Goal: Task Accomplishment & Management: Use online tool/utility

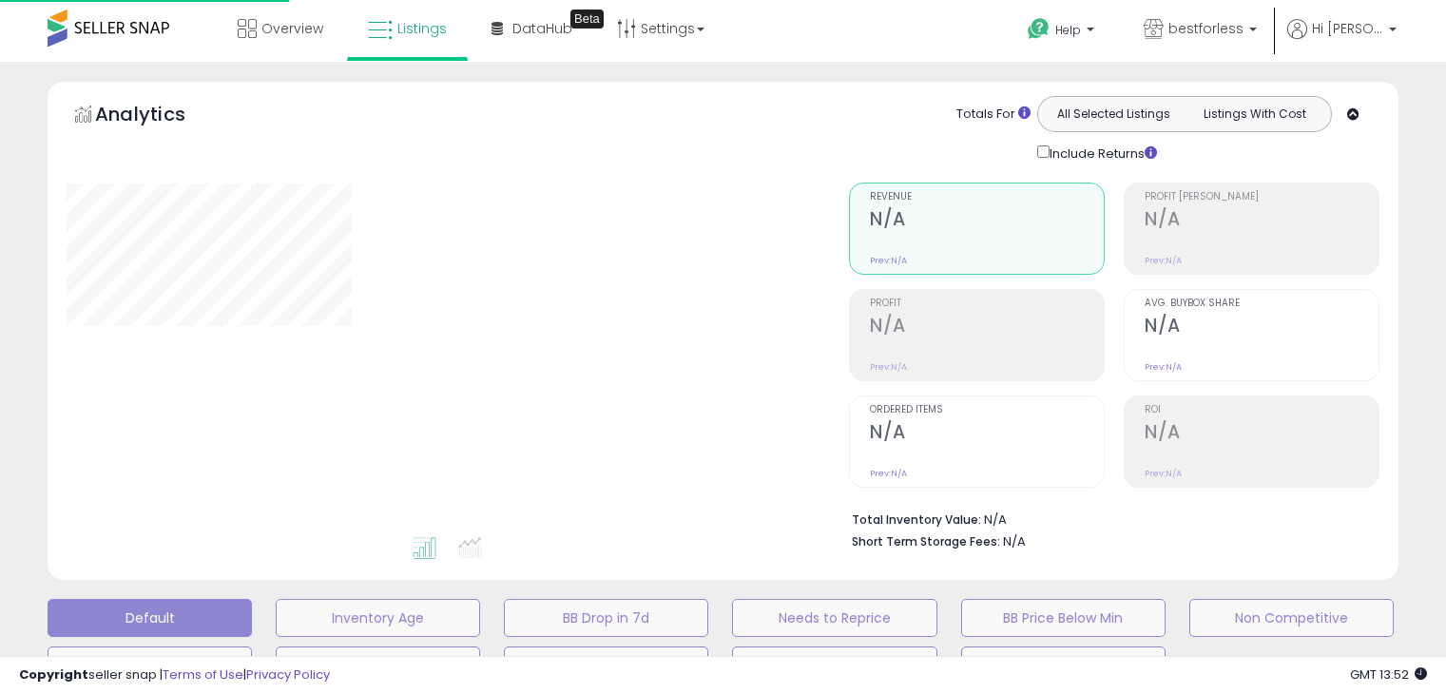
select select "**"
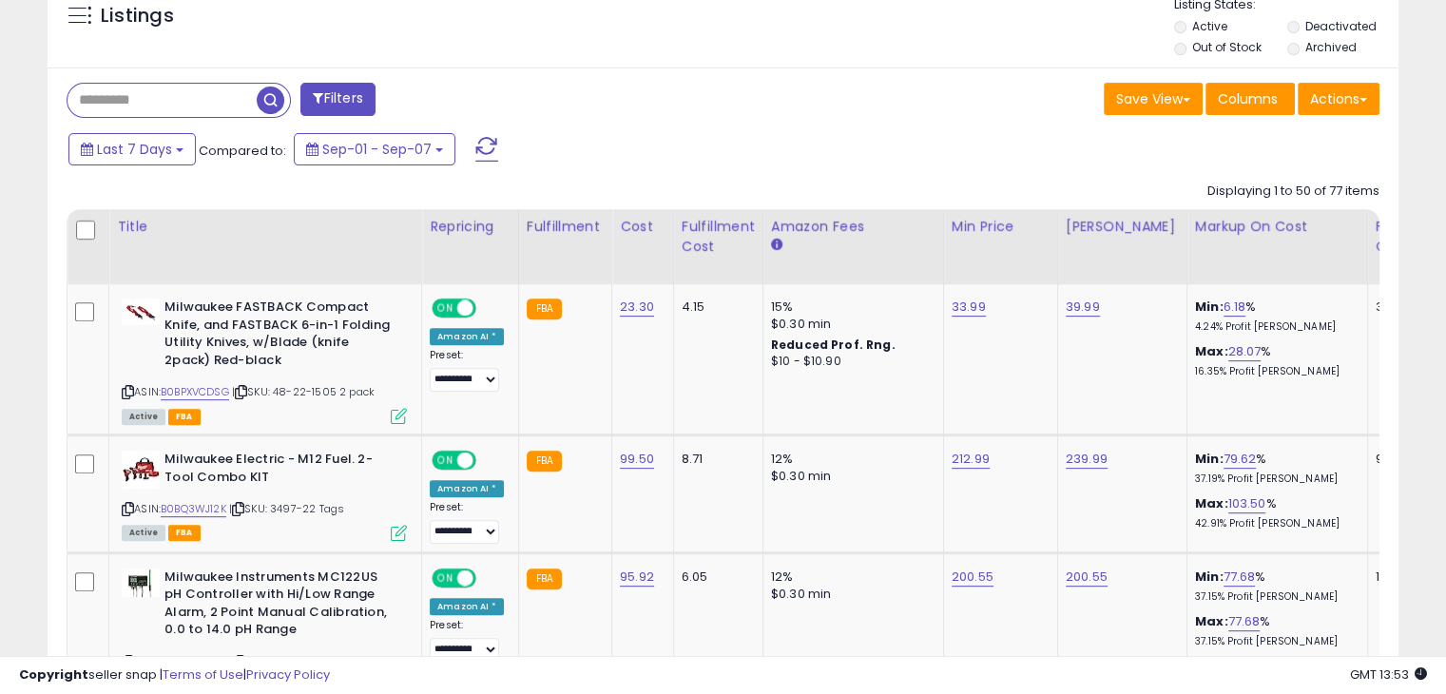
scroll to position [760, 0]
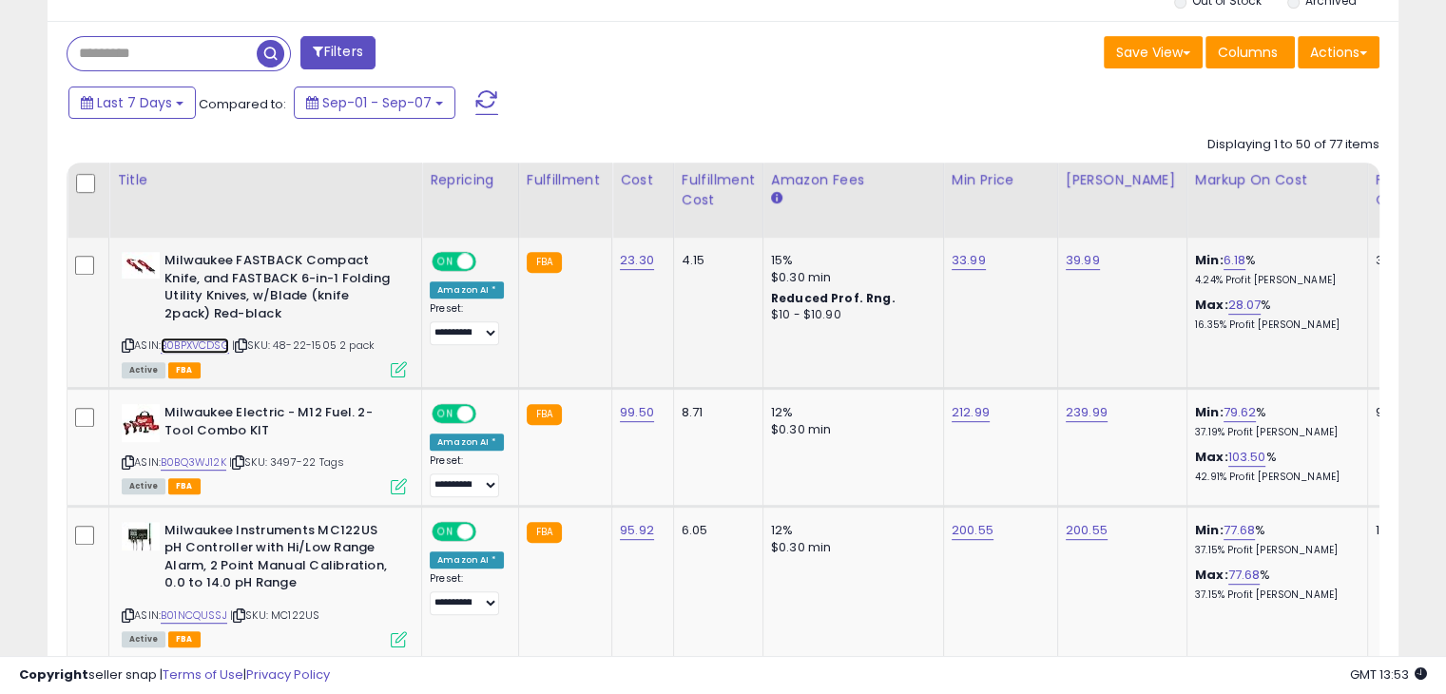
click at [192, 342] on link "B0BPXVCDSG" at bounding box center [195, 345] width 68 height 16
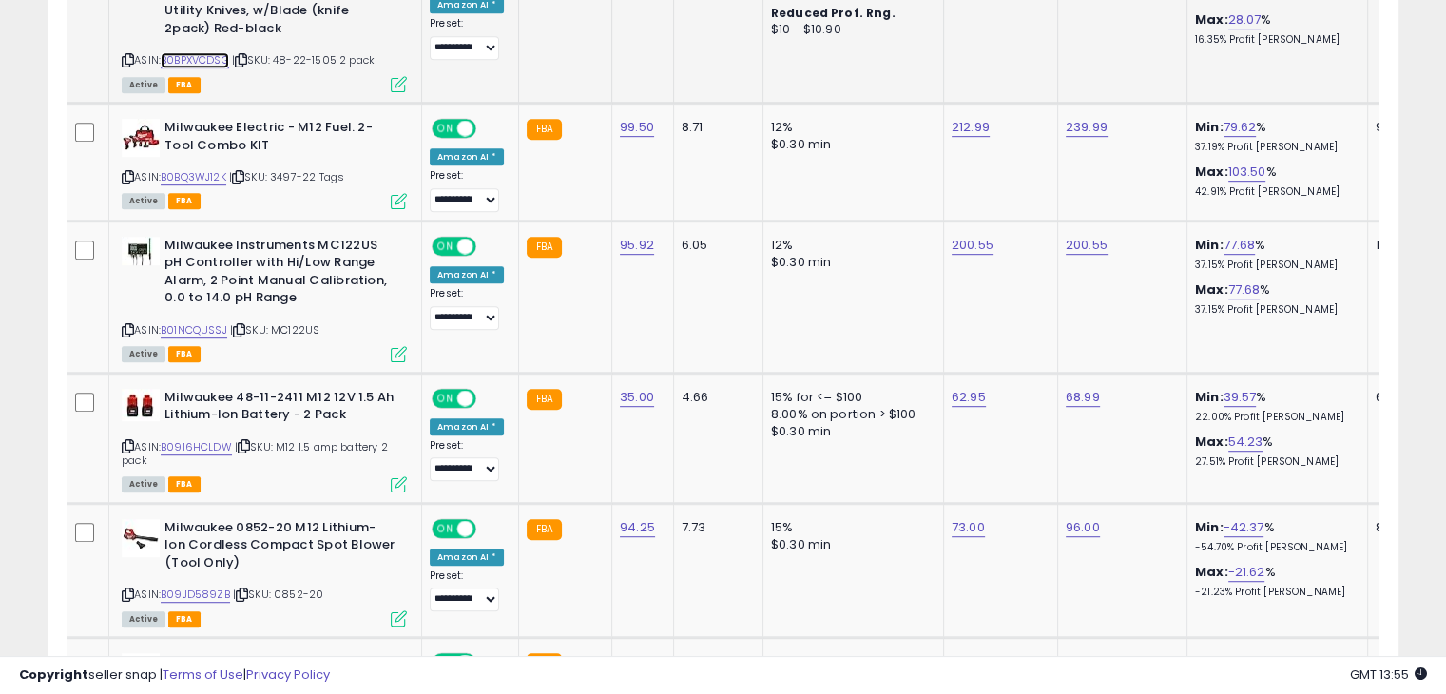
scroll to position [856, 0]
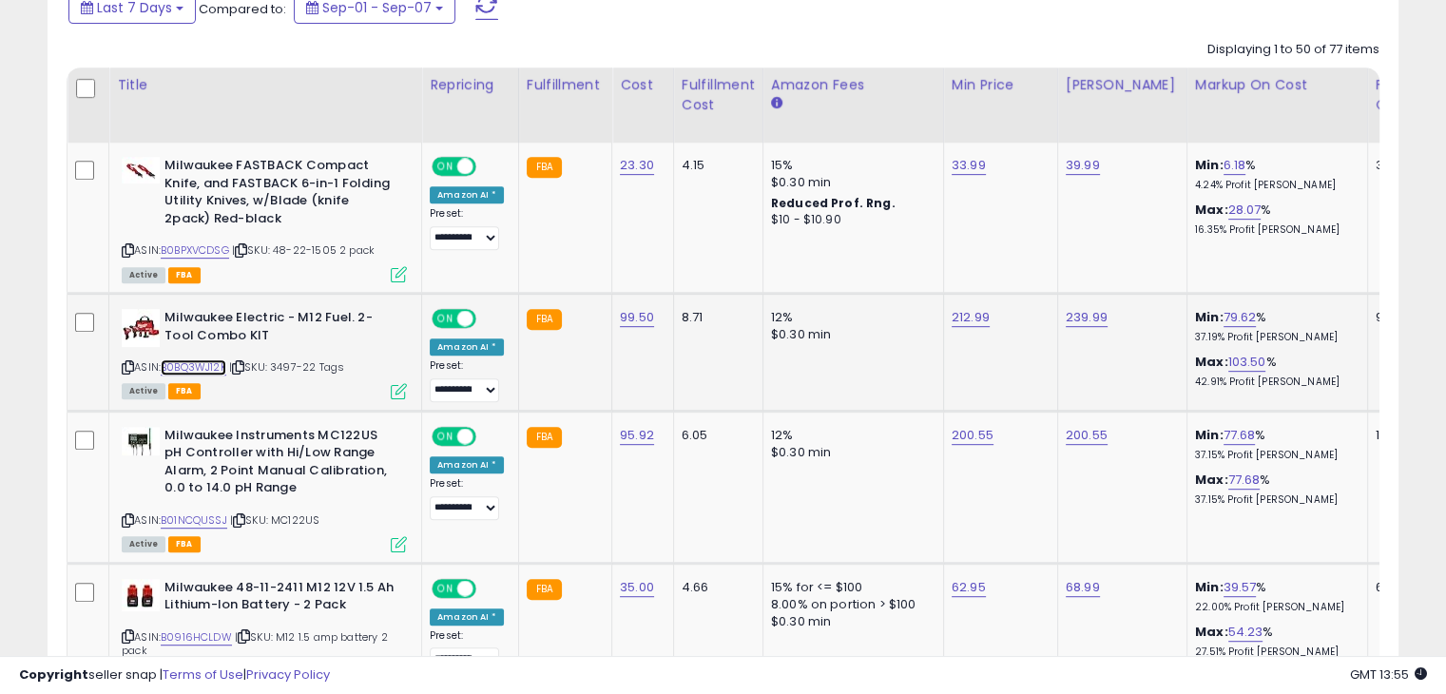
click at [194, 360] on link "B0BQ3WJ12K" at bounding box center [194, 367] width 66 height 16
click at [202, 517] on link "B01NCQUSSJ" at bounding box center [194, 520] width 67 height 16
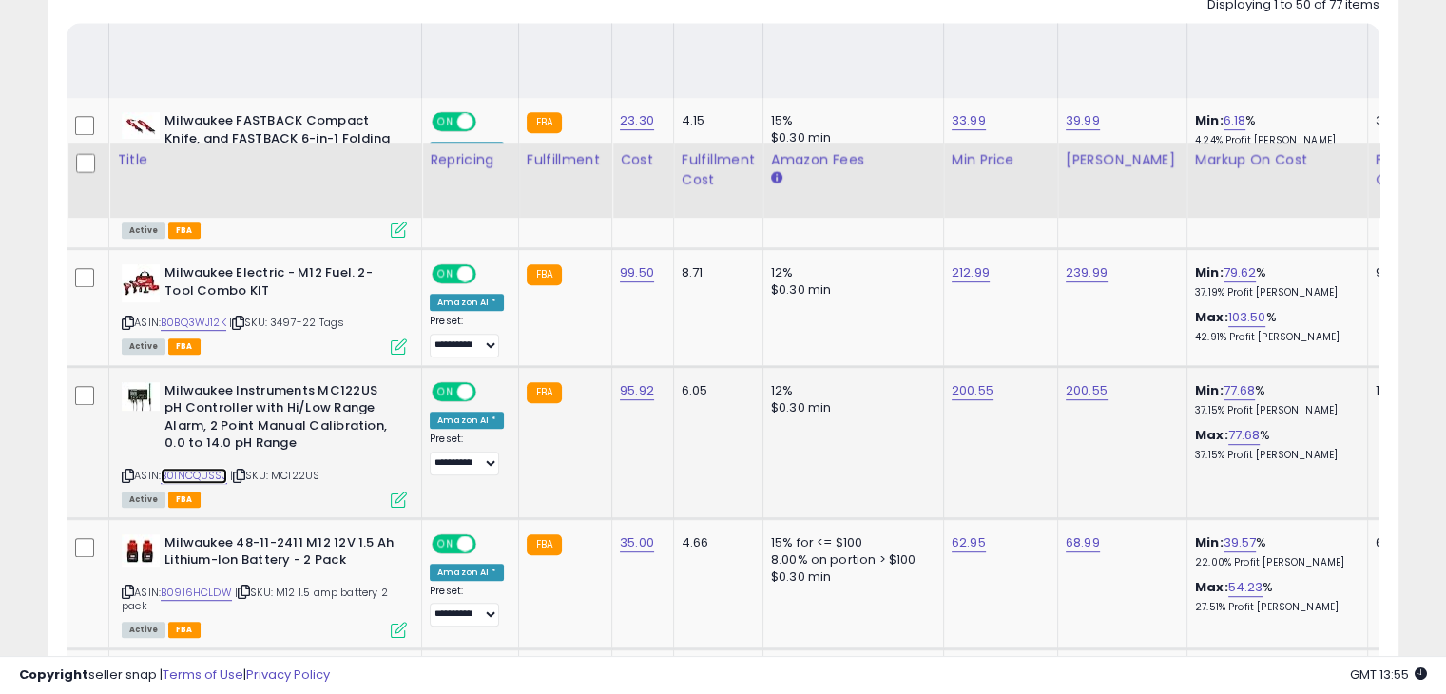
scroll to position [1046, 0]
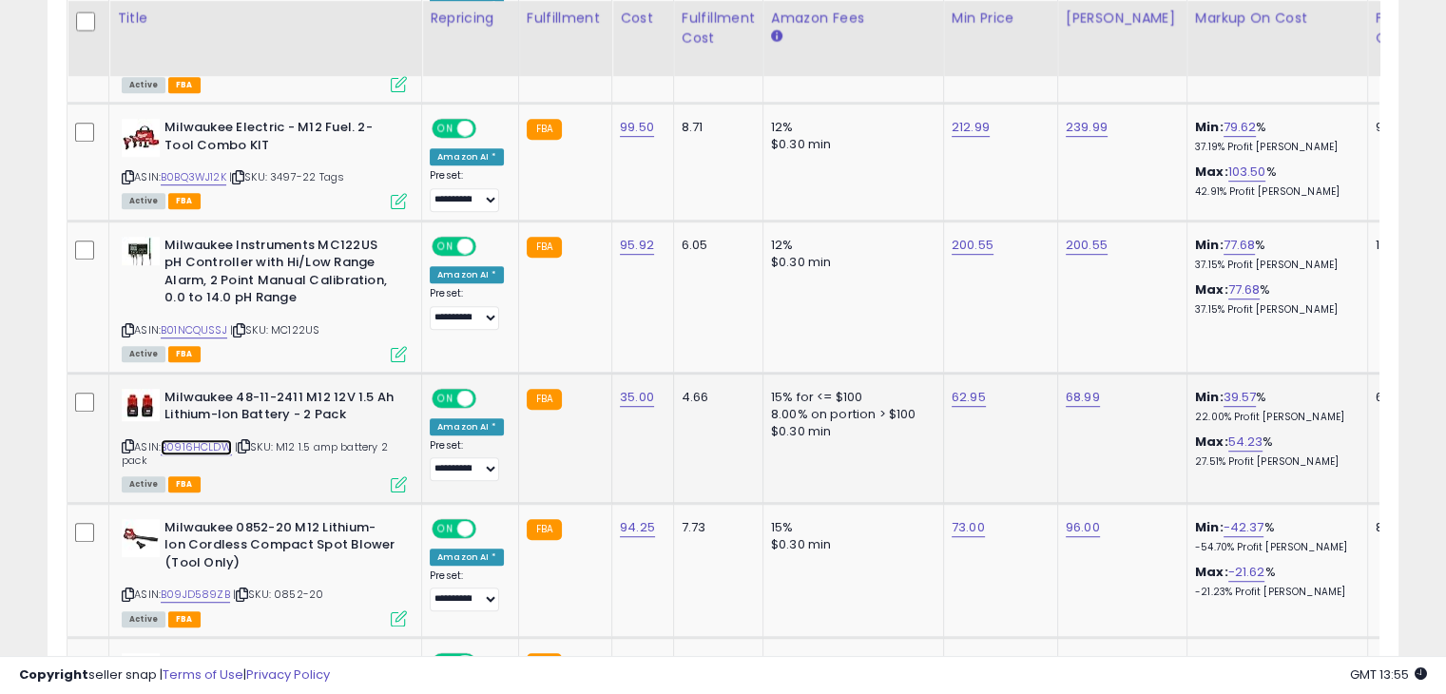
click at [202, 439] on link "B0916HCLDW" at bounding box center [196, 447] width 71 height 16
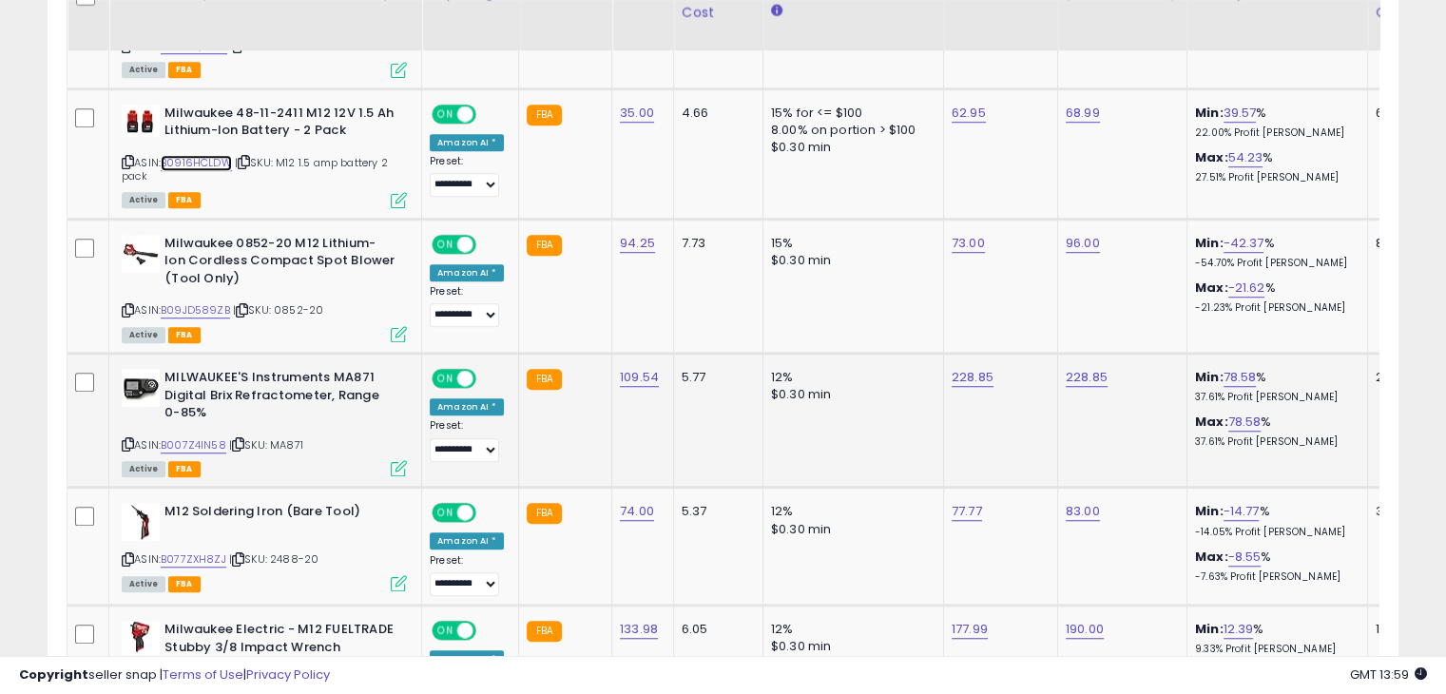
scroll to position [1331, 0]
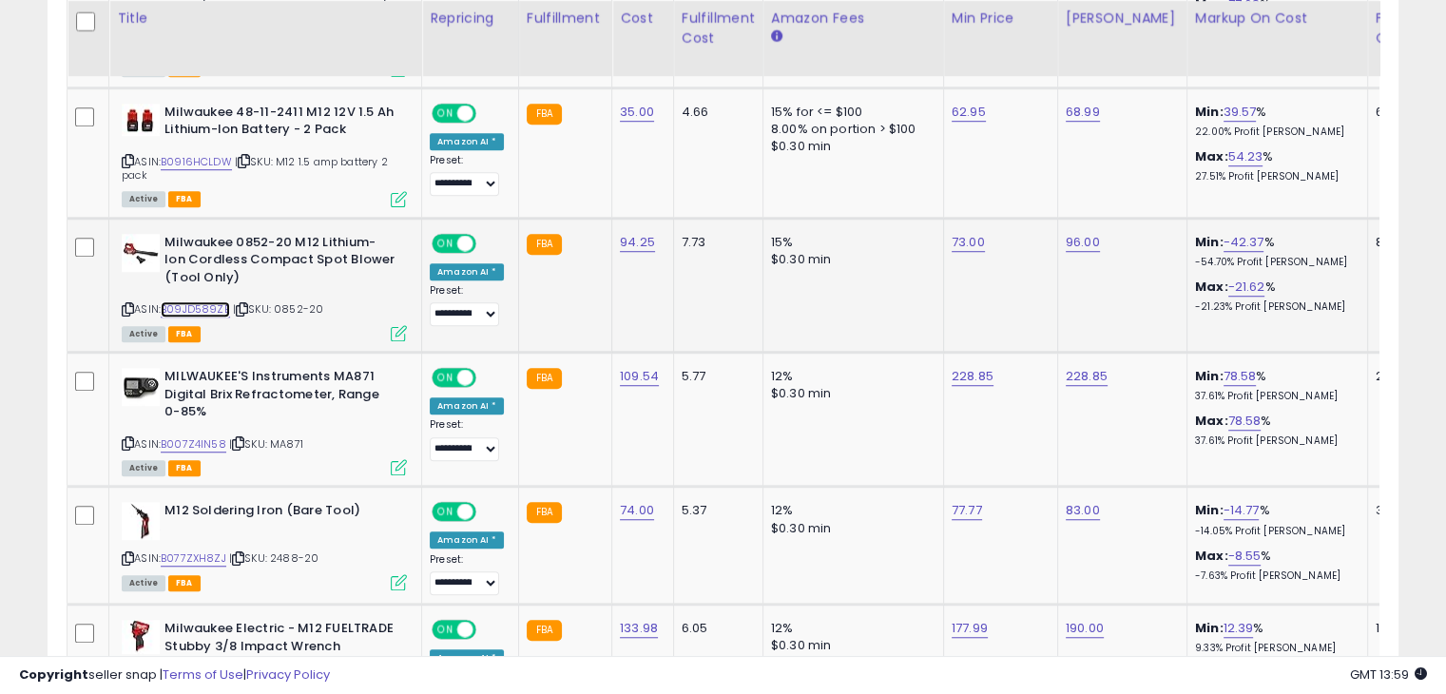
click at [206, 305] on link "B09JD589ZB" at bounding box center [195, 309] width 69 height 16
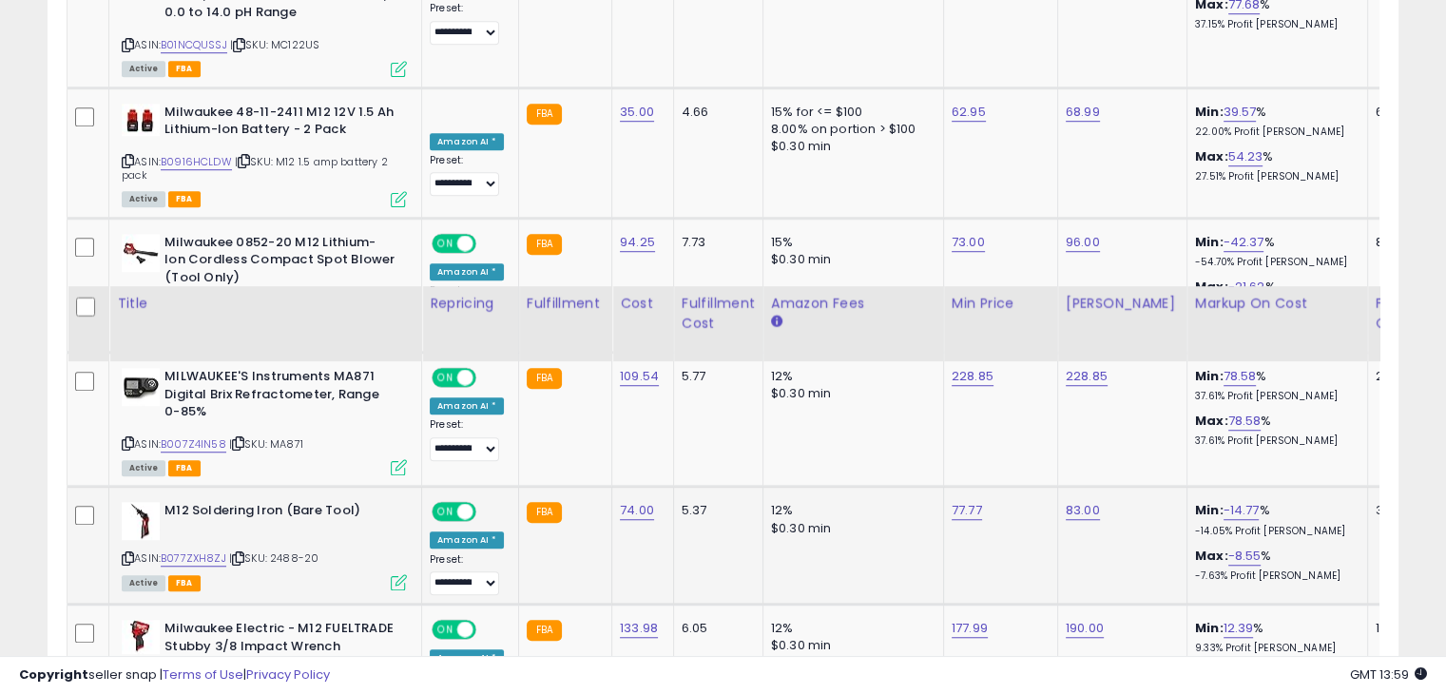
scroll to position [1616, 0]
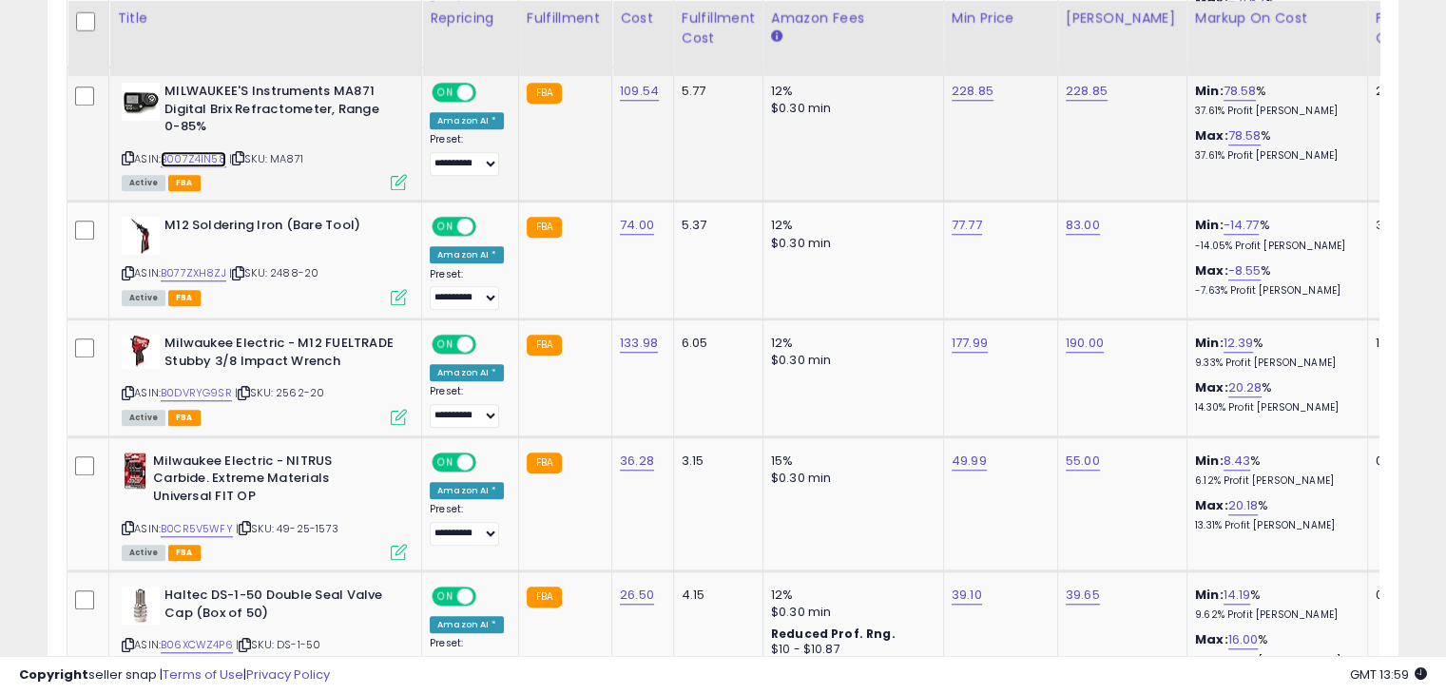
click at [204, 153] on link "B007Z4IN58" at bounding box center [194, 159] width 66 height 16
click at [200, 270] on link "B077ZXH8ZJ" at bounding box center [194, 273] width 66 height 16
click at [195, 385] on link "B0DVRYG9SR" at bounding box center [196, 393] width 71 height 16
click at [202, 385] on link "B0DVRYG9SR" at bounding box center [196, 393] width 71 height 16
click at [962, 339] on link "177.99" at bounding box center [970, 343] width 36 height 19
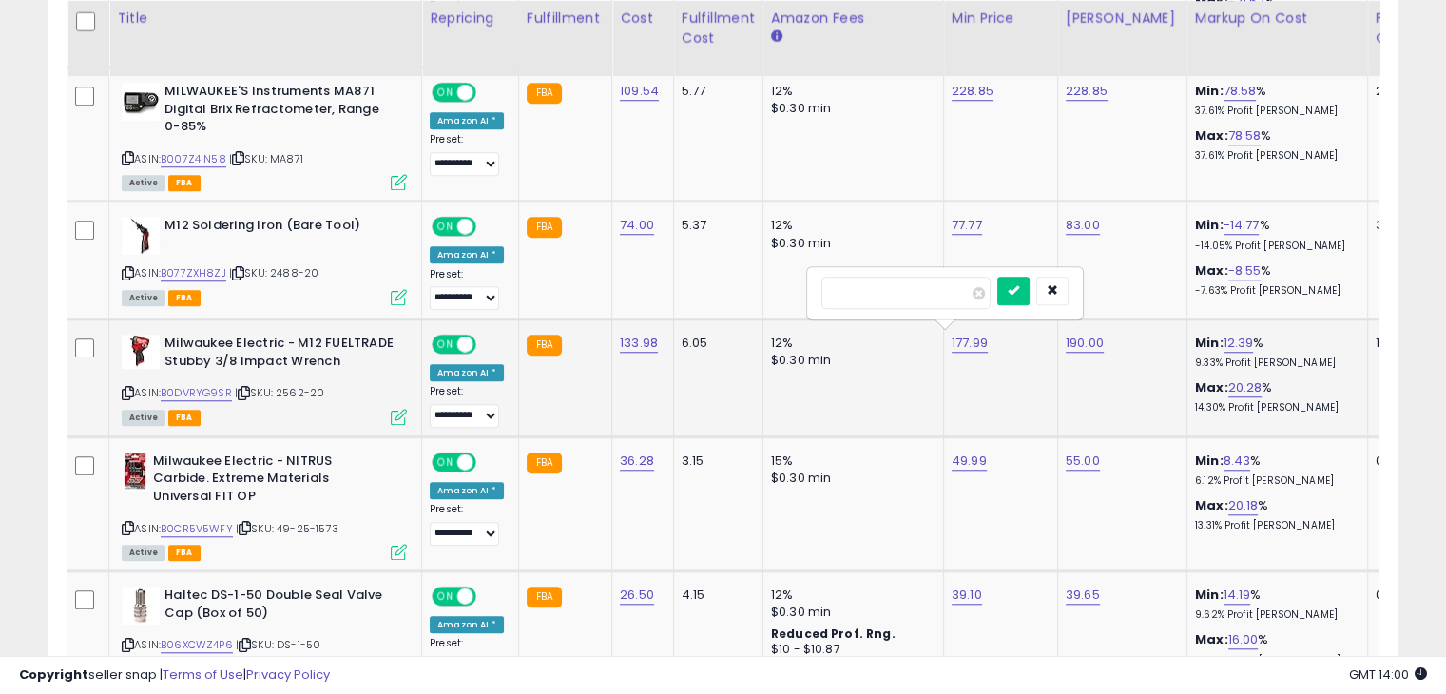
drag, startPoint x: 858, startPoint y: 288, endPoint x: 817, endPoint y: 286, distance: 40.9
click at [815, 287] on div "******" at bounding box center [945, 293] width 274 height 50
type input "******"
click button "submit" at bounding box center [1013, 291] width 32 height 29
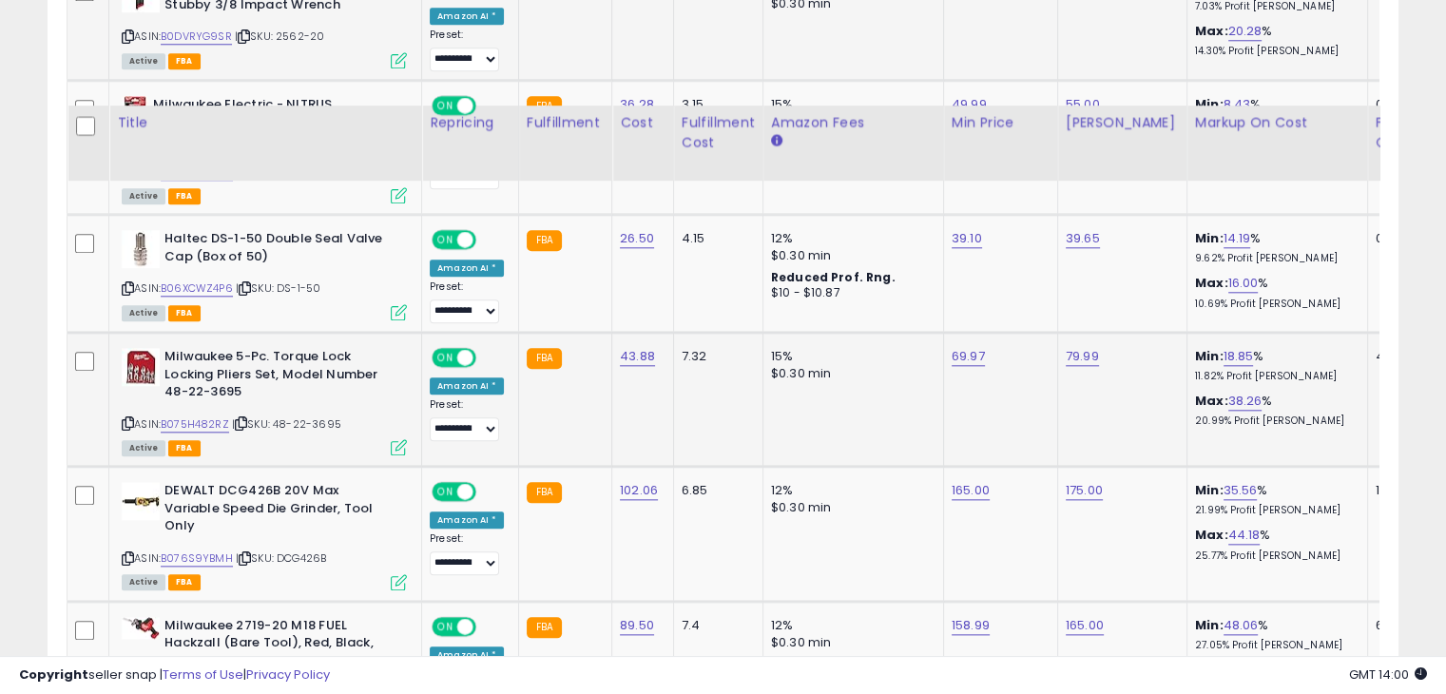
scroll to position [2091, 0]
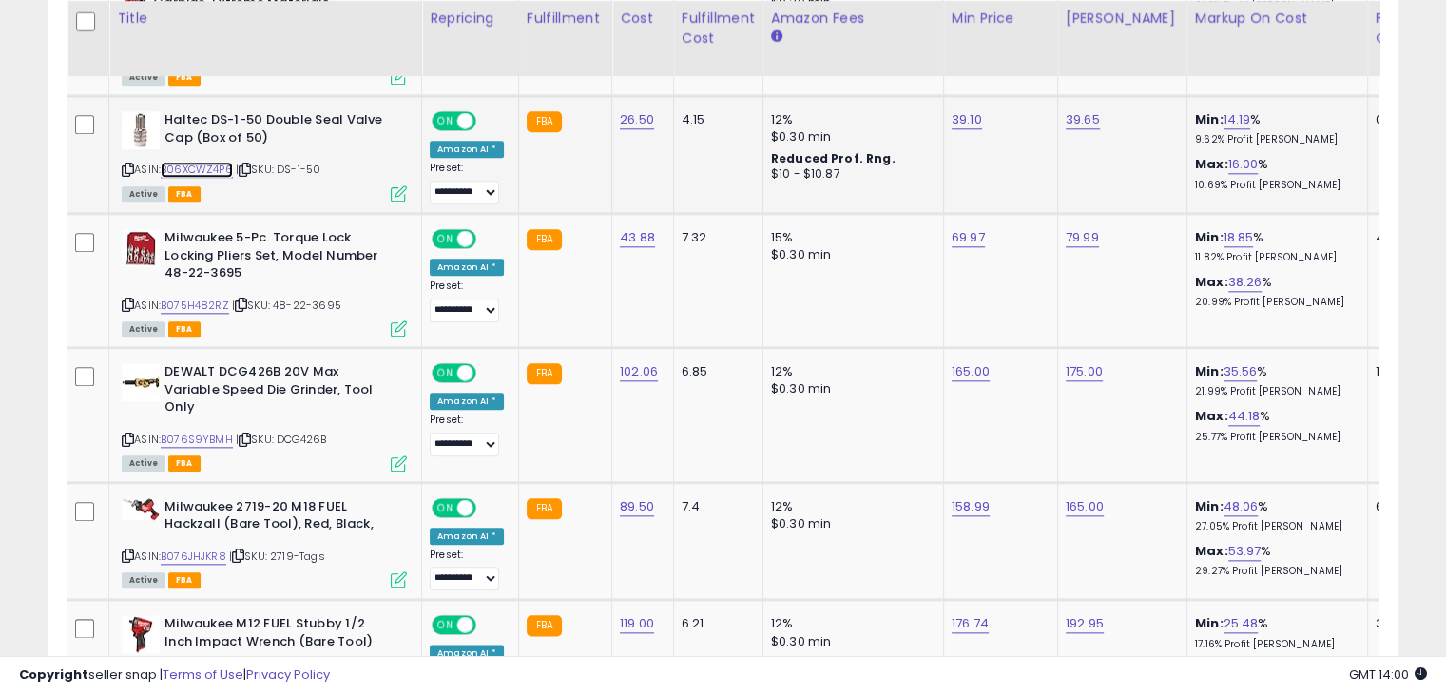
click at [213, 162] on link "B06XCWZ4P6" at bounding box center [197, 170] width 72 height 16
click at [216, 298] on link "B075H482RZ" at bounding box center [195, 306] width 68 height 16
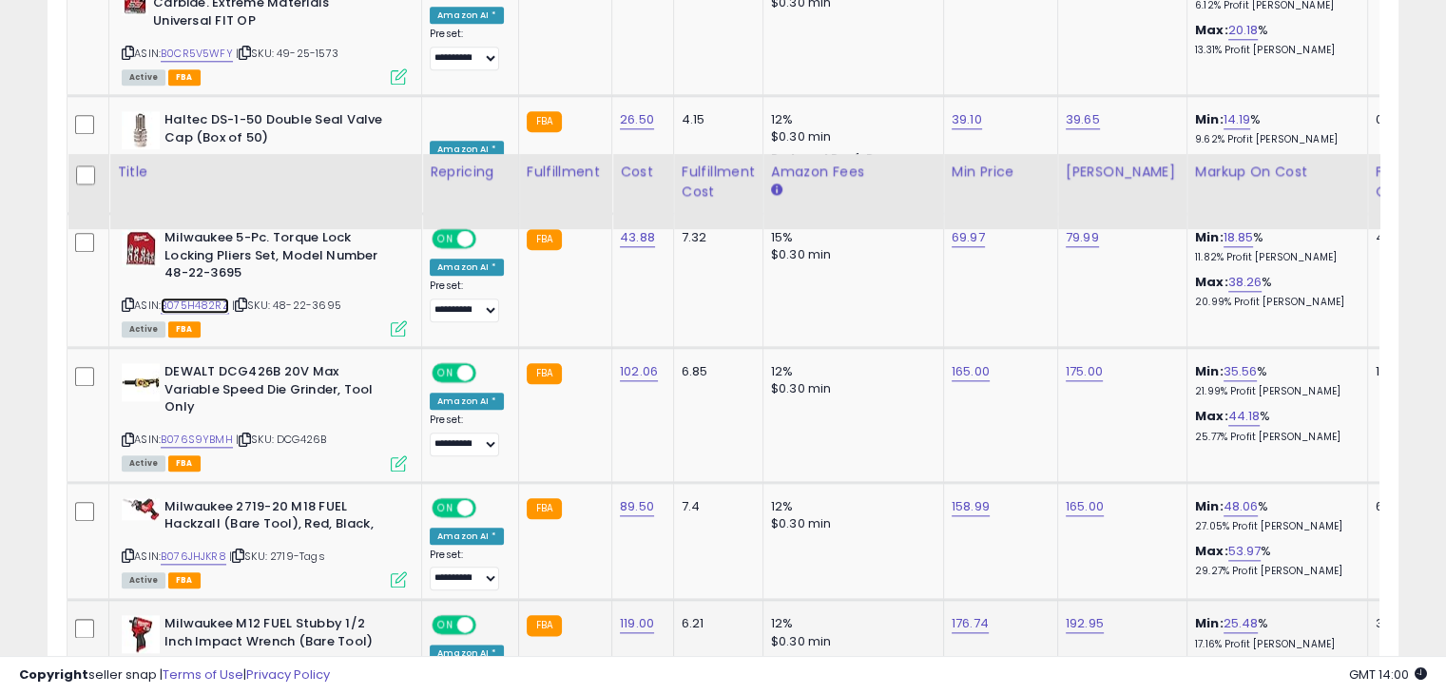
scroll to position [2376, 0]
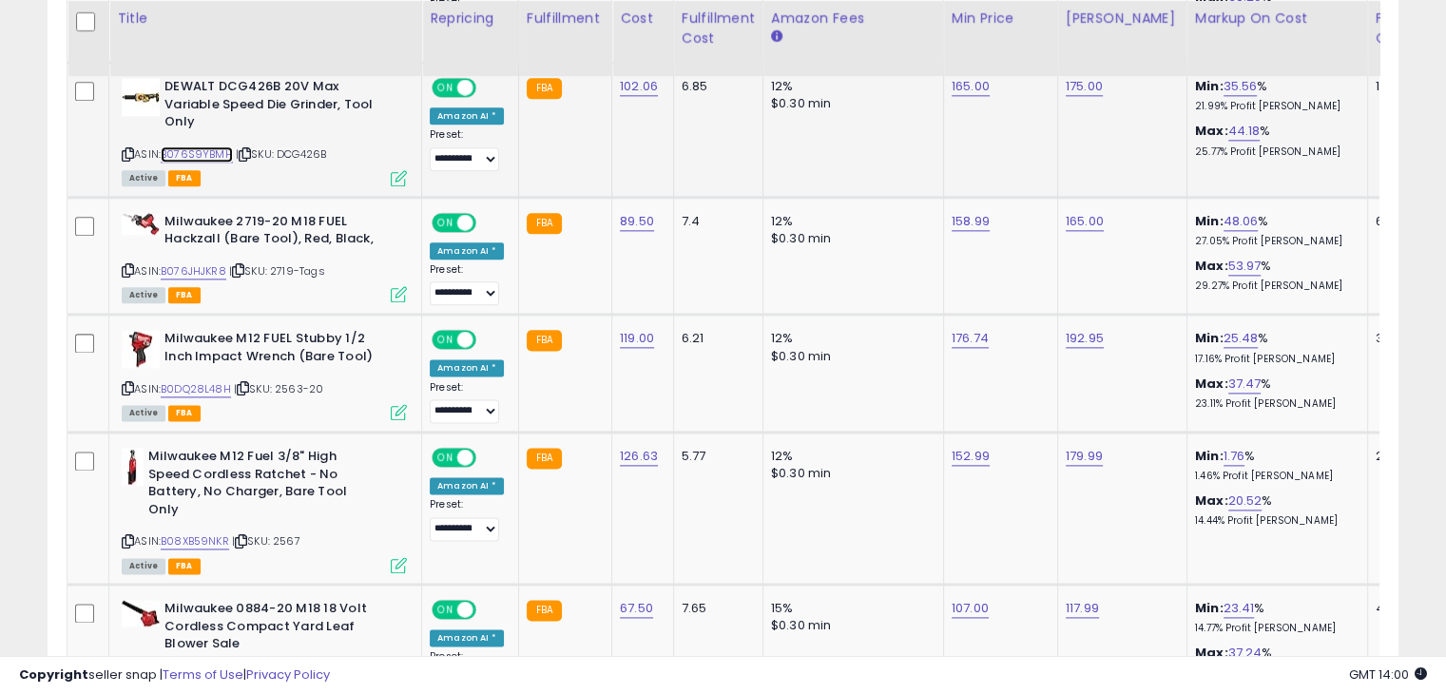
click at [203, 146] on link "B076S9YBMH" at bounding box center [197, 154] width 72 height 16
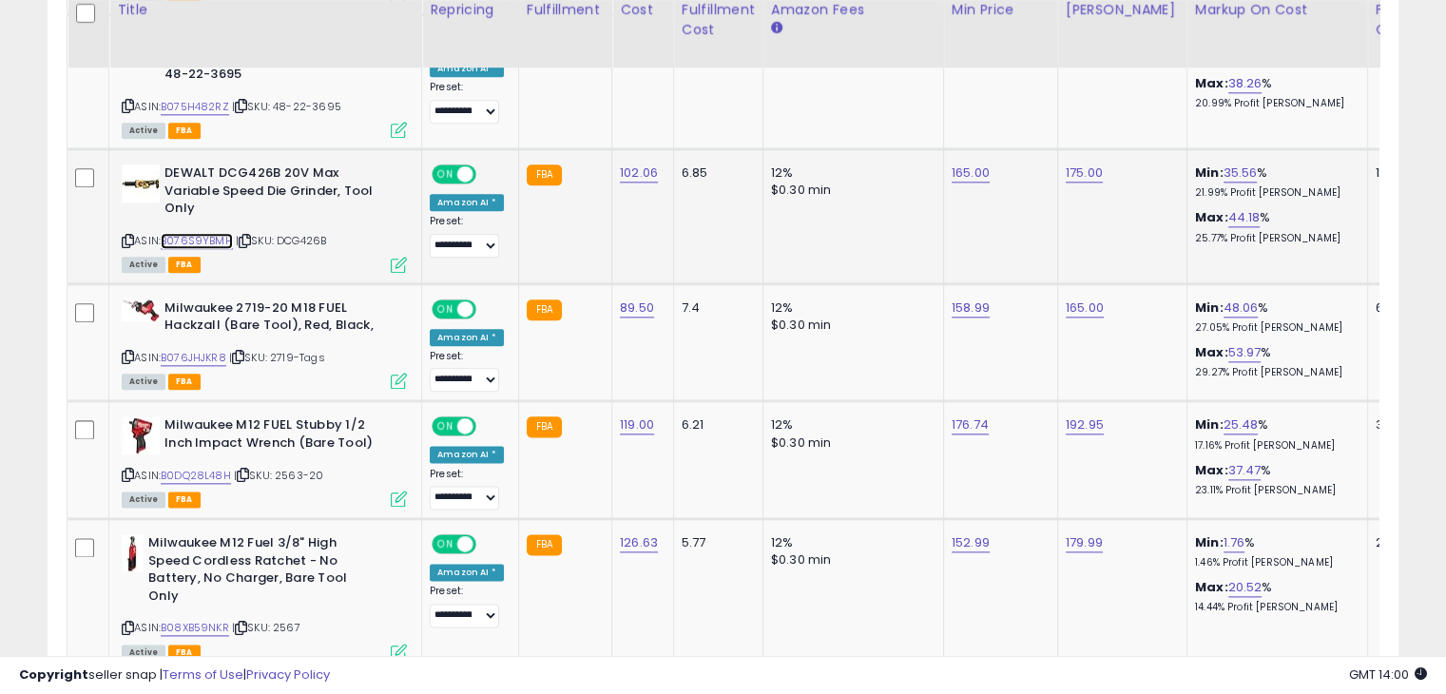
scroll to position [2281, 0]
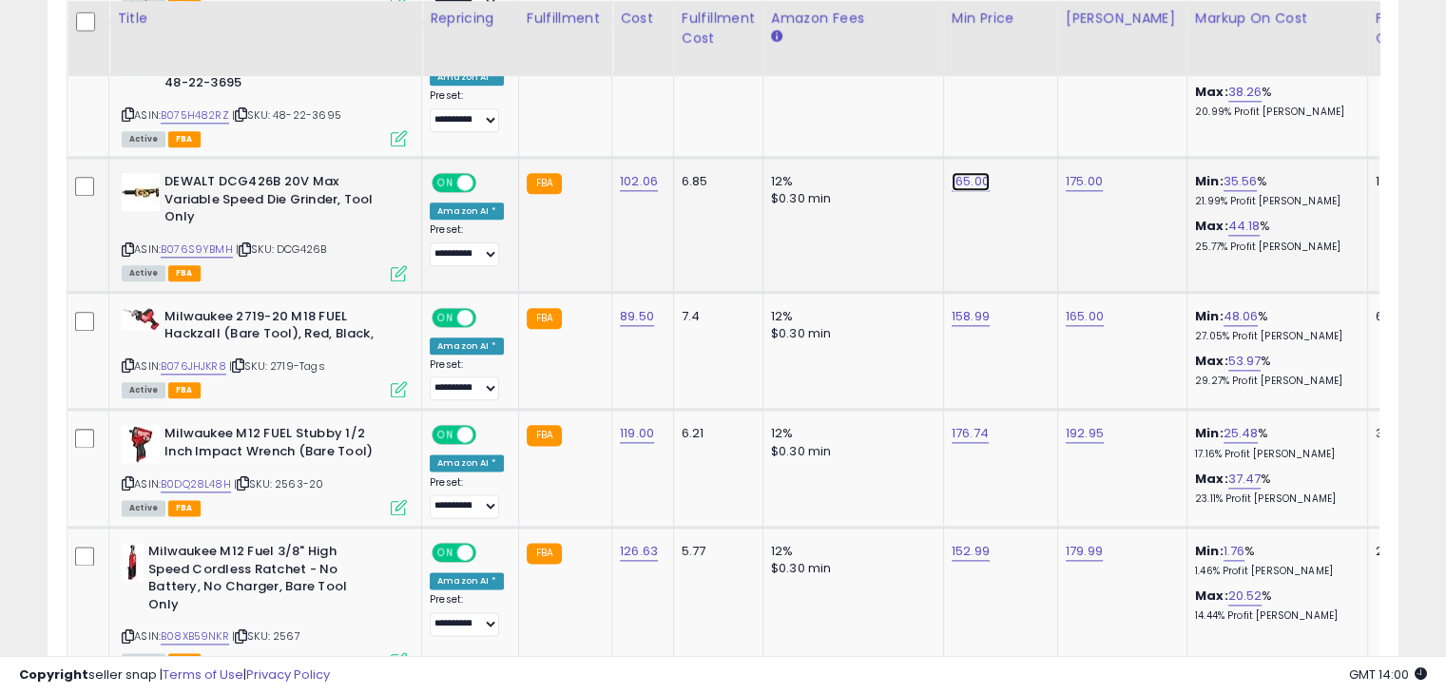
click at [962, 176] on link "165.00" at bounding box center [971, 181] width 38 height 19
drag, startPoint x: 881, startPoint y: 123, endPoint x: 855, endPoint y: 118, distance: 27.0
click at [851, 121] on input "******" at bounding box center [906, 129] width 169 height 32
type input "***"
click at [1020, 123] on icon "submit" at bounding box center [1014, 126] width 11 height 11
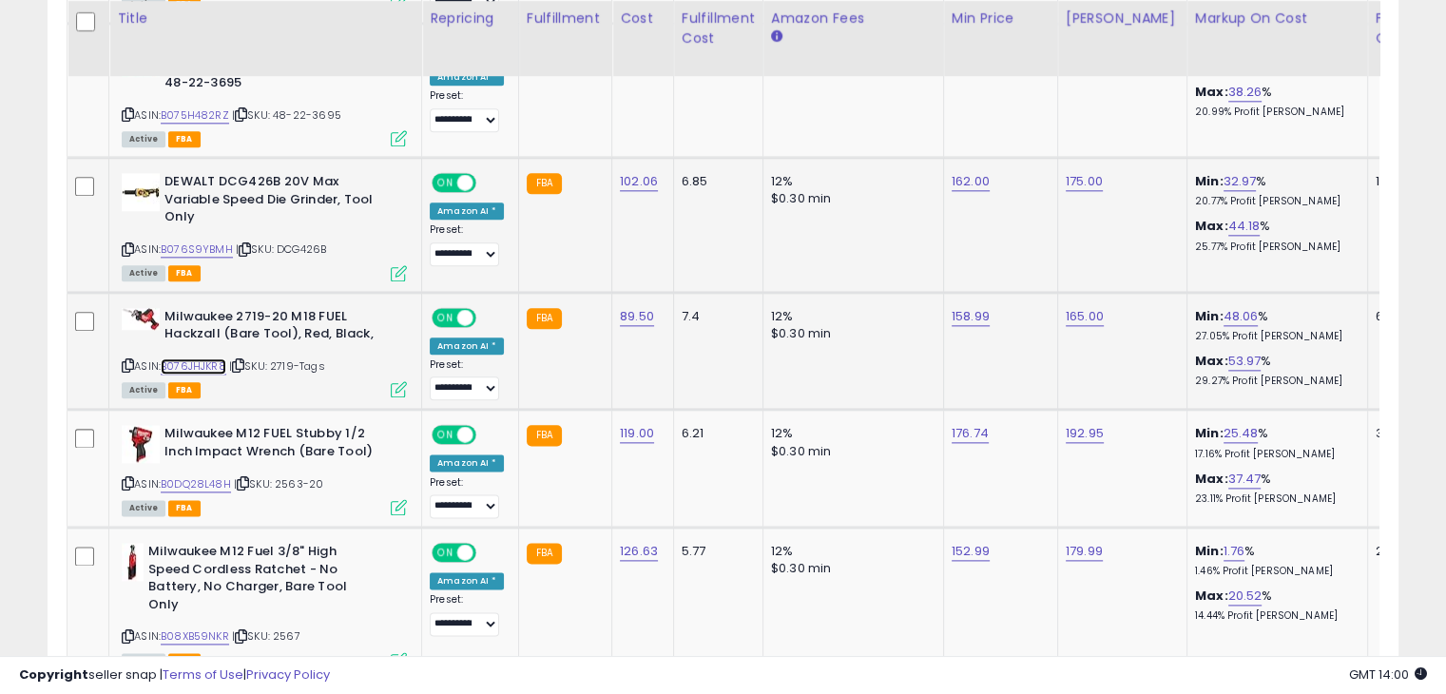
click at [199, 358] on link "B076JHJKR8" at bounding box center [194, 366] width 66 height 16
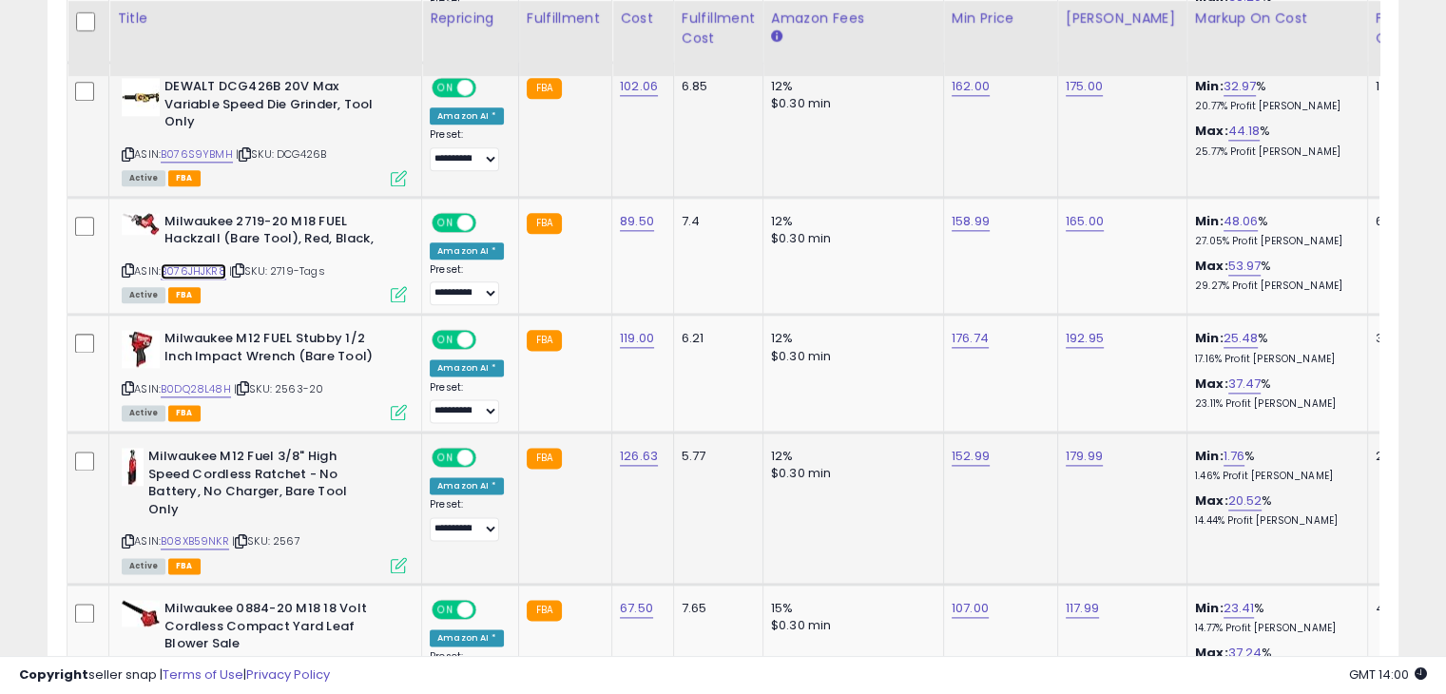
scroll to position [2567, 0]
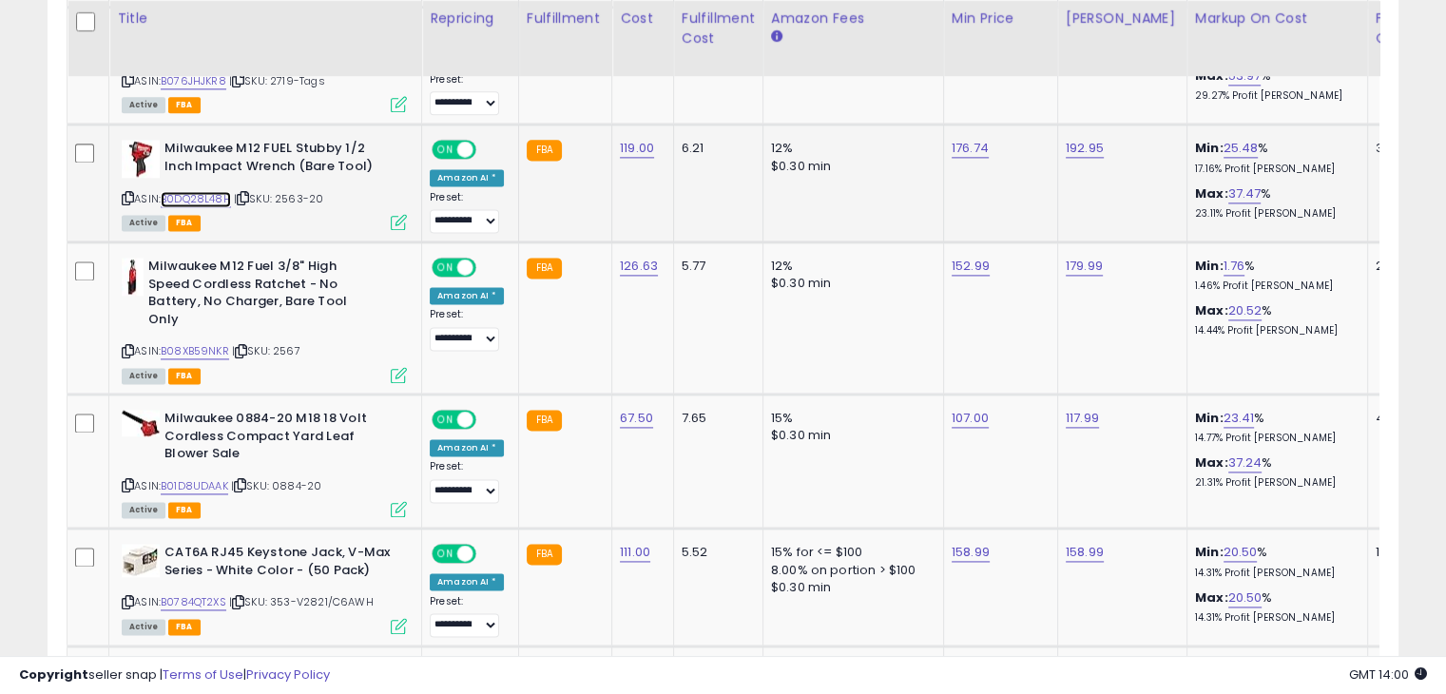
click at [197, 191] on link "B0DQ28L48H" at bounding box center [196, 199] width 70 height 16
click at [952, 139] on link "176.74" at bounding box center [970, 148] width 37 height 19
click at [817, 70] on div "******" at bounding box center [945, 77] width 274 height 50
type input "***"
click button "submit" at bounding box center [1013, 75] width 32 height 29
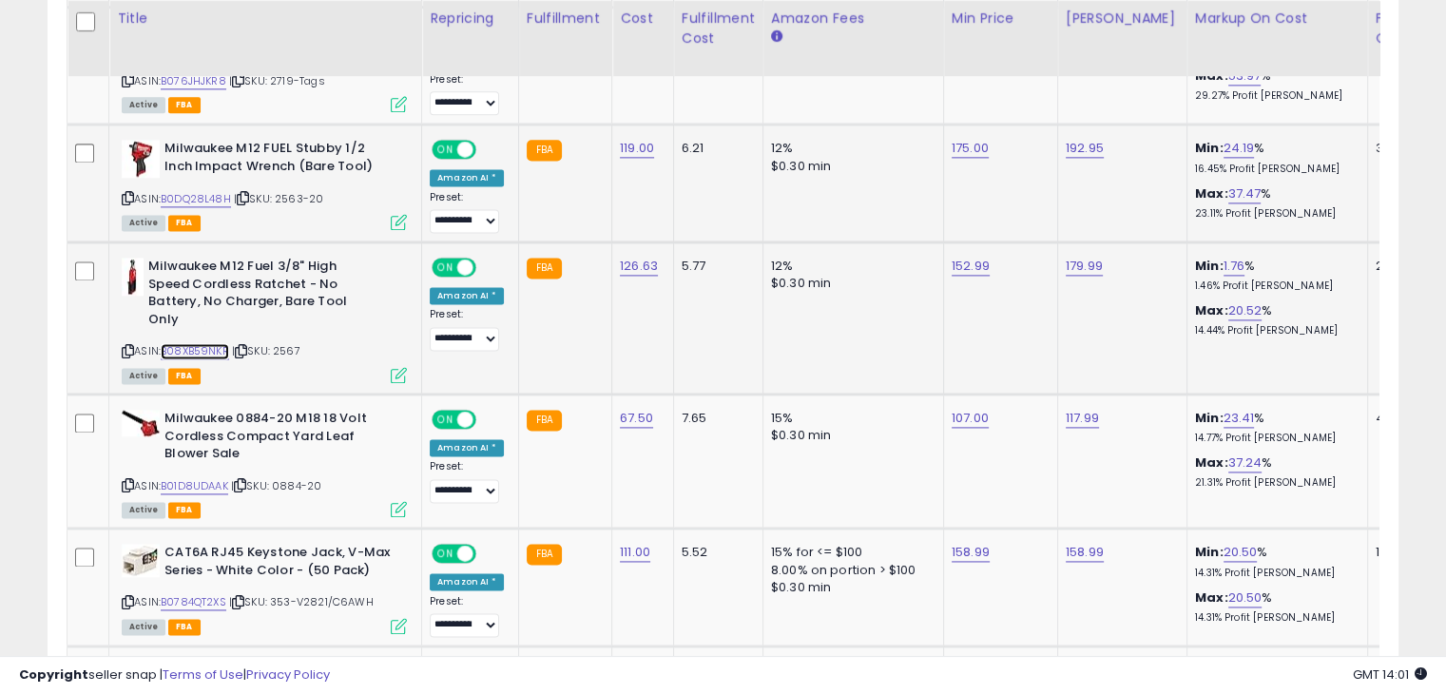
click at [202, 343] on link "B08XB59NKR" at bounding box center [195, 351] width 68 height 16
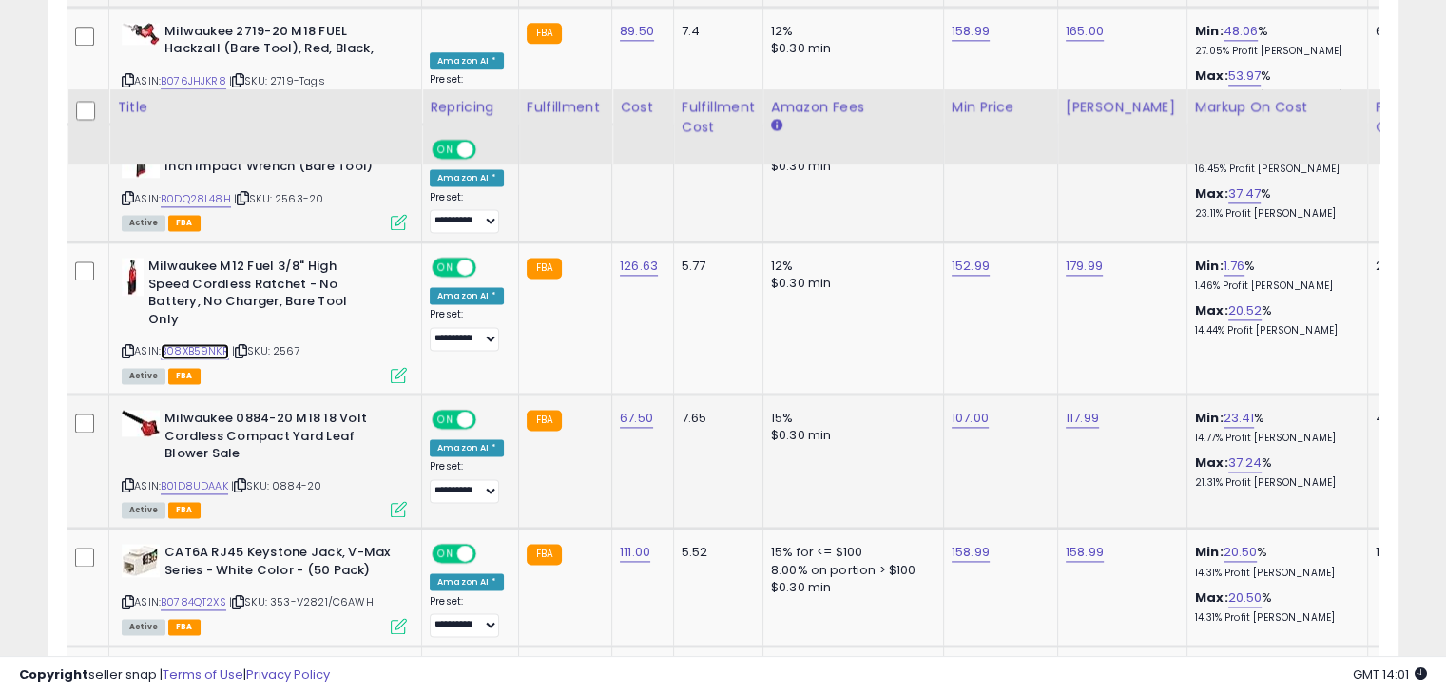
scroll to position [2662, 0]
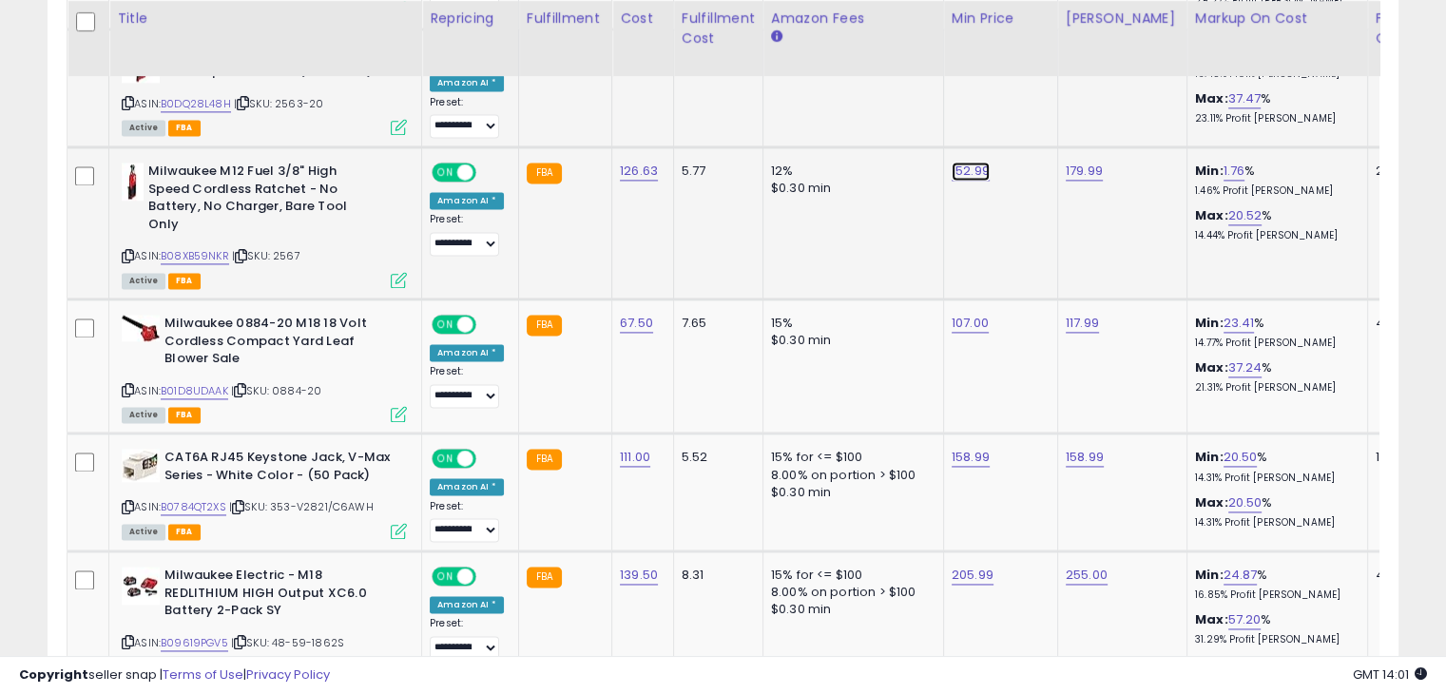
click at [959, 162] on link "152.99" at bounding box center [971, 171] width 38 height 19
type input "******"
click button "submit" at bounding box center [1014, 97] width 32 height 29
click at [205, 383] on link "B01D8UDAAK" at bounding box center [194, 391] width 67 height 16
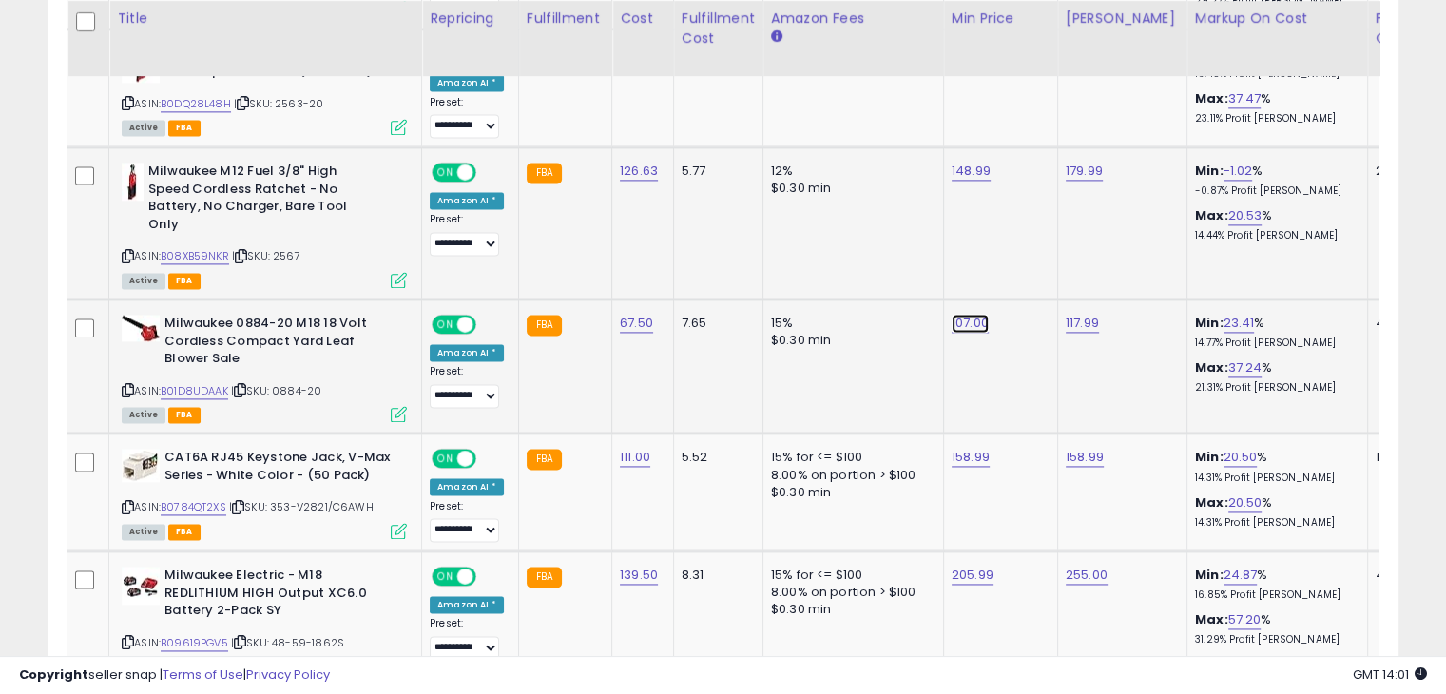
click at [971, 314] on link "107.00" at bounding box center [970, 323] width 37 height 19
drag, startPoint x: 874, startPoint y: 227, endPoint x: 852, endPoint y: 222, distance: 22.4
click at [850, 224] on input "******" at bounding box center [906, 233] width 169 height 32
type input "***"
click button "submit" at bounding box center [1014, 231] width 32 height 29
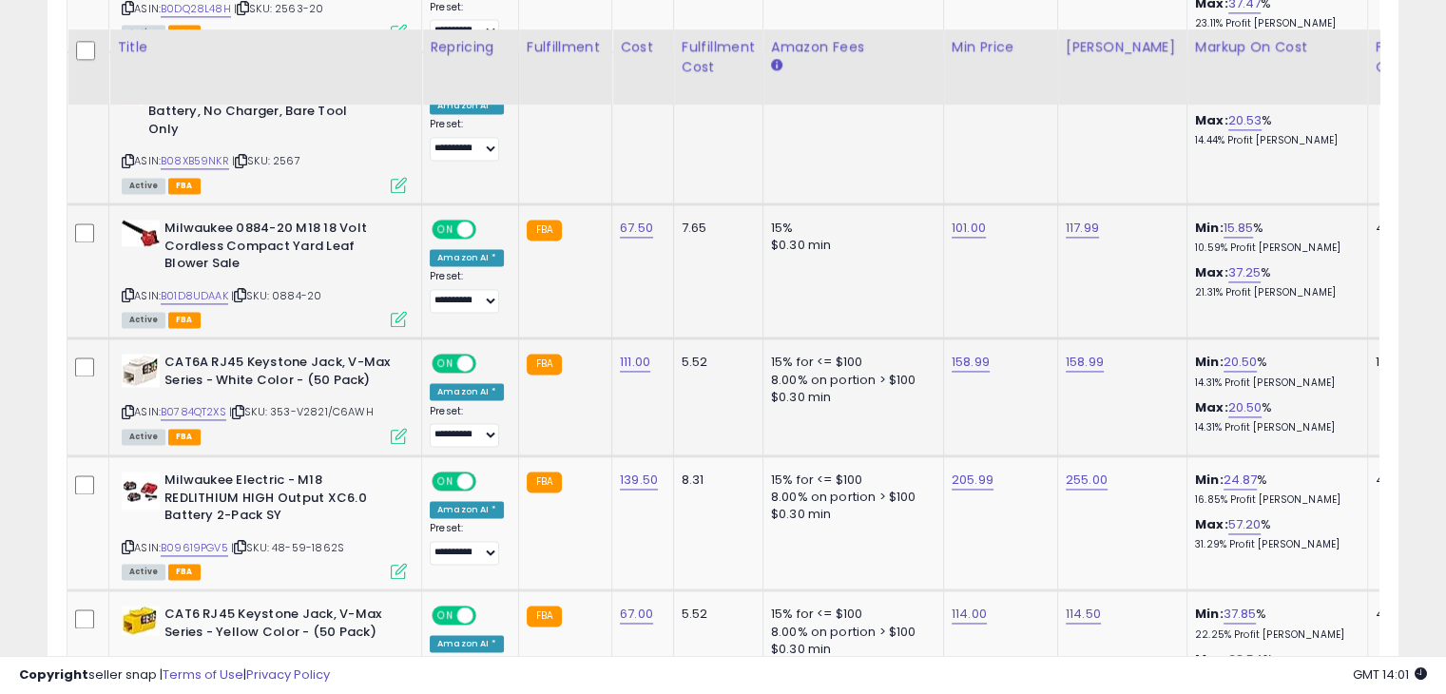
scroll to position [2947, 0]
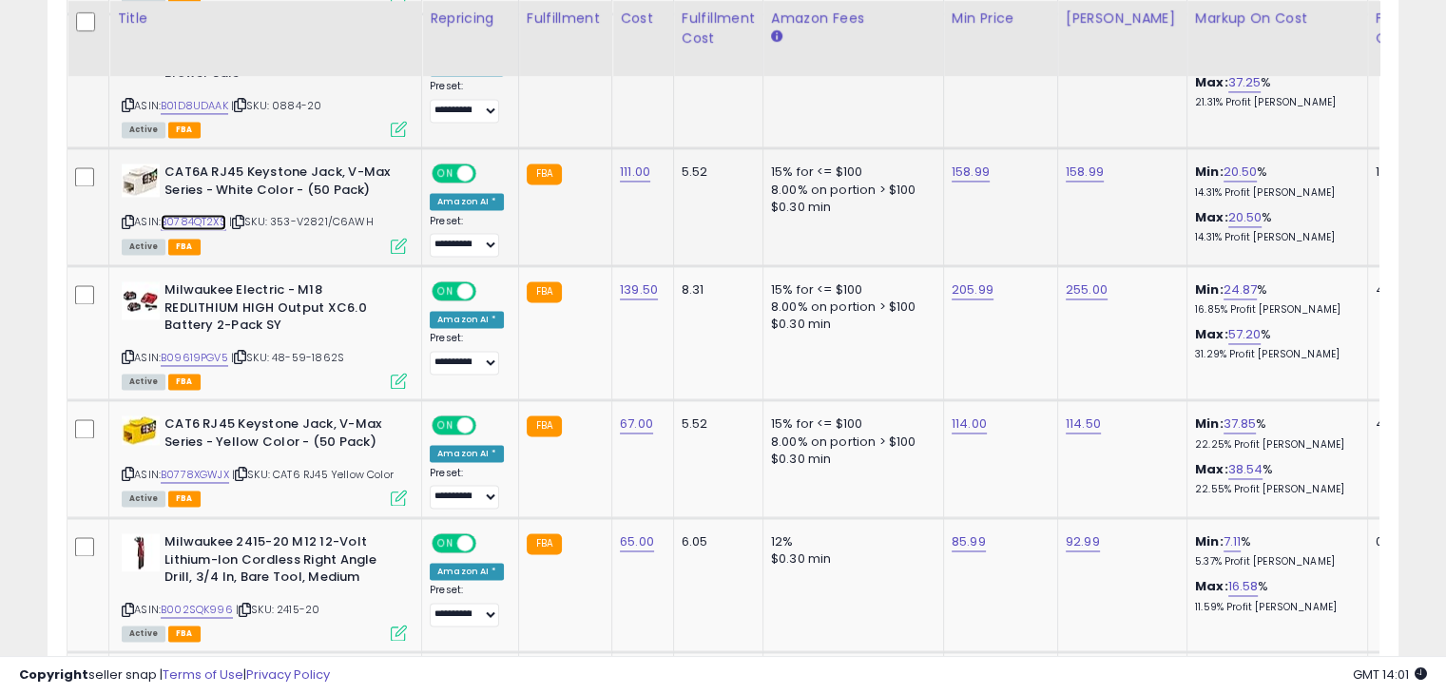
click at [205, 214] on link "B0784QT2XS" at bounding box center [194, 222] width 66 height 16
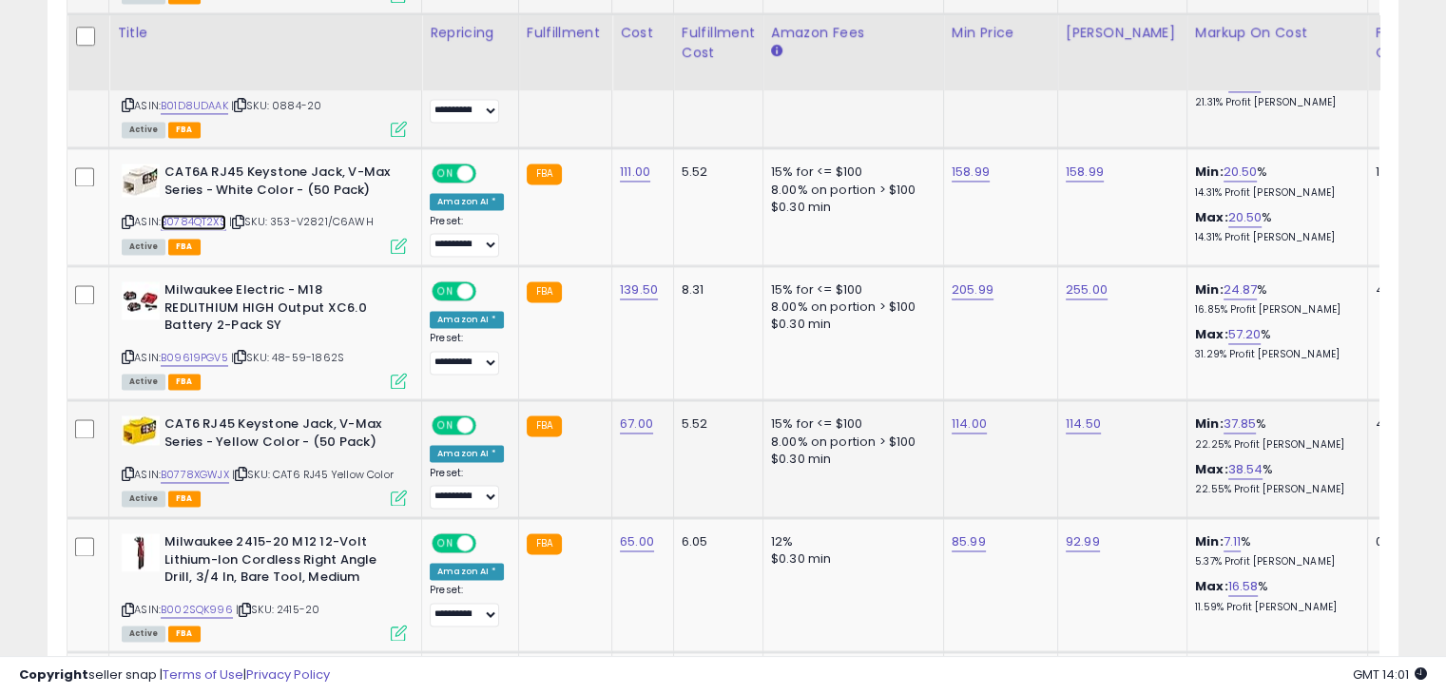
scroll to position [3137, 0]
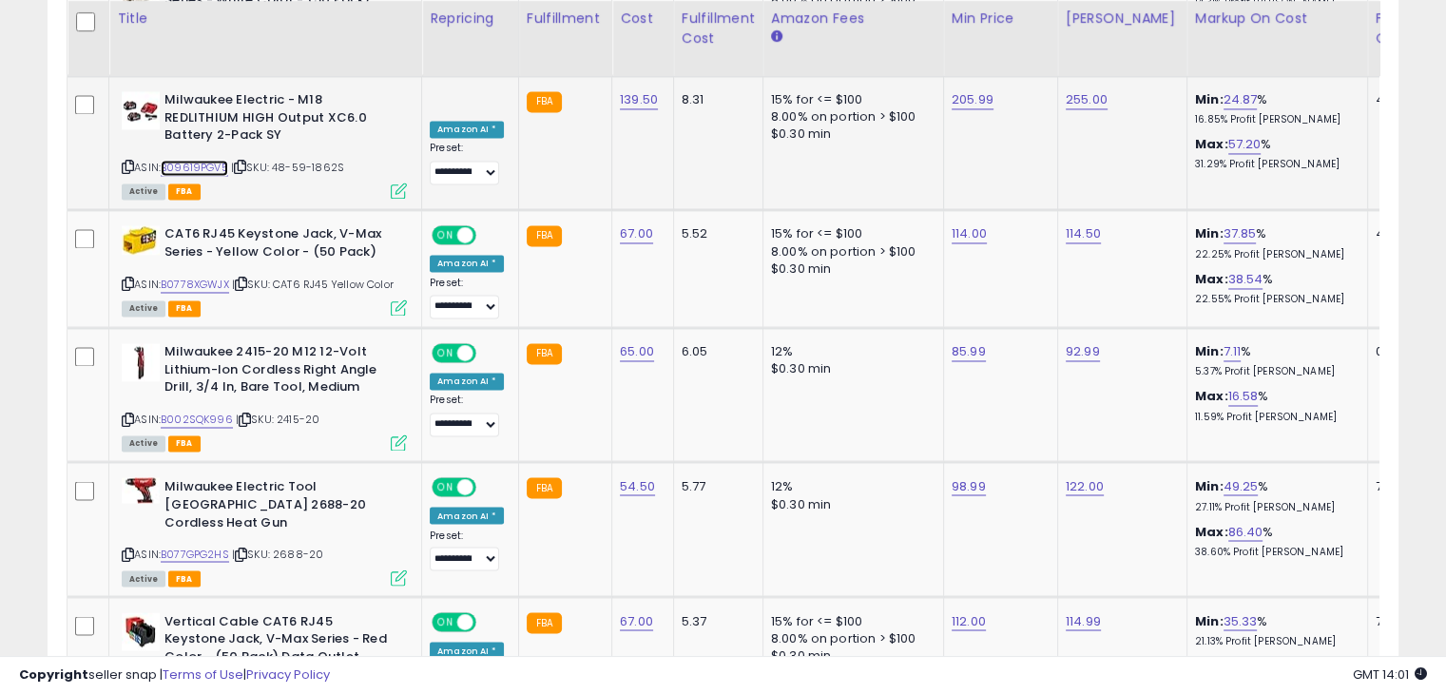
click at [201, 160] on link "B09619PGV5" at bounding box center [194, 168] width 67 height 16
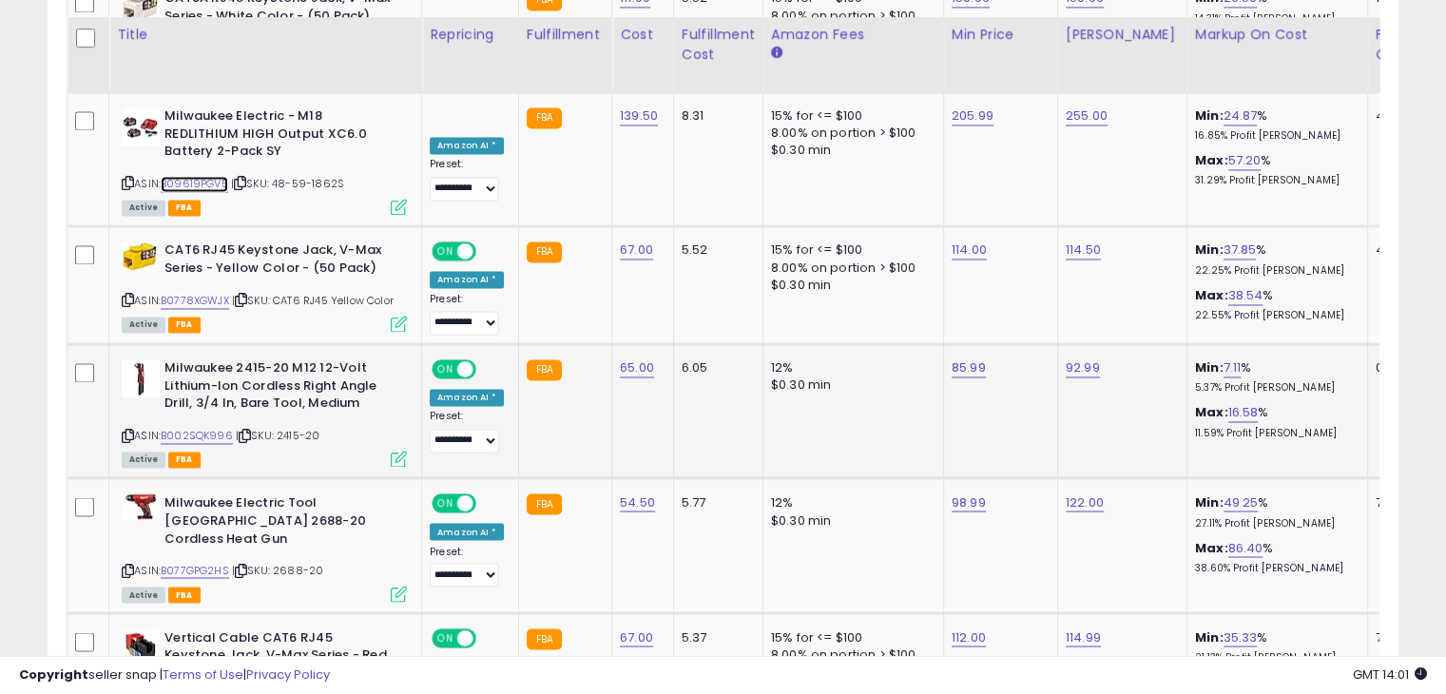
scroll to position [3042, 0]
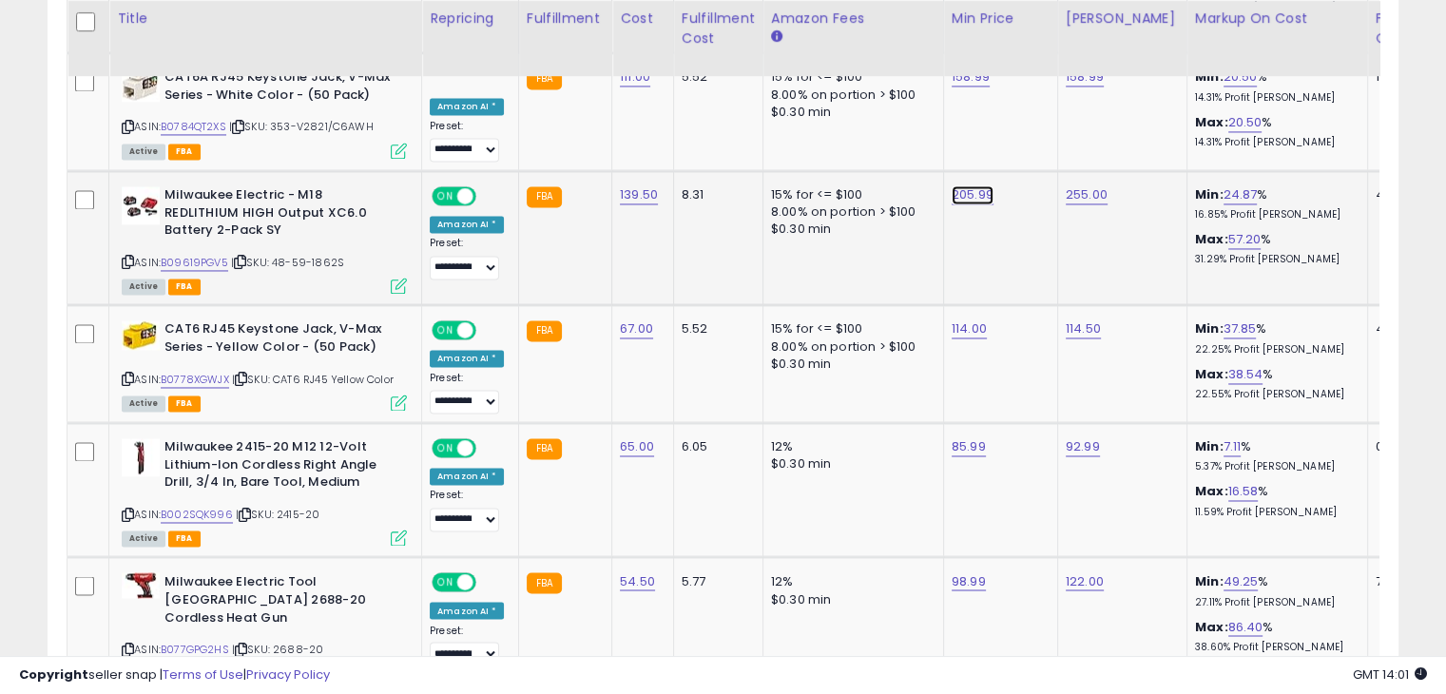
click at [969, 185] on link "205.99" at bounding box center [973, 194] width 42 height 19
drag, startPoint x: 906, startPoint y: 101, endPoint x: 835, endPoint y: 89, distance: 72.2
click at [835, 89] on input "******" at bounding box center [908, 103] width 169 height 32
type input "*"
type input "******"
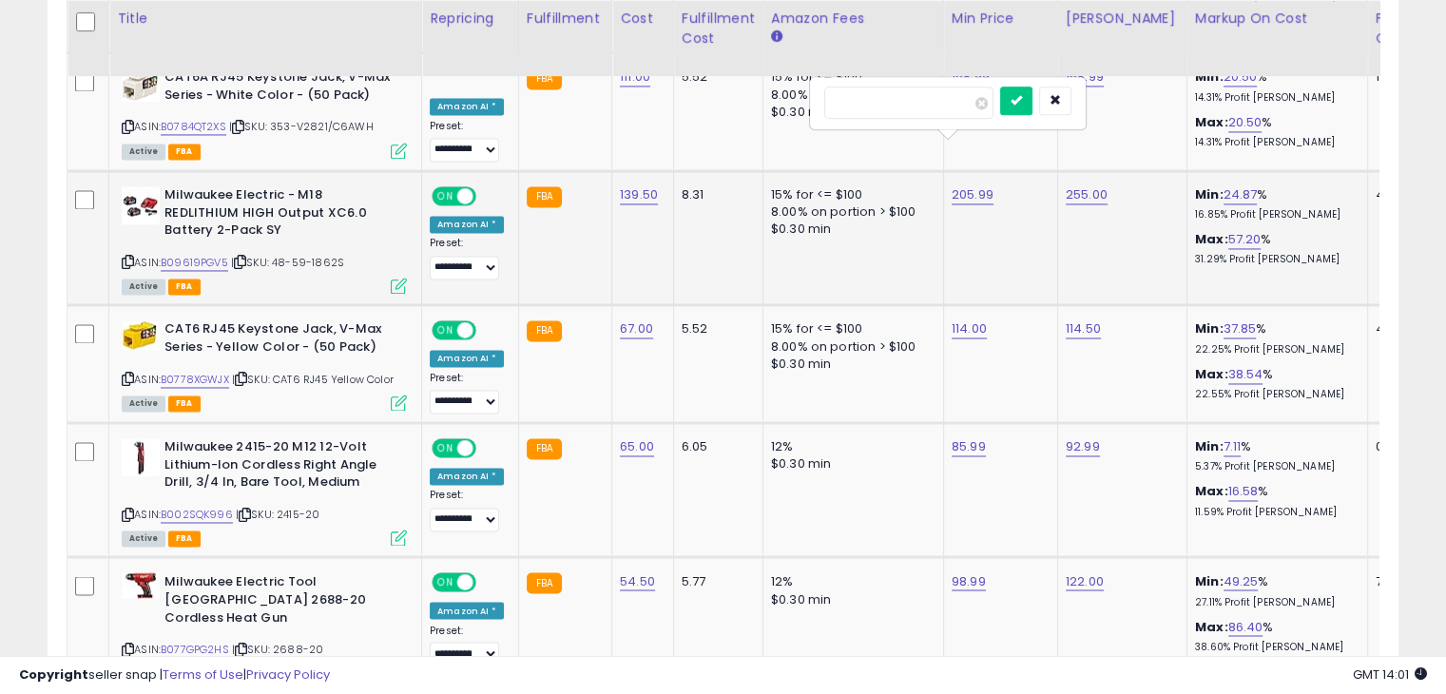
click button "submit" at bounding box center [1016, 101] width 32 height 29
click at [1087, 185] on link "255.00" at bounding box center [1087, 194] width 42 height 19
click at [942, 90] on input "******" at bounding box center [1022, 103] width 169 height 32
type input "***"
click button "submit" at bounding box center [1130, 101] width 32 height 29
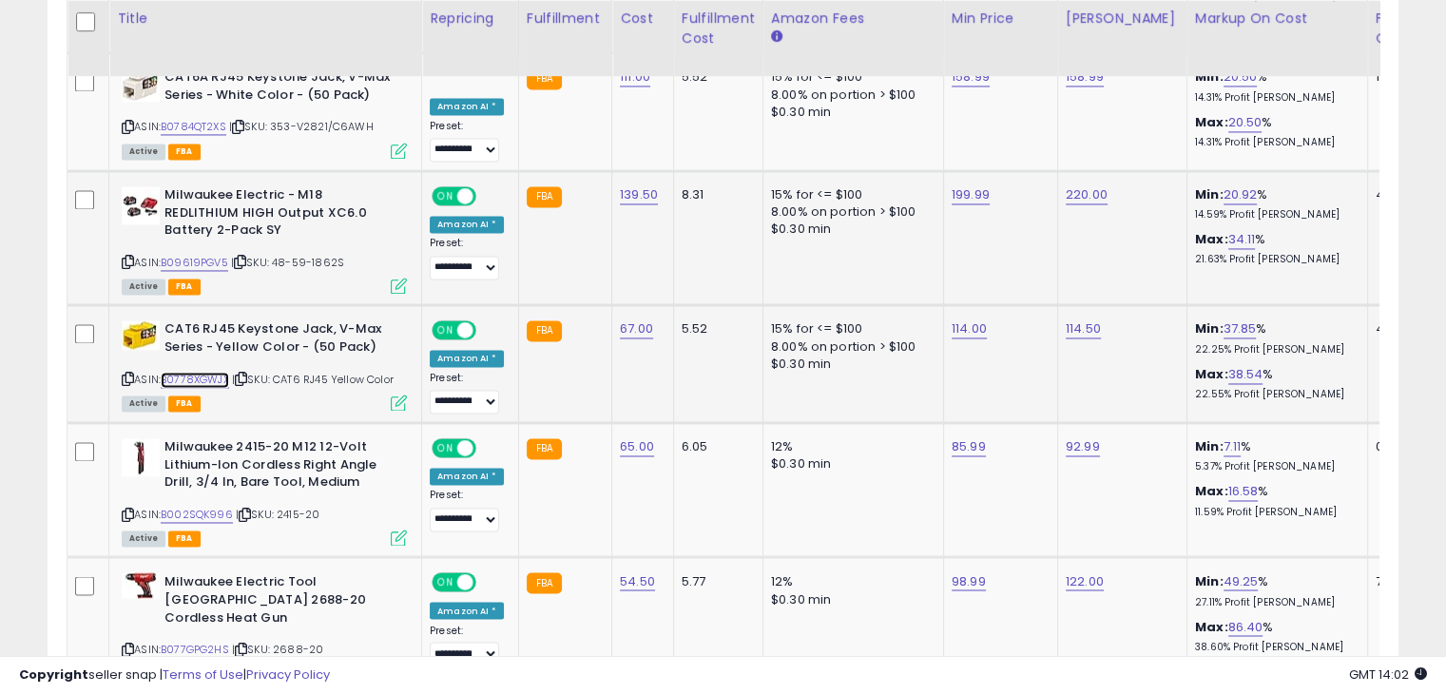
click at [198, 372] on link "B0778XGWJX" at bounding box center [195, 380] width 68 height 16
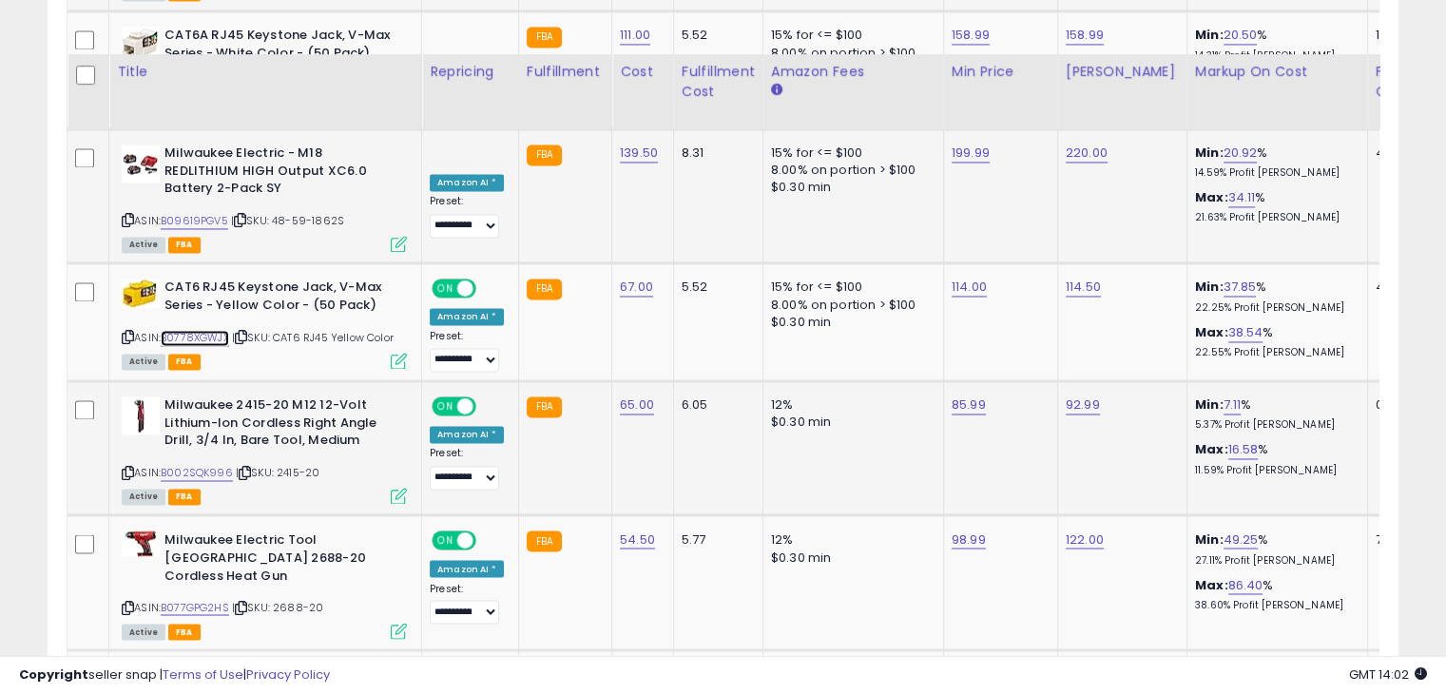
scroll to position [3137, 0]
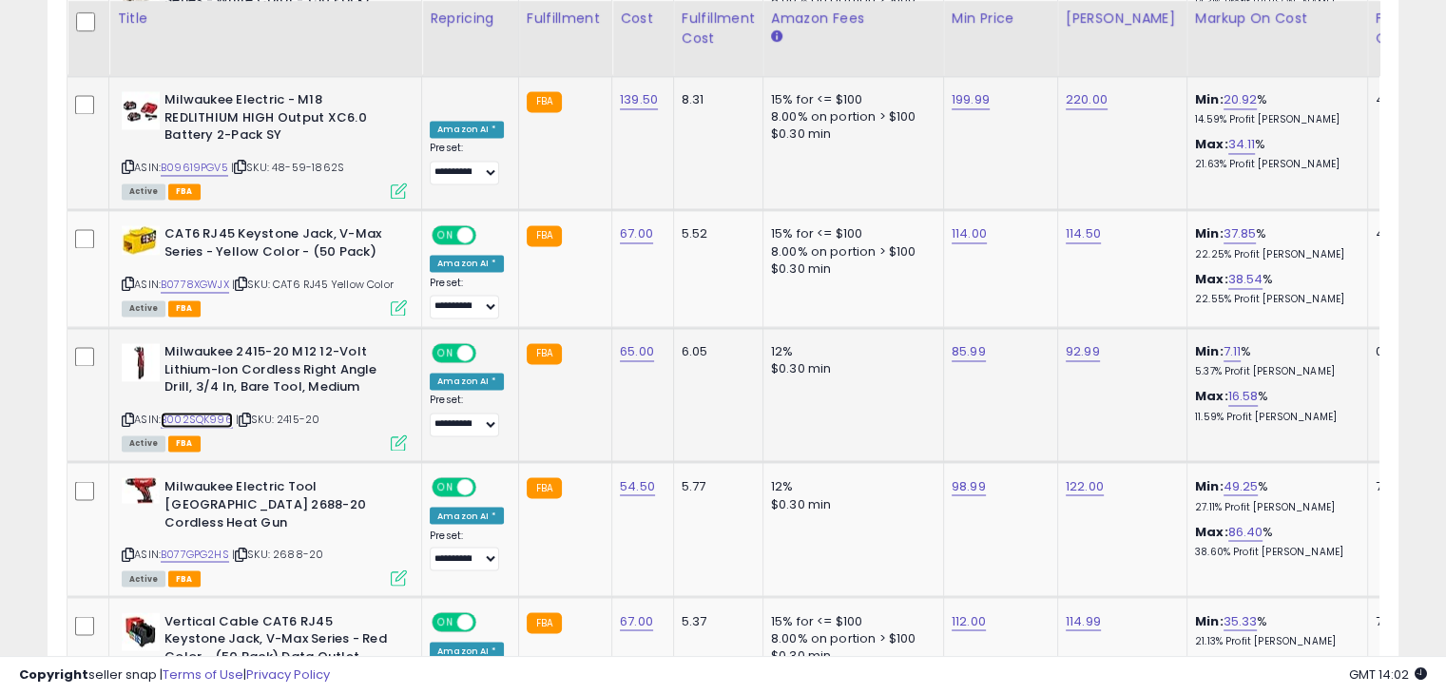
click at [207, 412] on link "B002SQK996" at bounding box center [197, 420] width 72 height 16
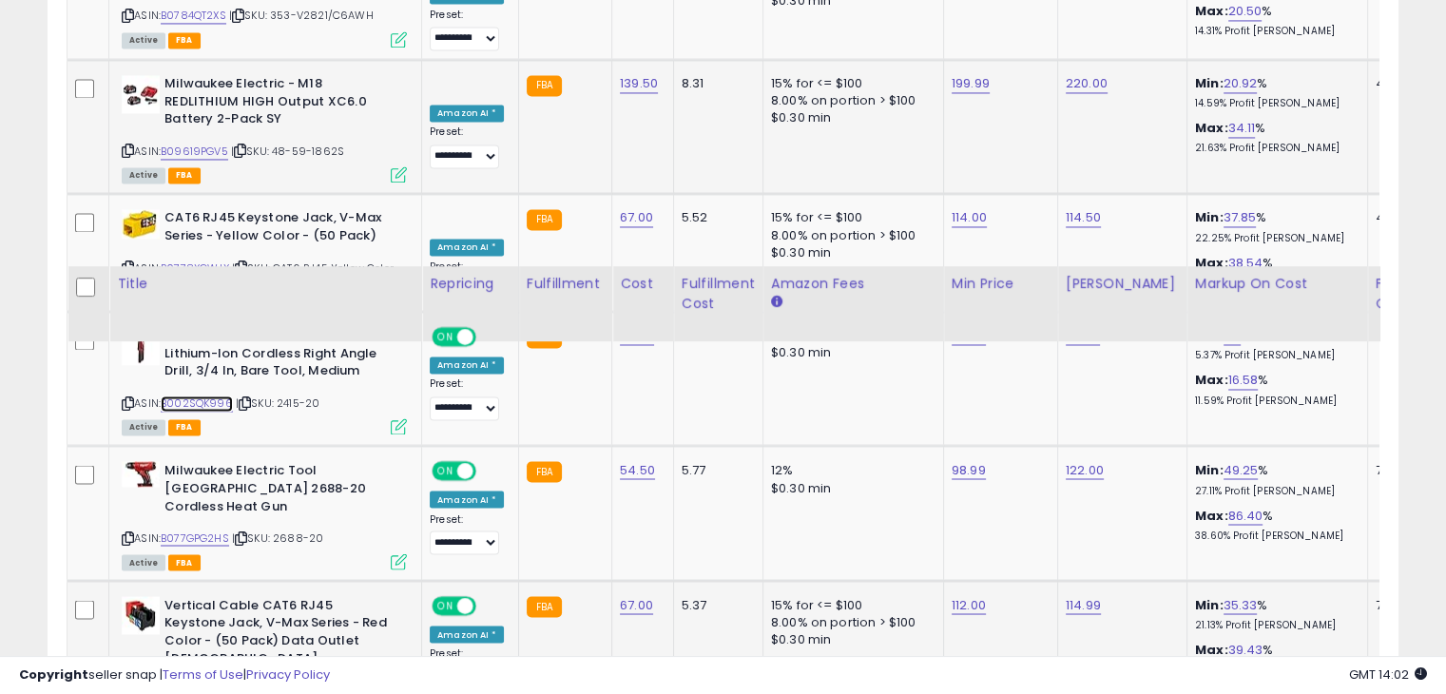
scroll to position [3422, 0]
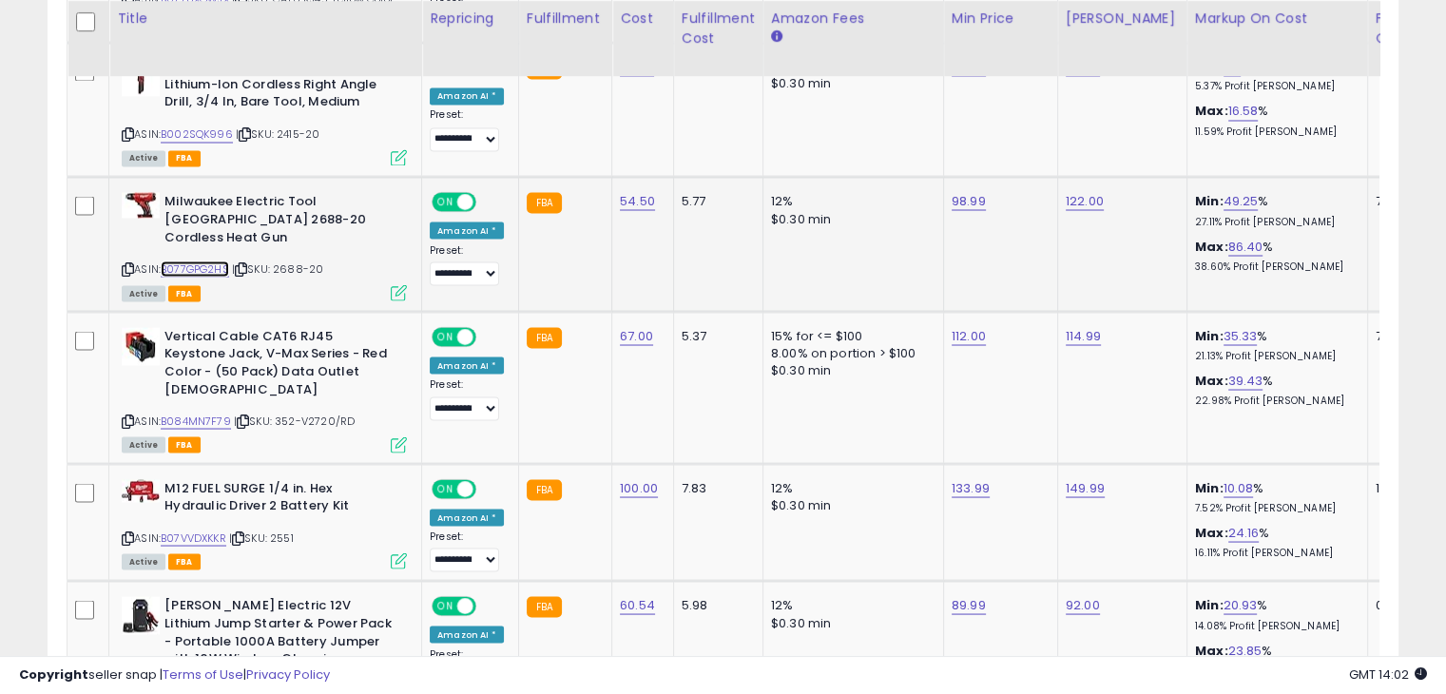
click at [183, 260] on link "B077GPG2HS" at bounding box center [195, 268] width 68 height 16
click at [191, 529] on link "B07VVDXKKR" at bounding box center [194, 537] width 66 height 16
click at [960, 478] on link "133.99" at bounding box center [971, 487] width 38 height 19
drag, startPoint x: 847, startPoint y: 351, endPoint x: 798, endPoint y: 343, distance: 49.1
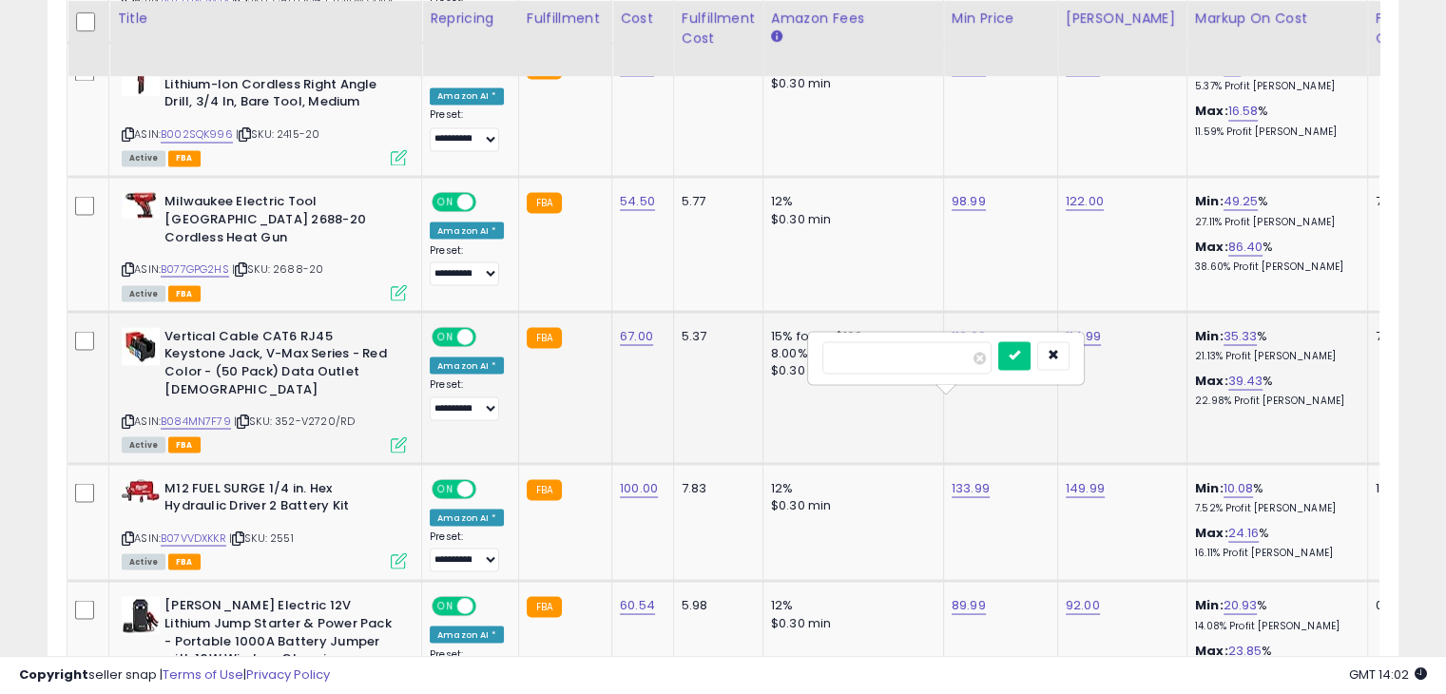
type input "******"
click button "submit" at bounding box center [1014, 355] width 32 height 29
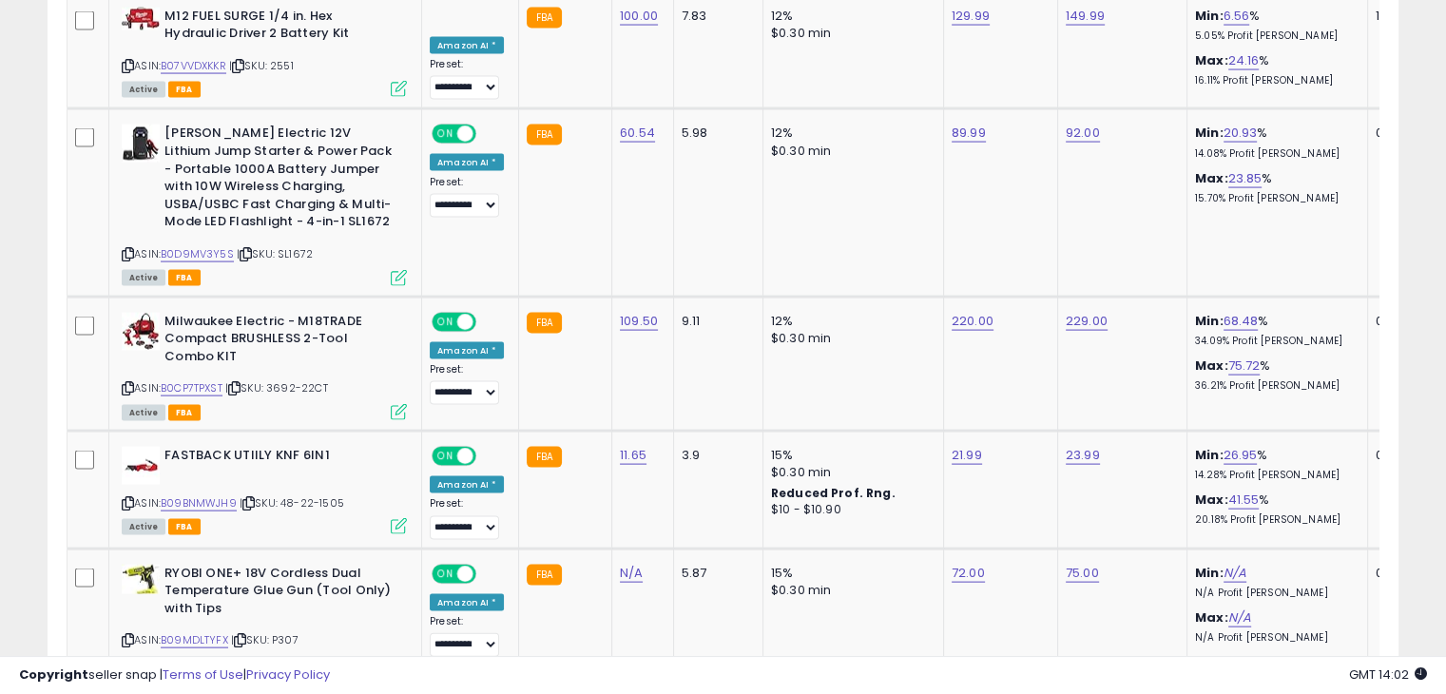
scroll to position [4182, 0]
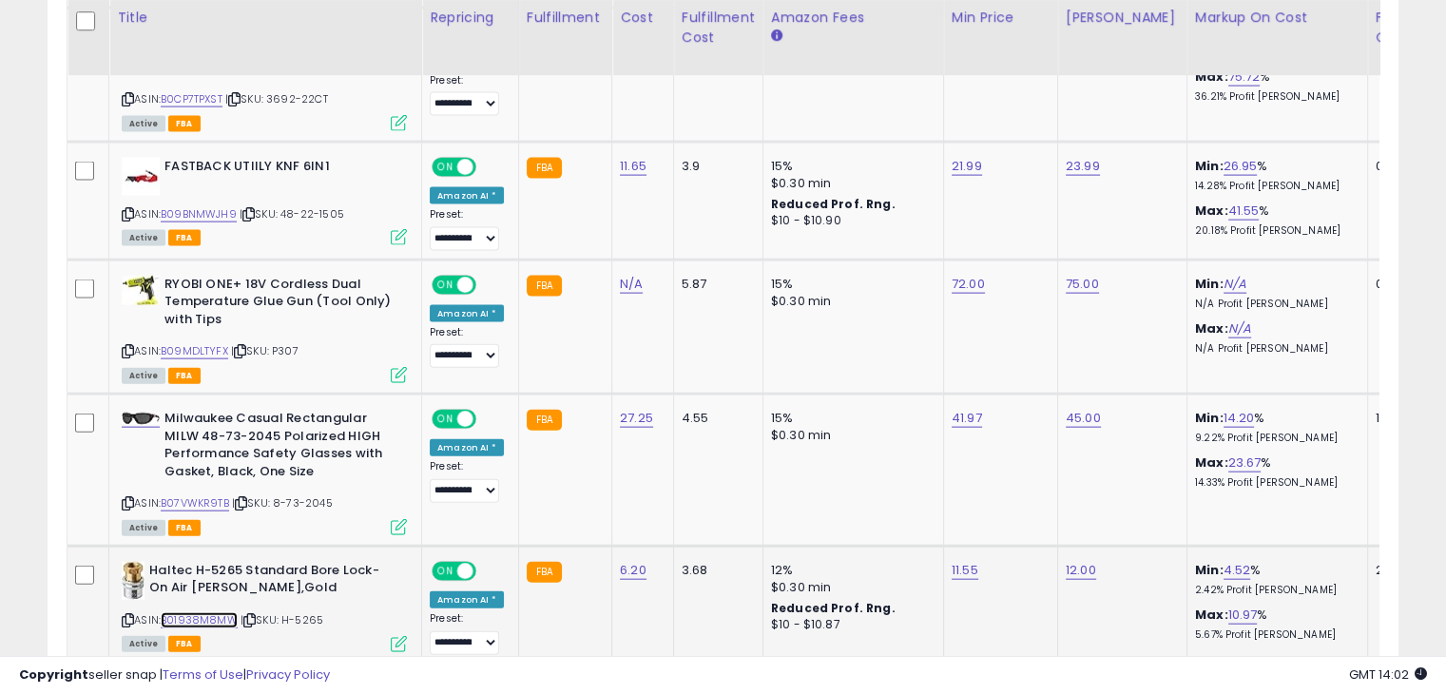
click at [196, 612] on link "B01938M8MW" at bounding box center [199, 620] width 77 height 16
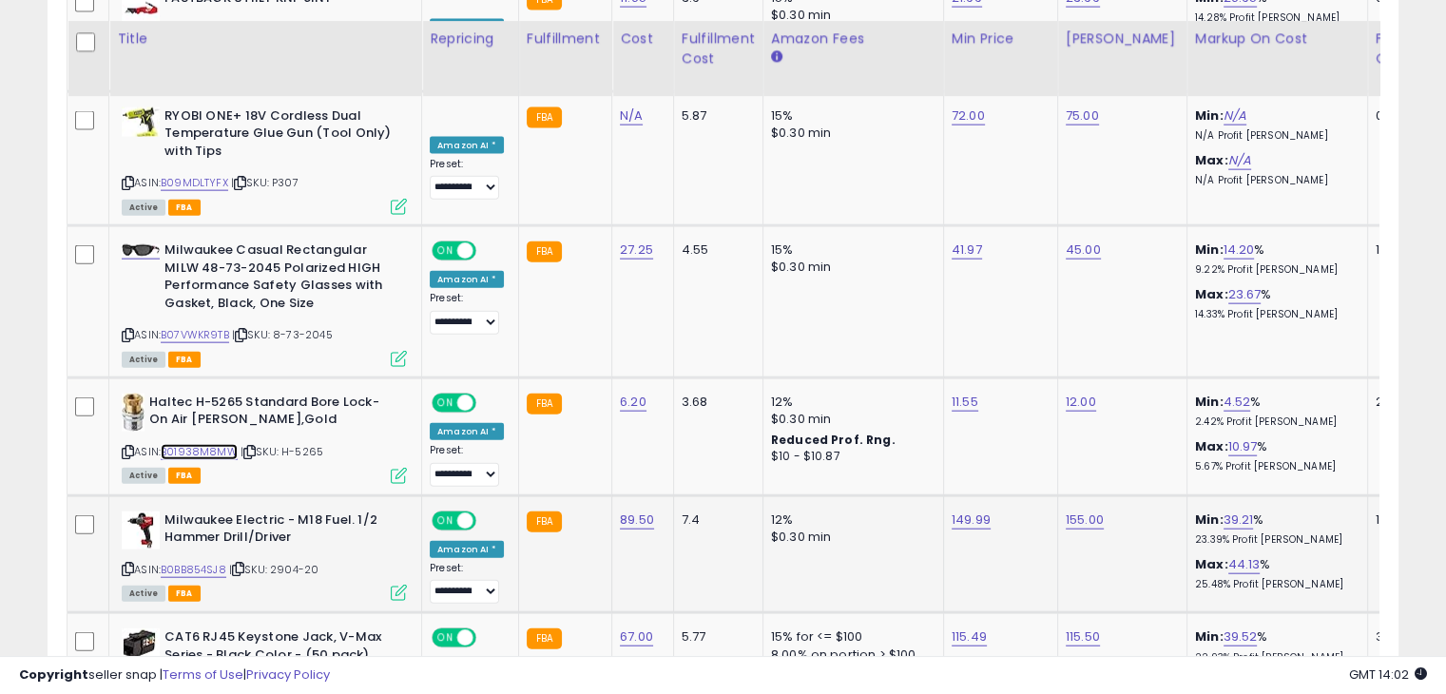
scroll to position [4373, 0]
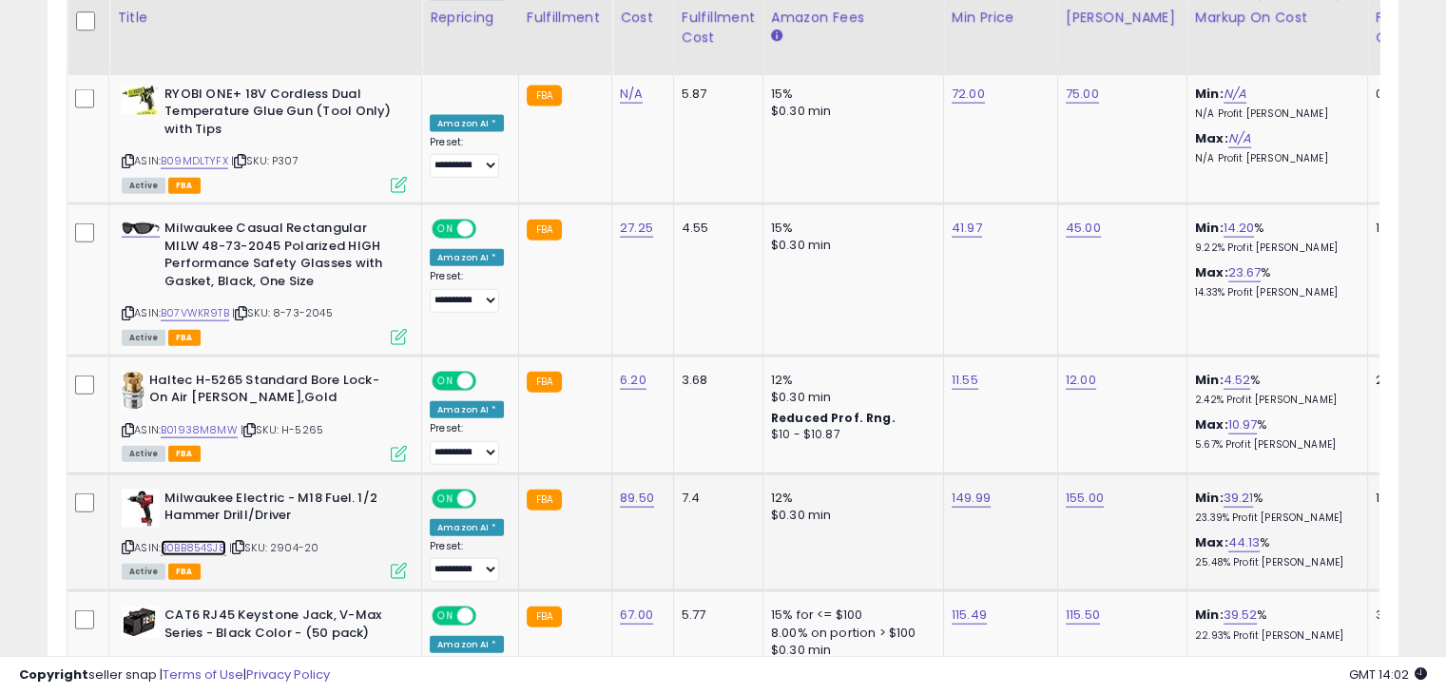
click at [209, 540] on link "B0BB854SJ8" at bounding box center [194, 548] width 66 height 16
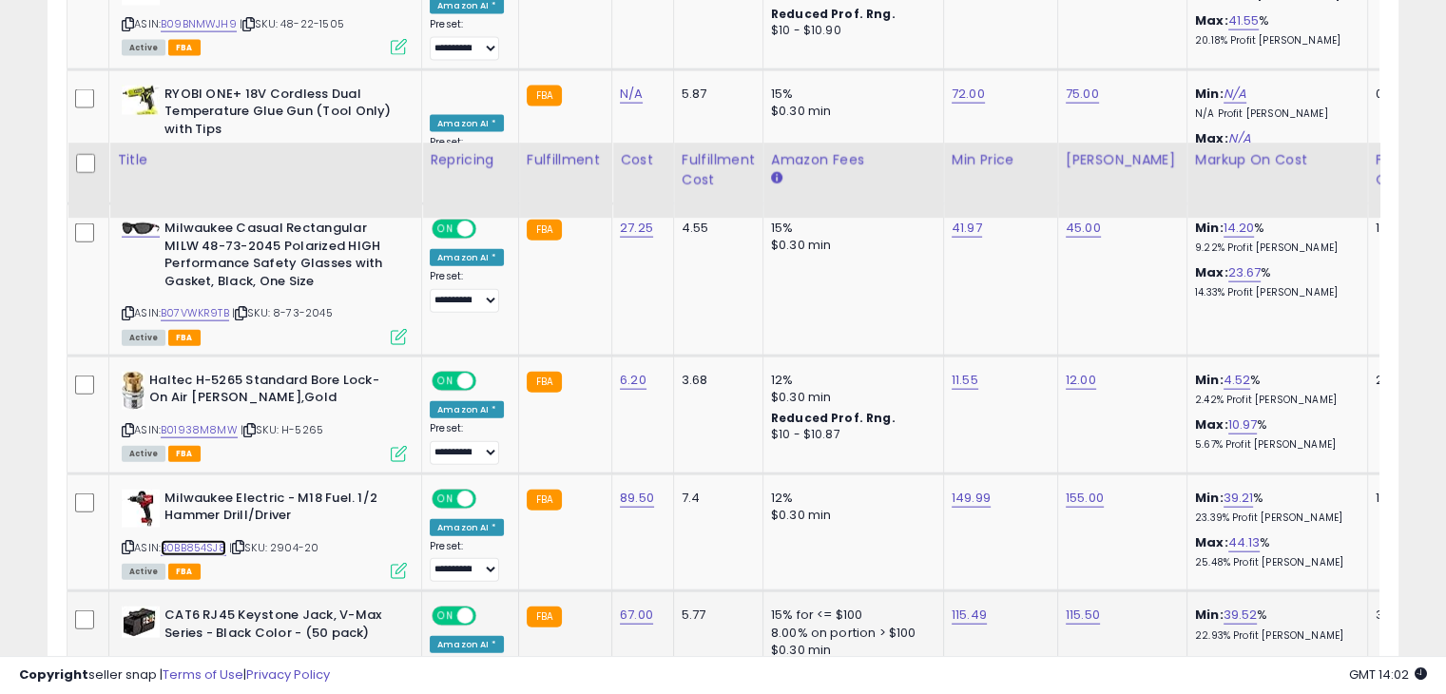
scroll to position [4563, 0]
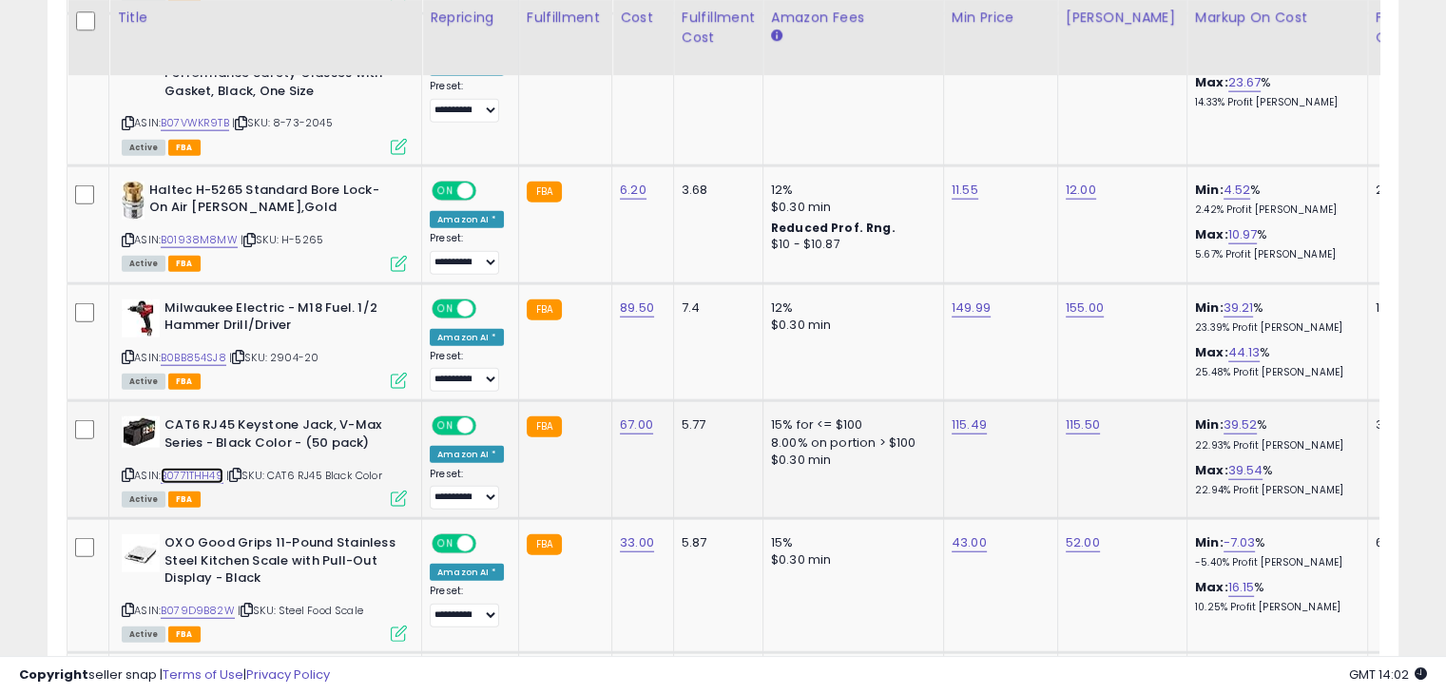
click at [201, 468] on link "B0771THH49" at bounding box center [192, 476] width 63 height 16
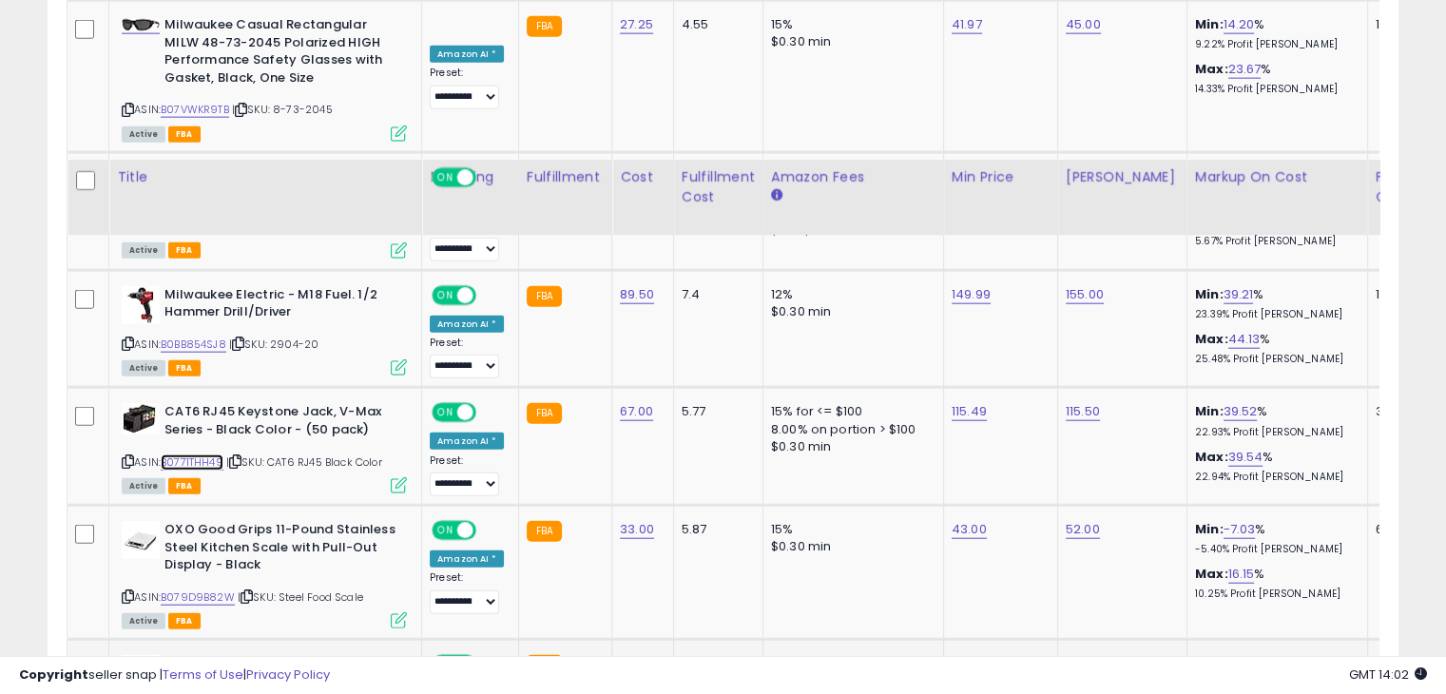
scroll to position [4753, 0]
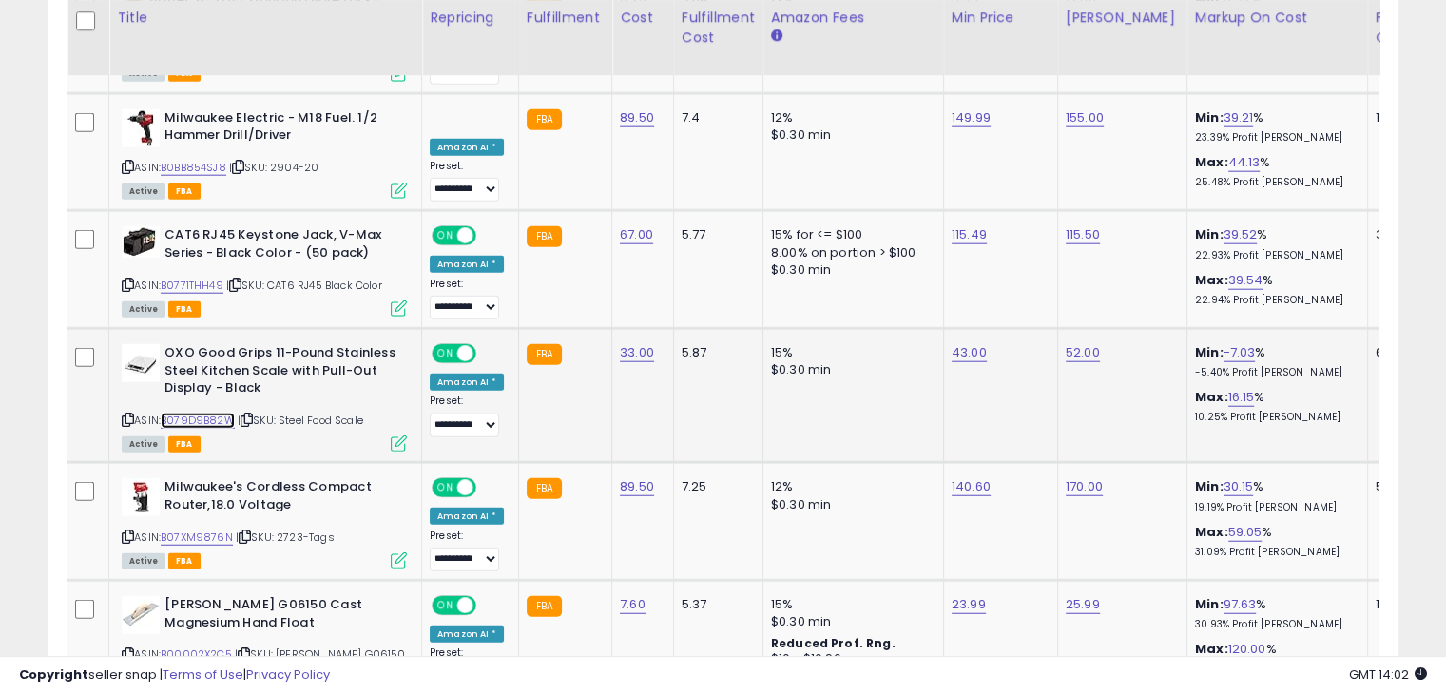
click at [198, 413] on link "B079D9B82W" at bounding box center [198, 421] width 74 height 16
click at [952, 343] on link "43.00" at bounding box center [969, 352] width 35 height 19
drag, startPoint x: 840, startPoint y: 206, endPoint x: 813, endPoint y: 203, distance: 27.7
click at [813, 203] on div "*****" at bounding box center [944, 216] width 274 height 50
type input "**"
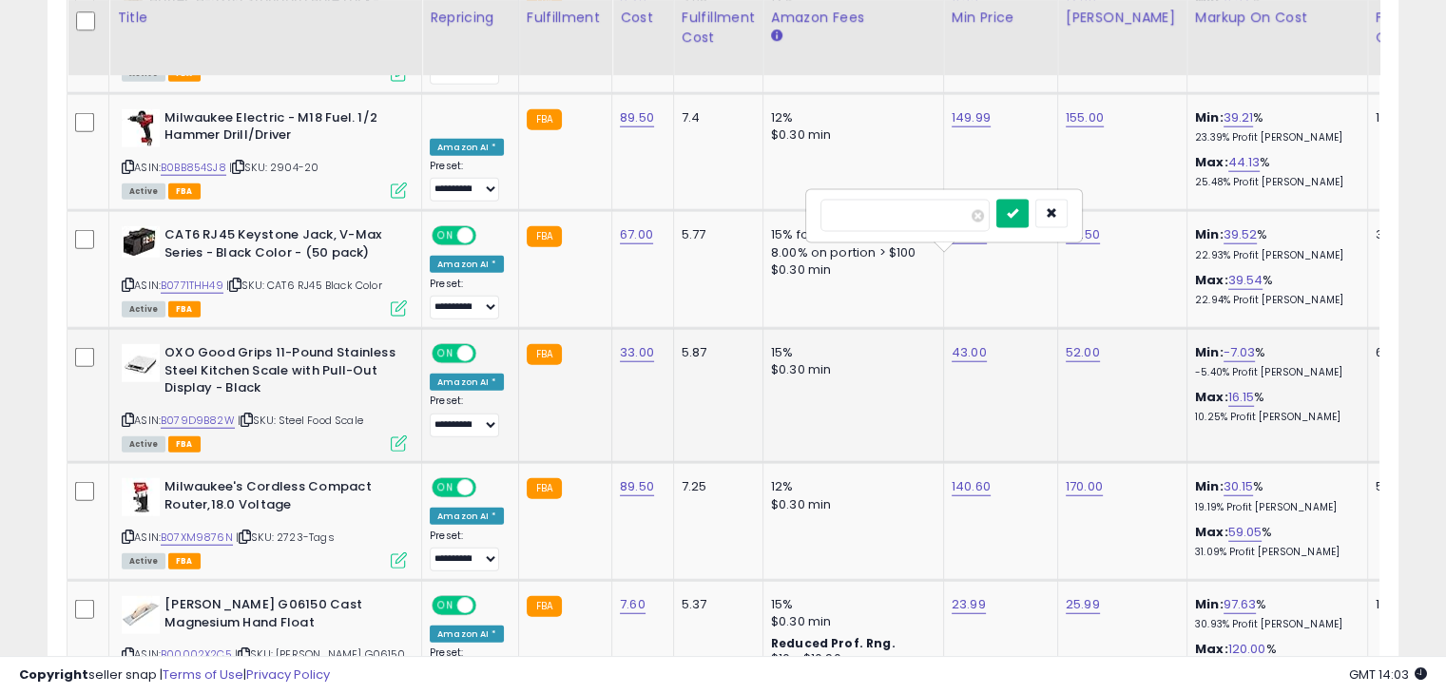
click at [1018, 207] on icon "submit" at bounding box center [1012, 212] width 11 height 11
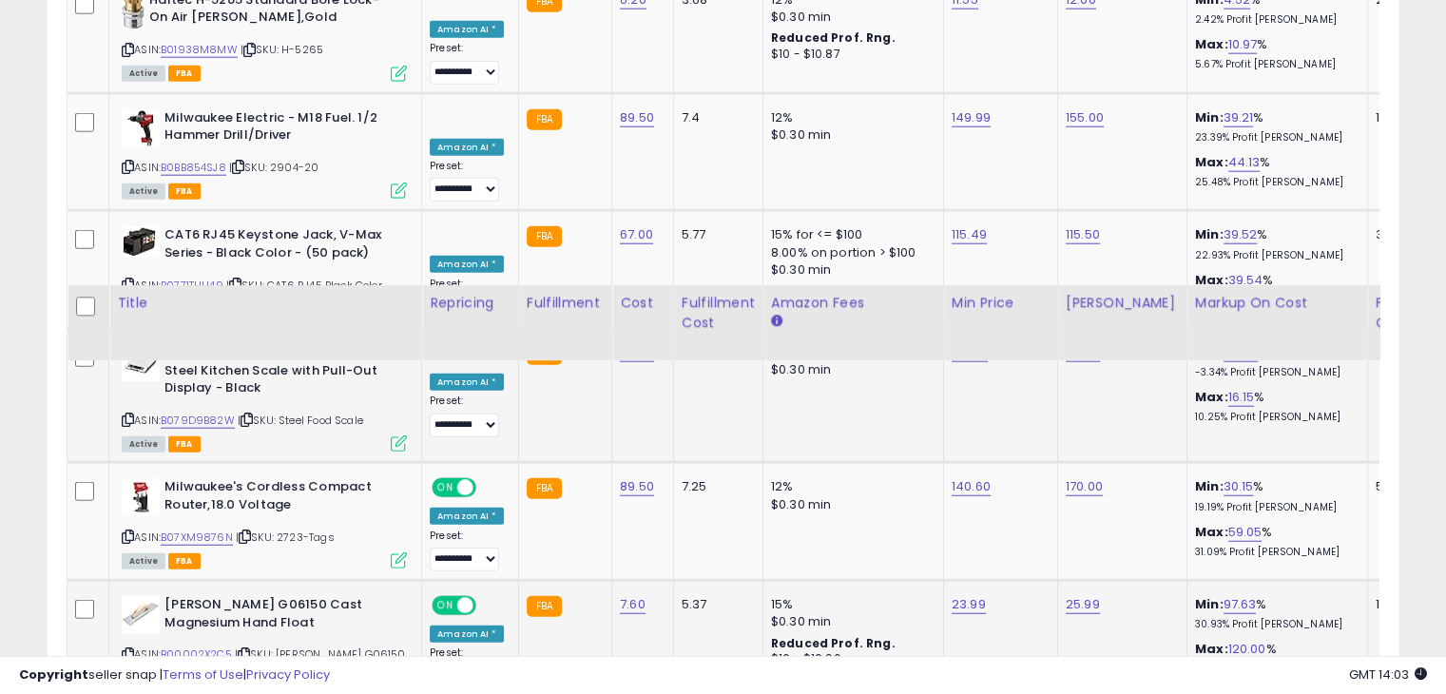
scroll to position [5038, 0]
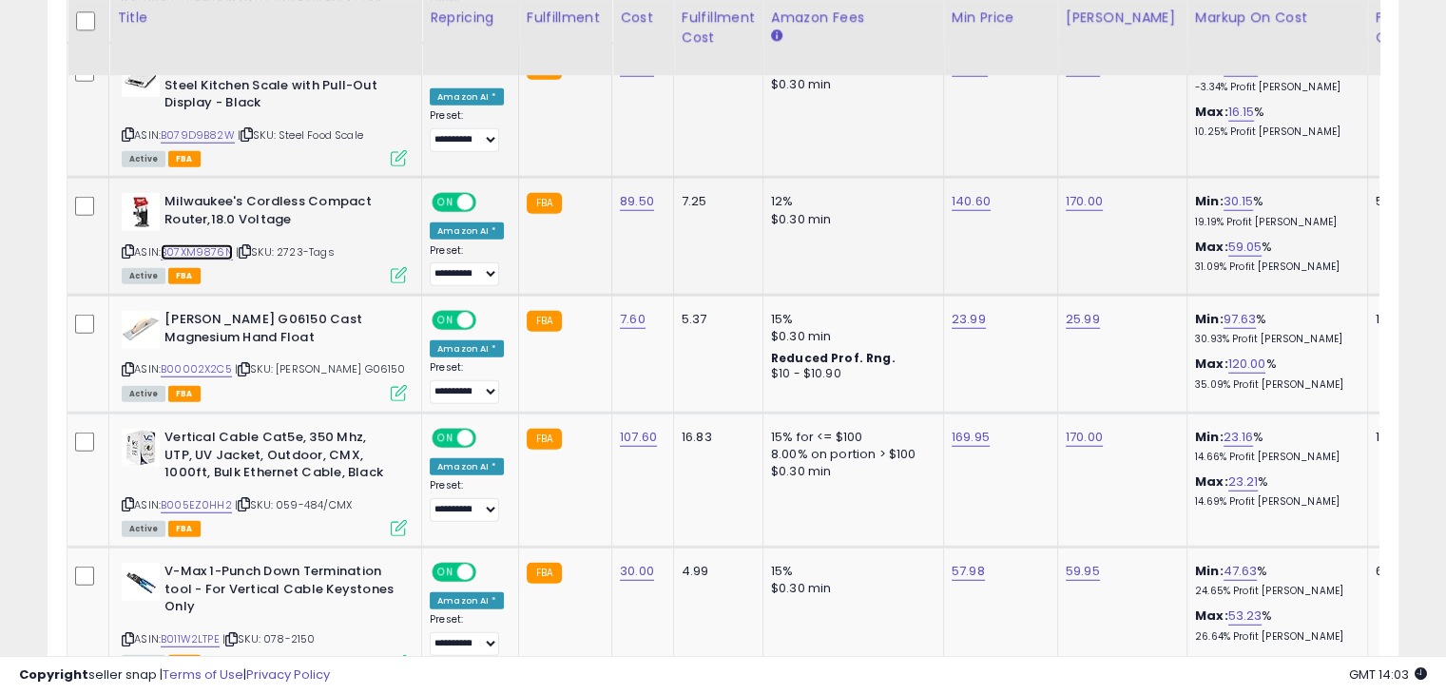
click at [217, 244] on link "B07XM9876N" at bounding box center [197, 252] width 72 height 16
click at [212, 361] on link "B00002X2C5" at bounding box center [196, 369] width 71 height 16
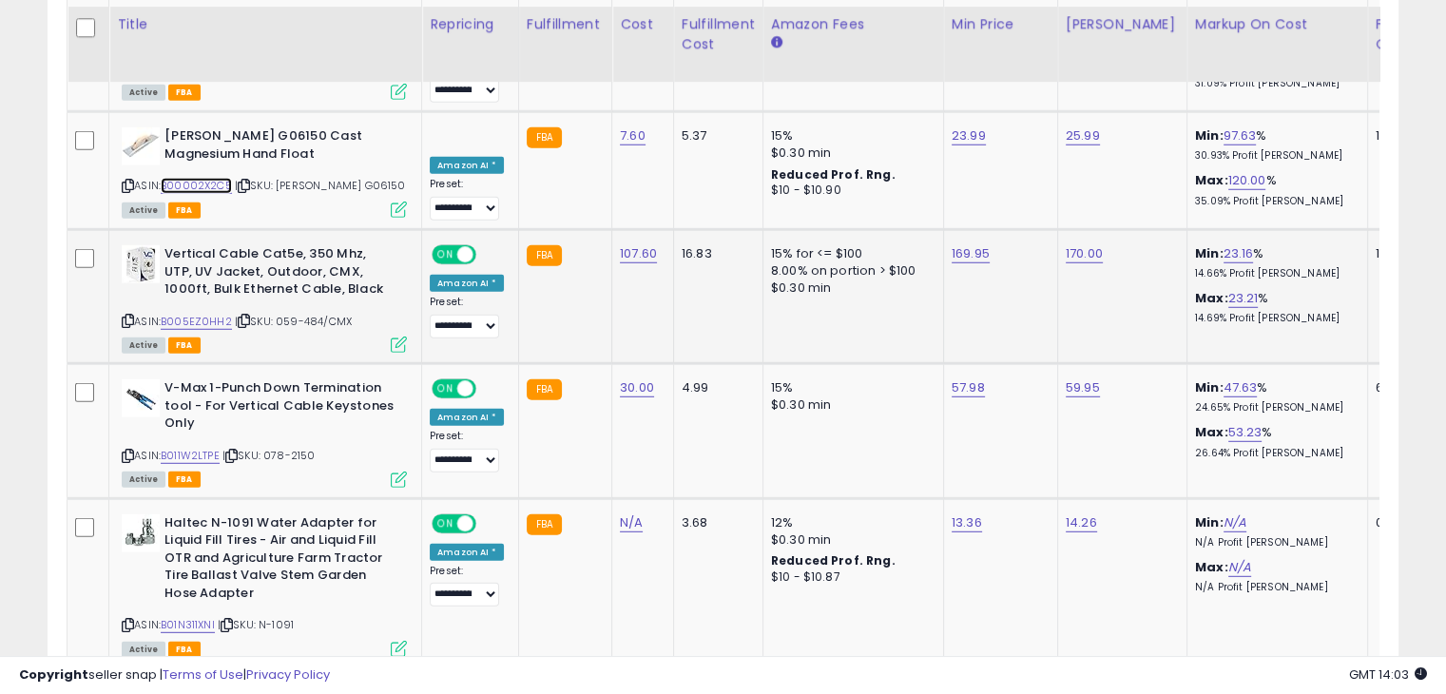
scroll to position [5228, 0]
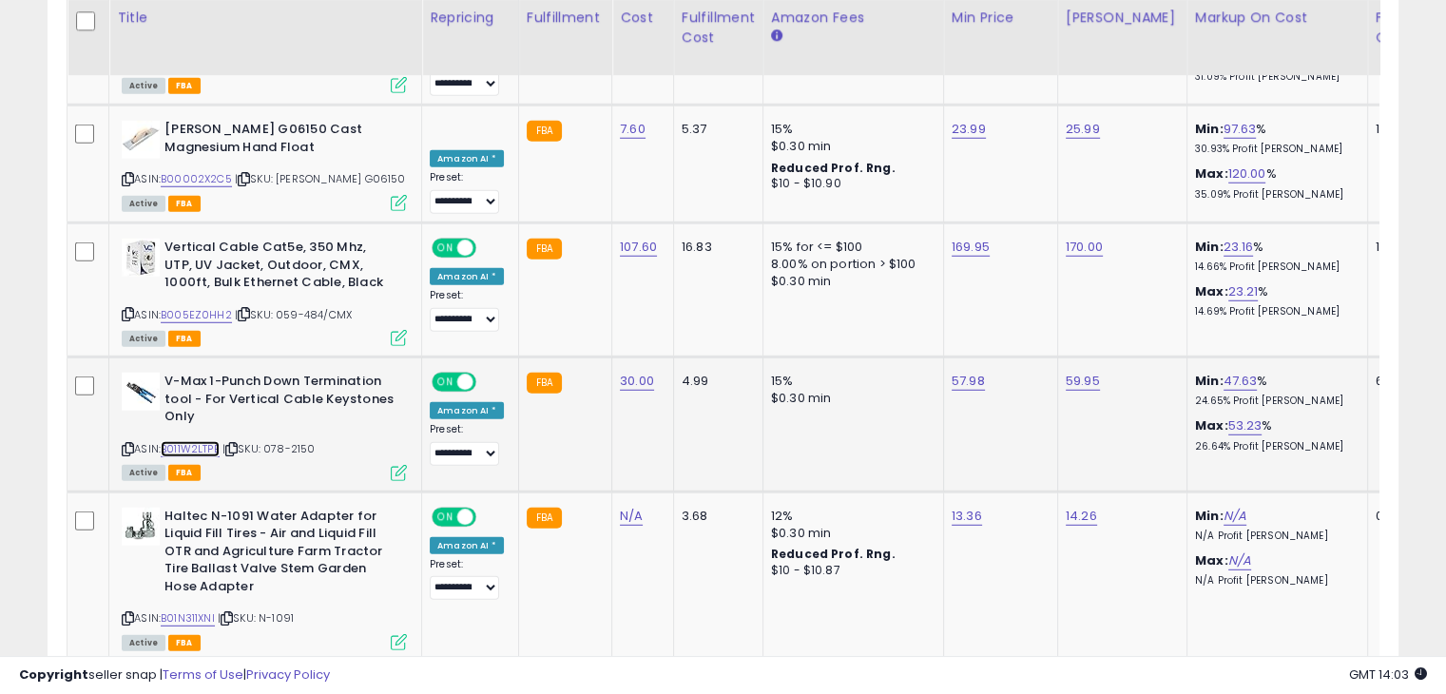
click at [207, 441] on link "B011W2LTPE" at bounding box center [190, 449] width 59 height 16
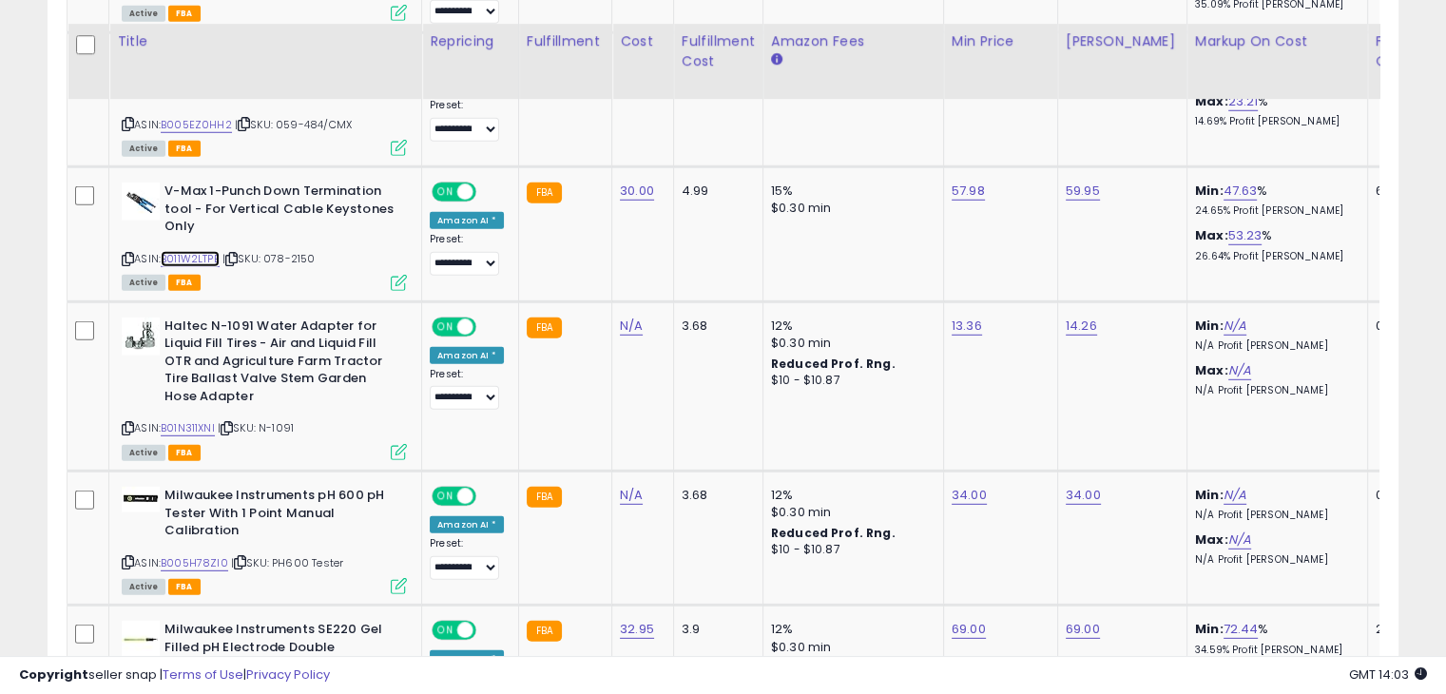
scroll to position [5703, 0]
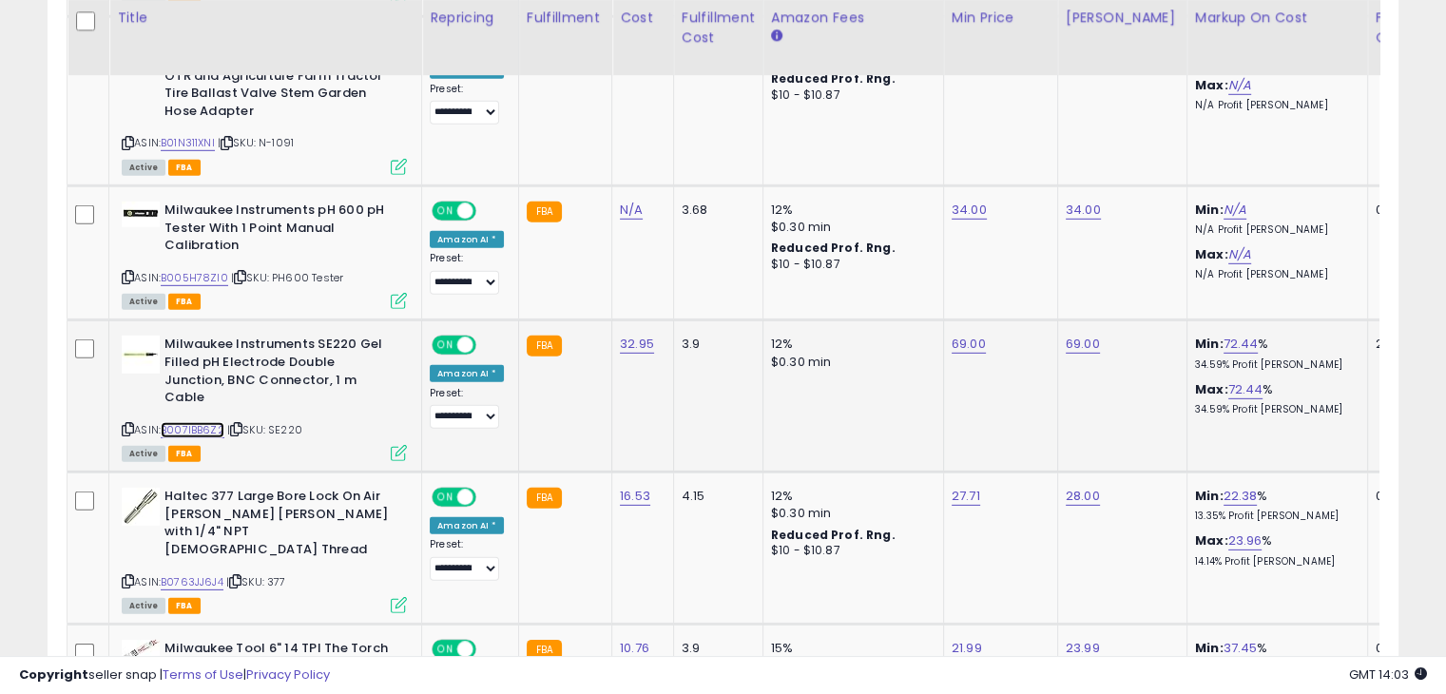
click at [204, 422] on link "B007IBB6Z2" at bounding box center [193, 430] width 64 height 16
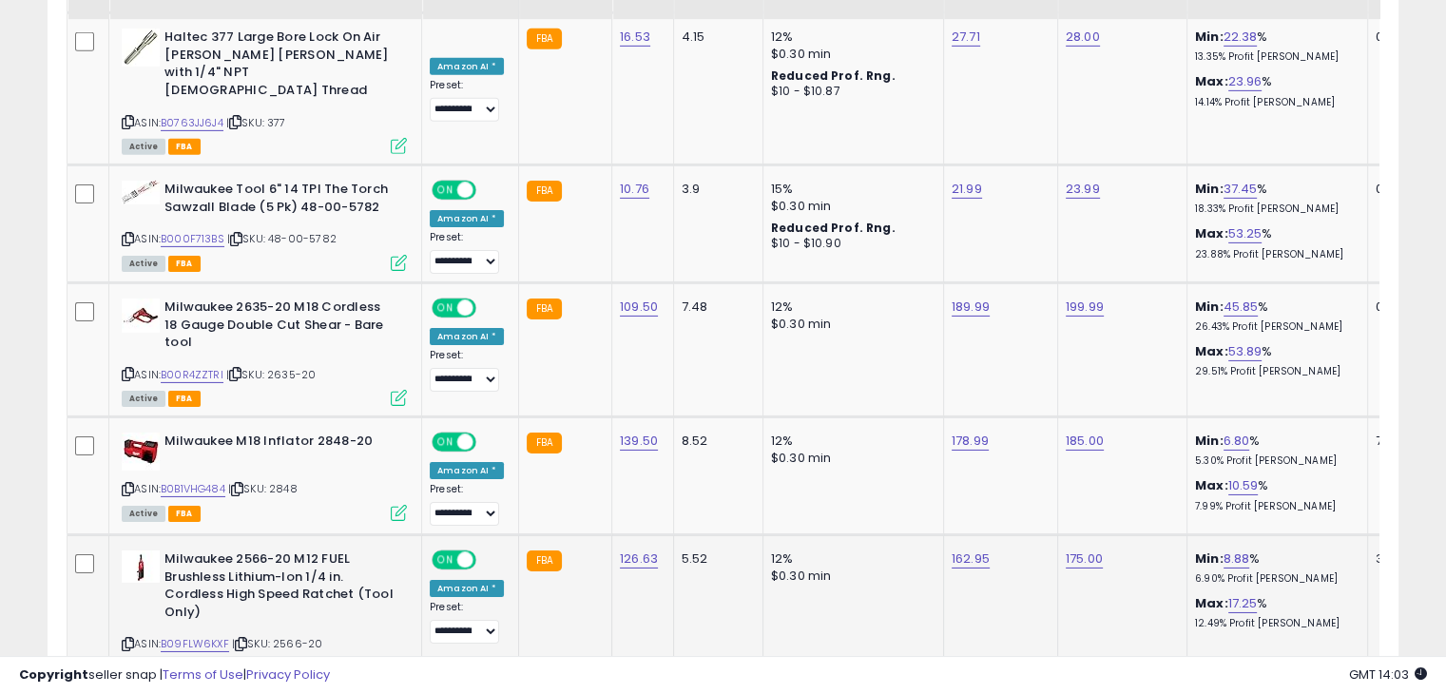
scroll to position [6179, 0]
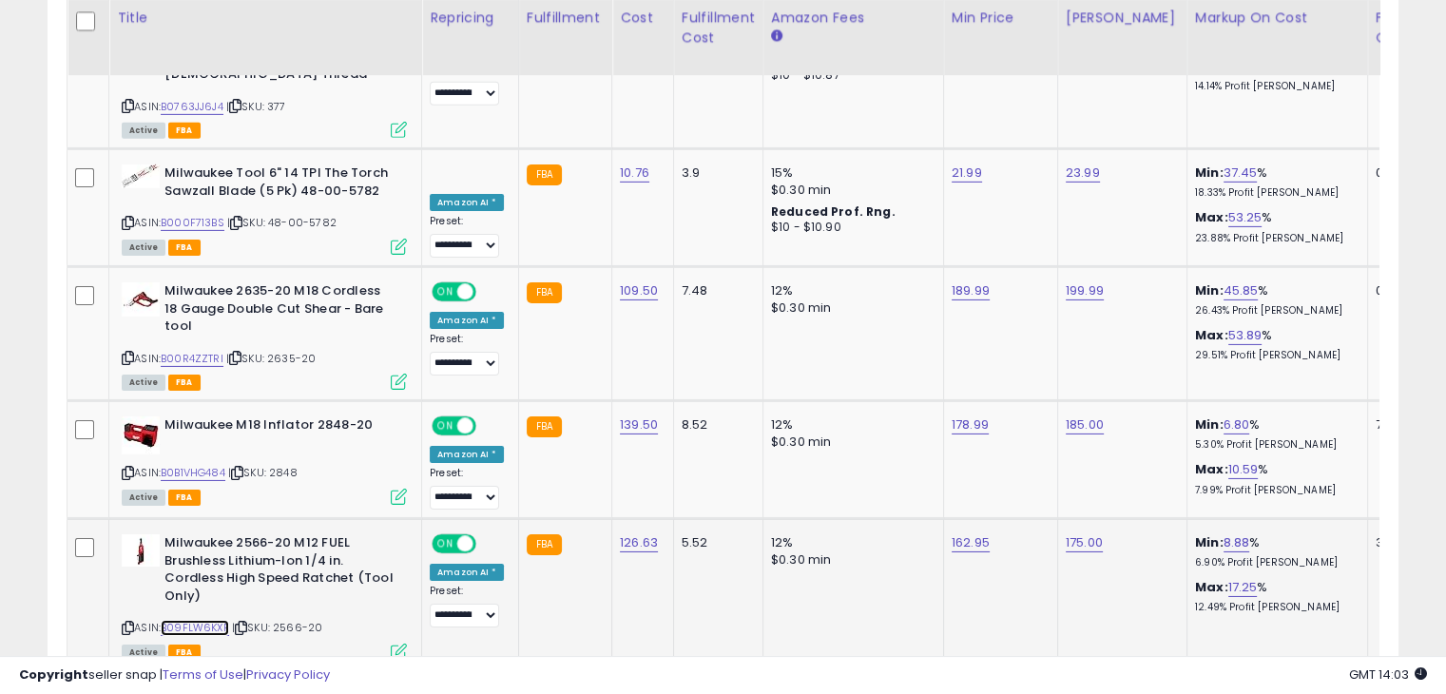
click at [198, 620] on link "B09FLW6KXF" at bounding box center [195, 628] width 68 height 16
click at [204, 465] on link "B0B1VHG484" at bounding box center [193, 473] width 65 height 16
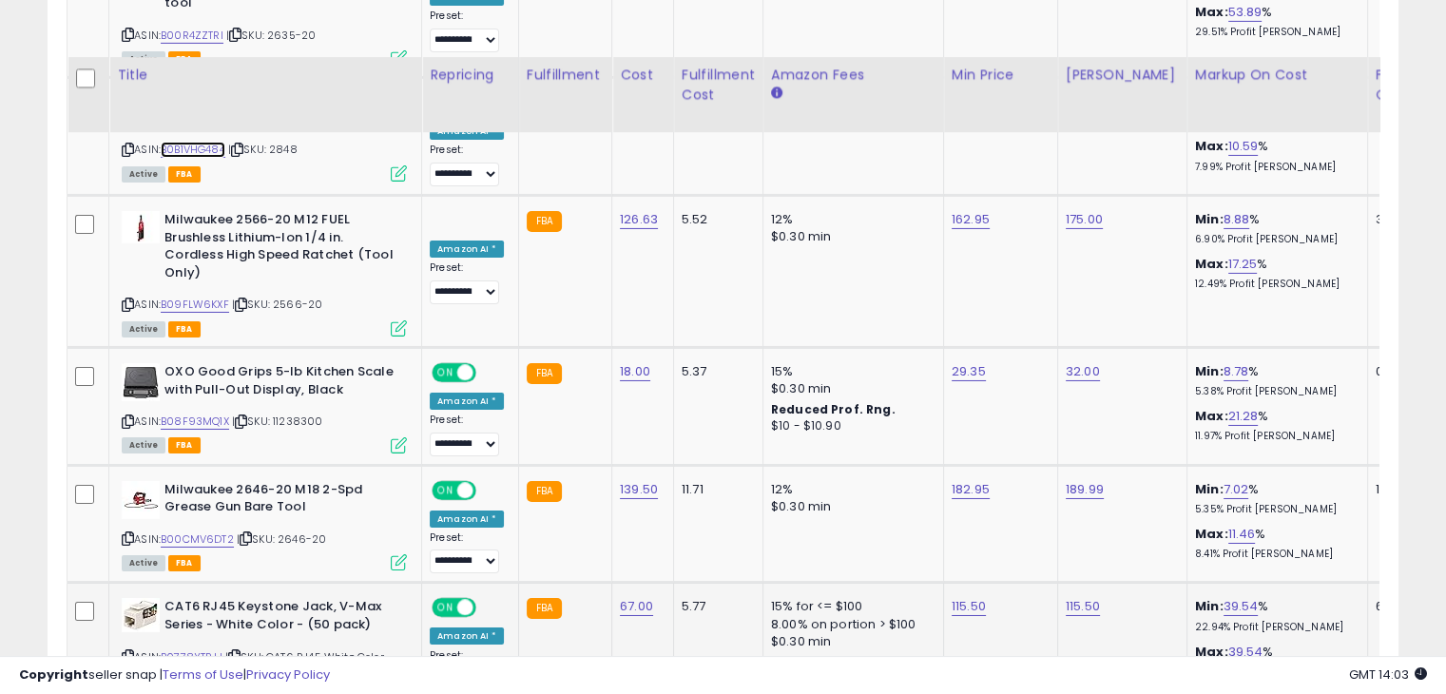
scroll to position [6559, 0]
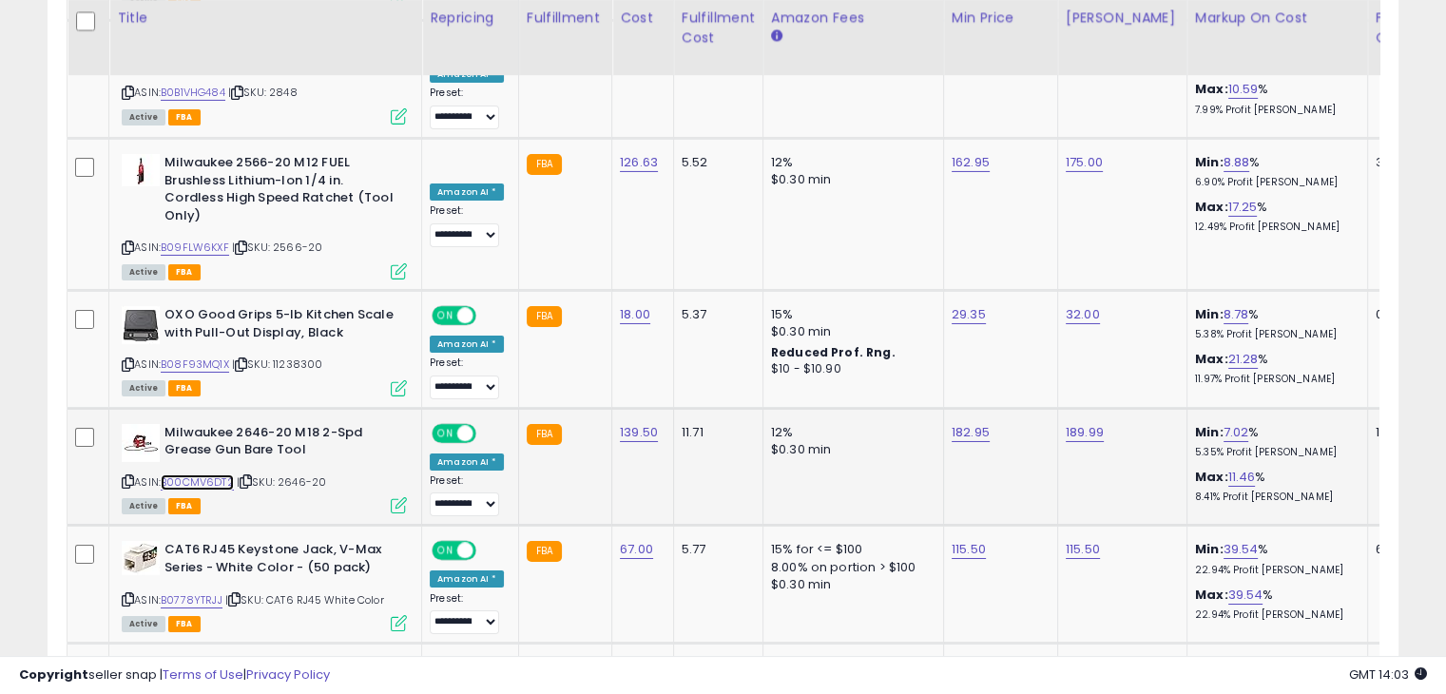
click at [201, 474] on link "B00CMV6DT2" at bounding box center [197, 482] width 73 height 16
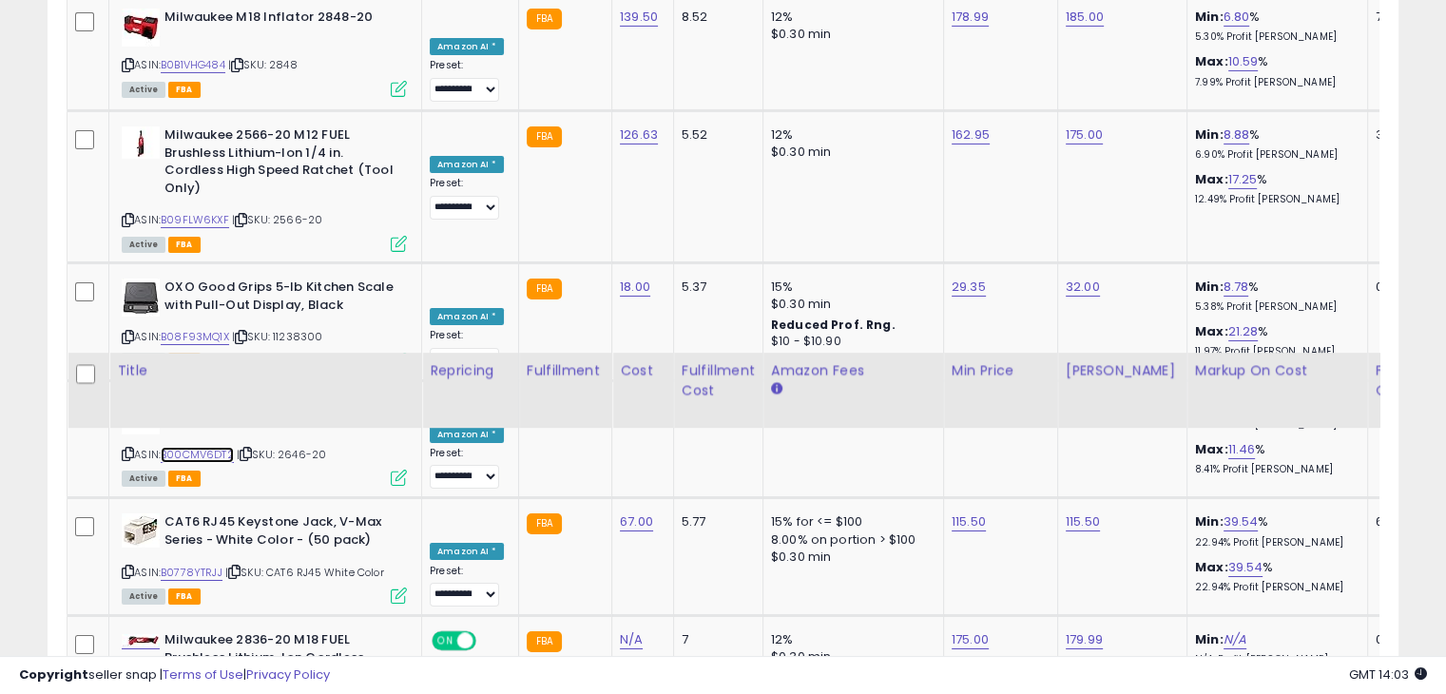
scroll to position [6939, 0]
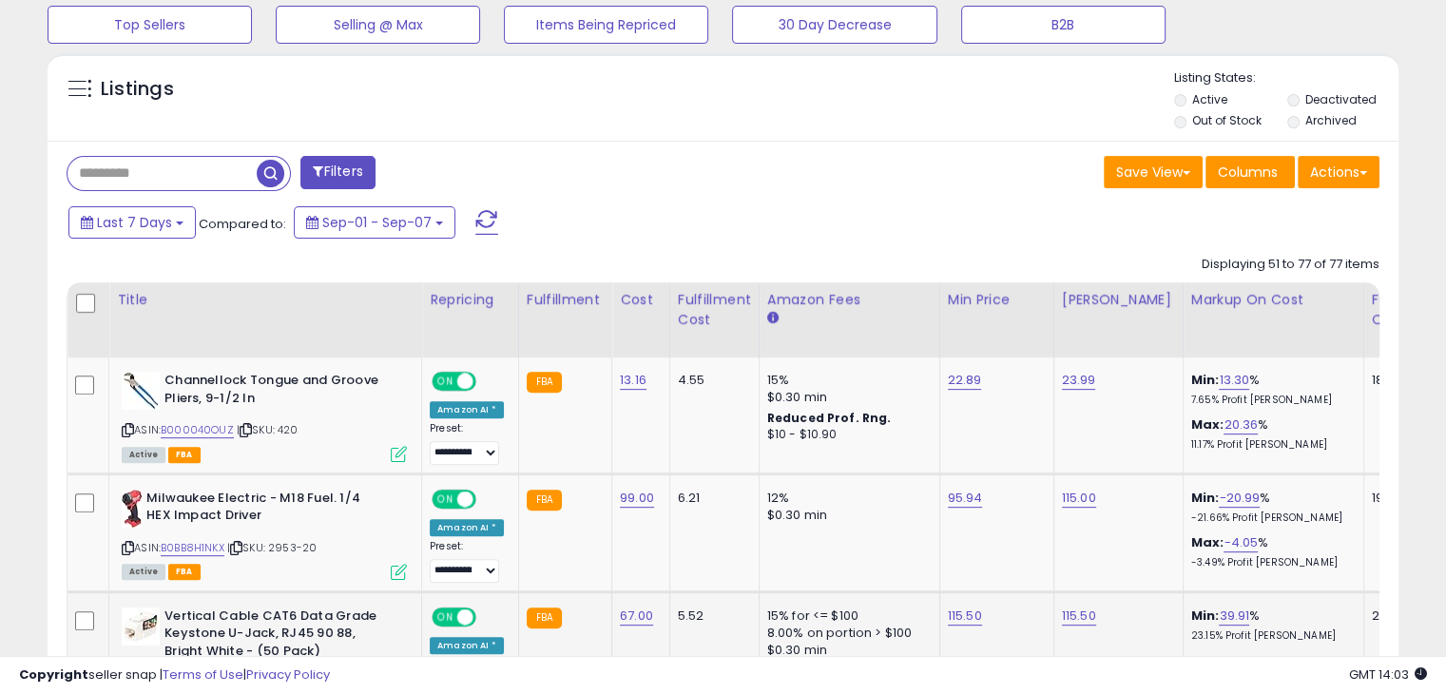
scroll to position [864, 0]
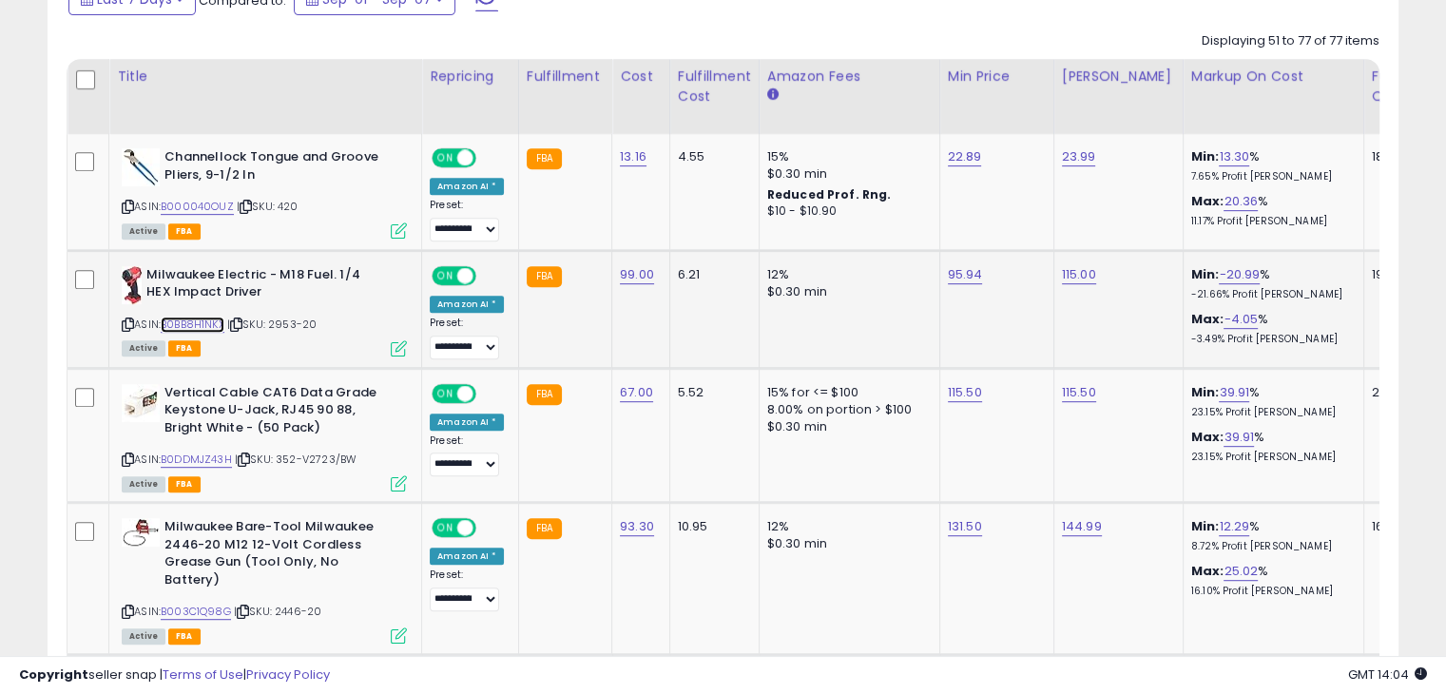
click at [207, 317] on link "B0BB8H1NKX" at bounding box center [193, 325] width 64 height 16
click at [966, 271] on link "95.94" at bounding box center [965, 274] width 35 height 19
drag, startPoint x: 870, startPoint y: 228, endPoint x: 821, endPoint y: 227, distance: 48.5
click at [821, 227] on input "*****" at bounding box center [901, 228] width 169 height 32
type input "*****"
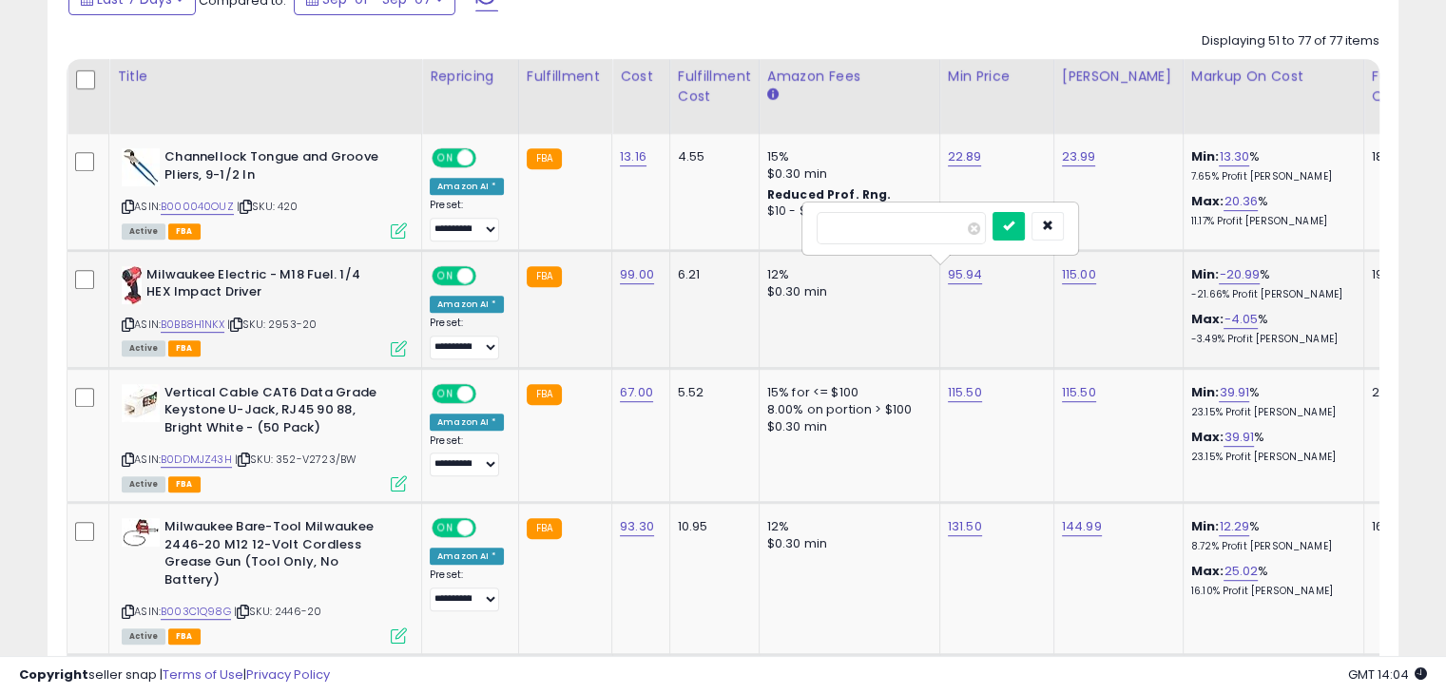
click button "submit" at bounding box center [1008, 226] width 32 height 29
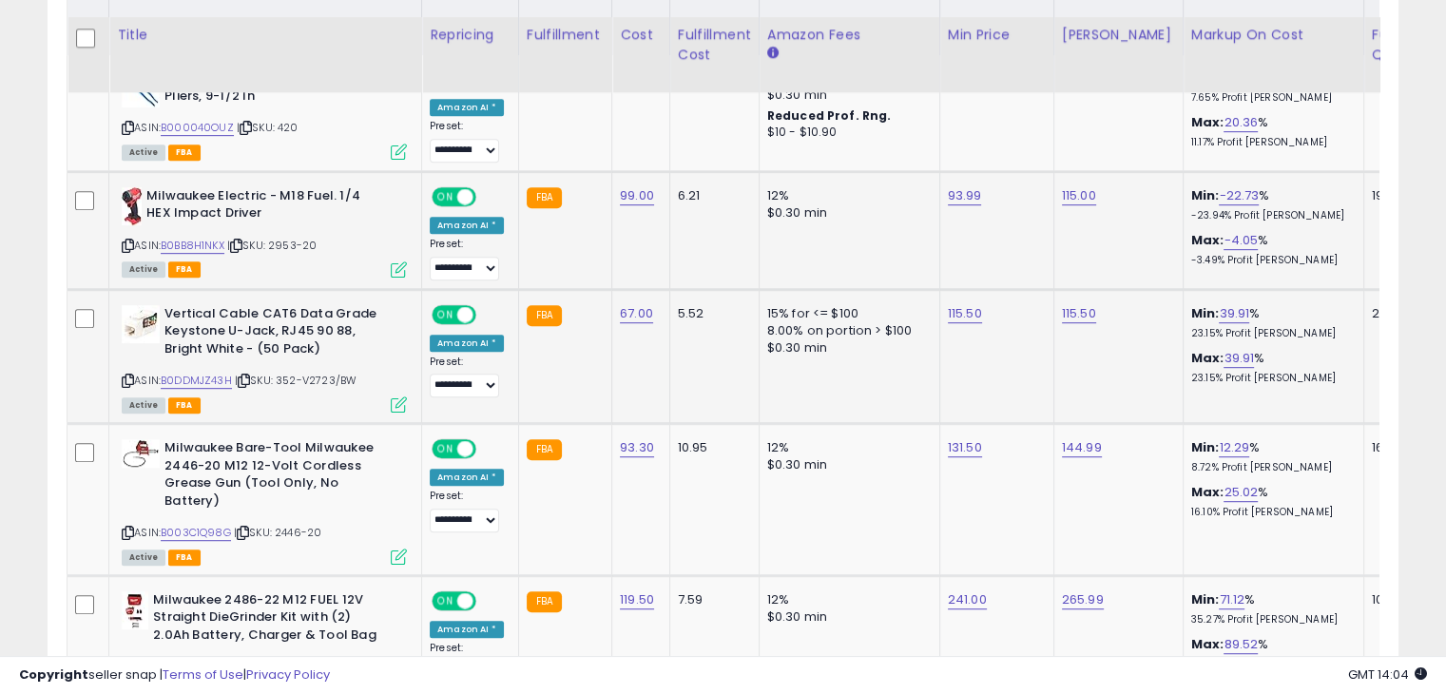
scroll to position [959, 0]
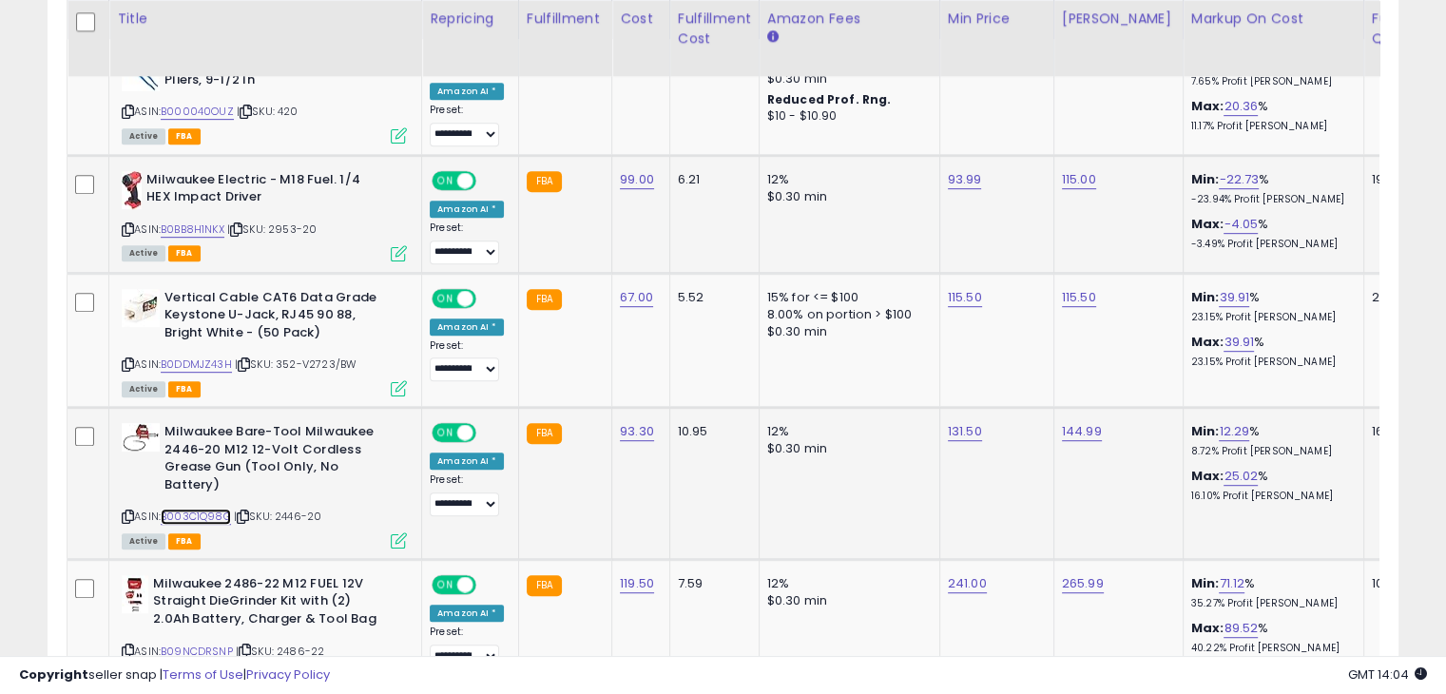
click at [202, 509] on link "B003C1Q98G" at bounding box center [196, 517] width 70 height 16
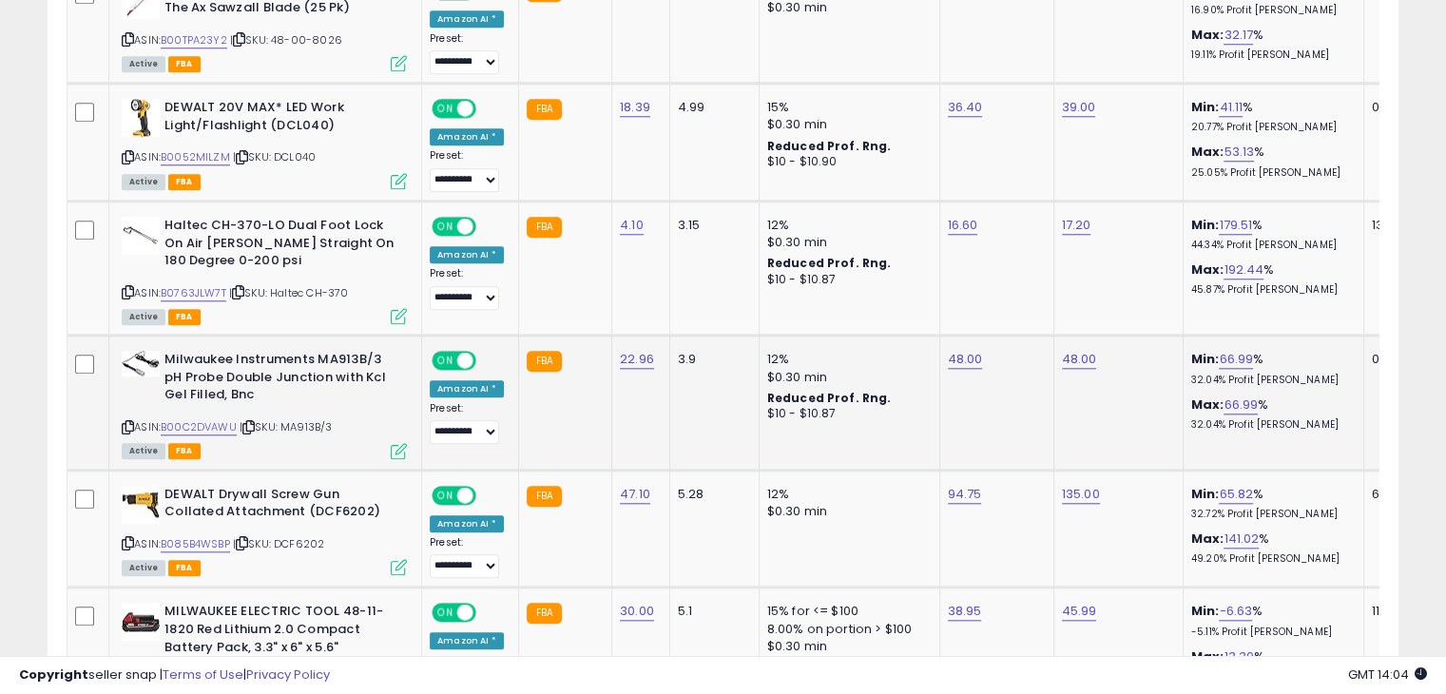
scroll to position [1910, 0]
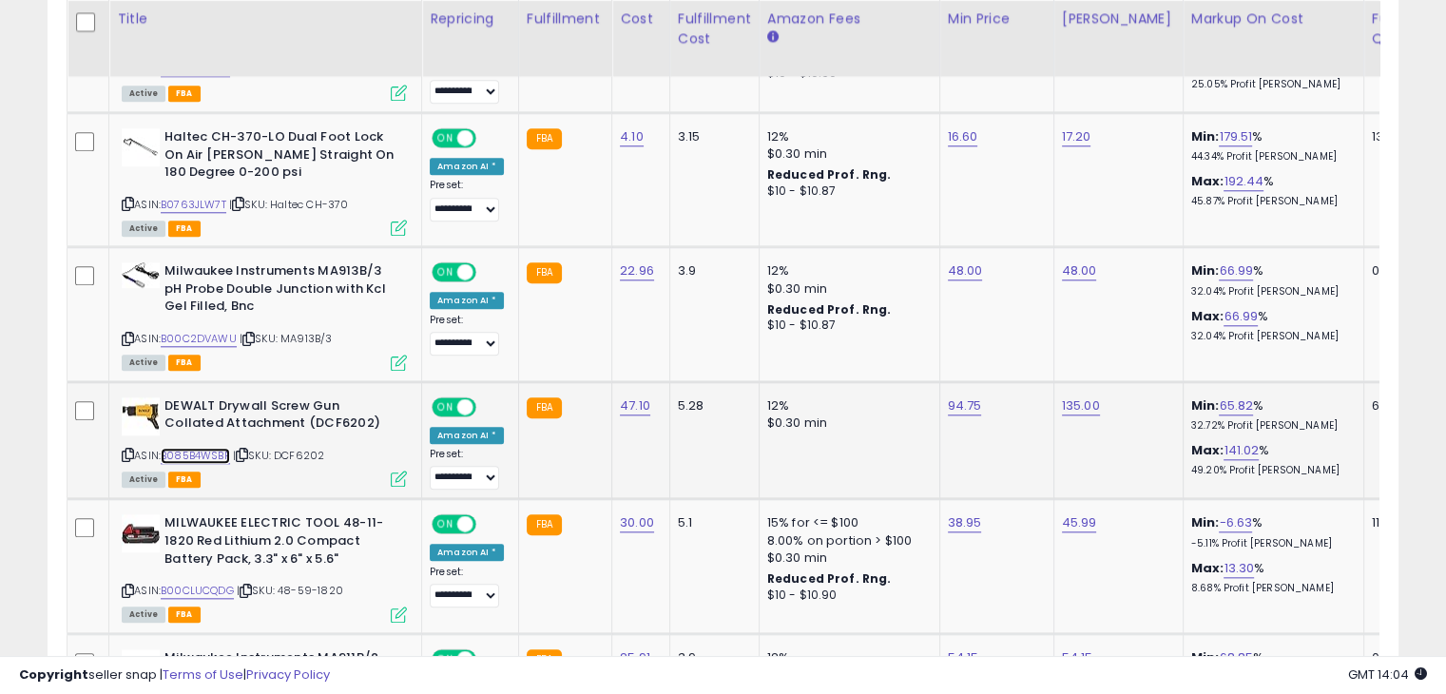
click at [213, 448] on link "B085B4WSBP" at bounding box center [195, 456] width 69 height 16
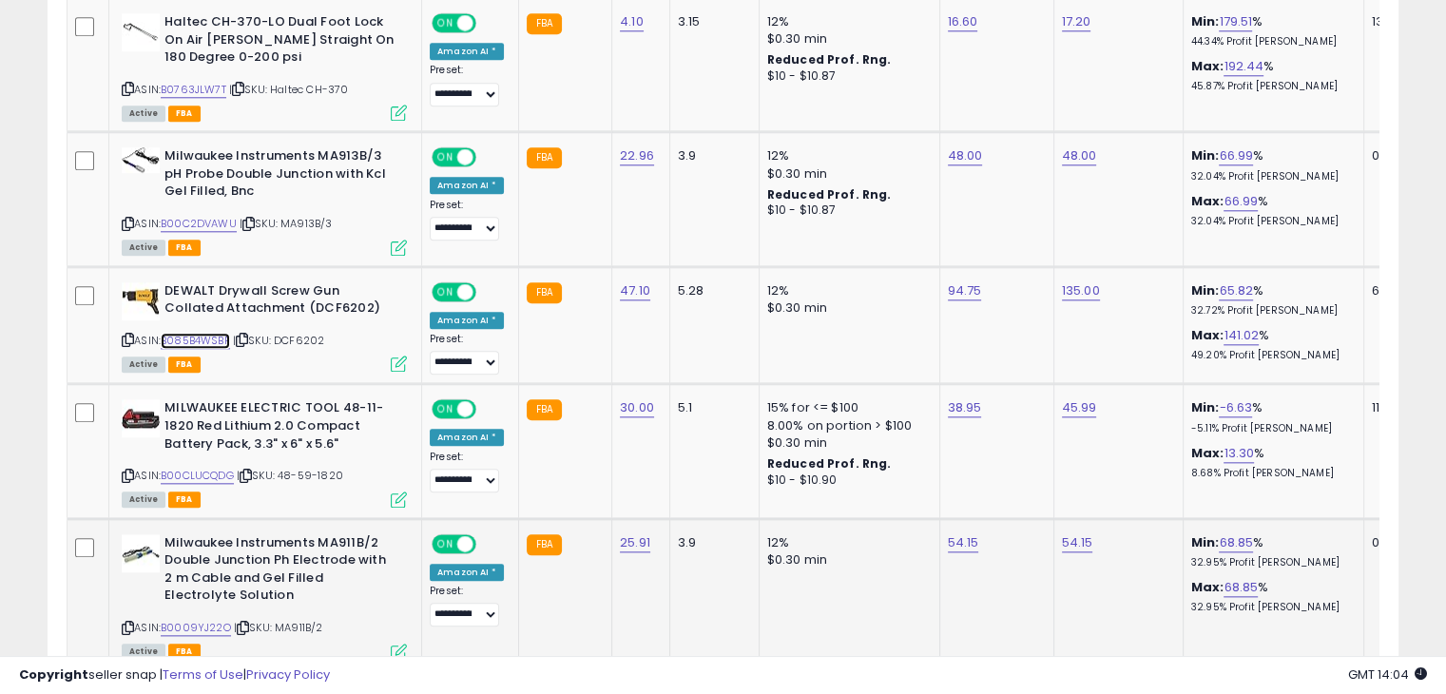
scroll to position [2195, 0]
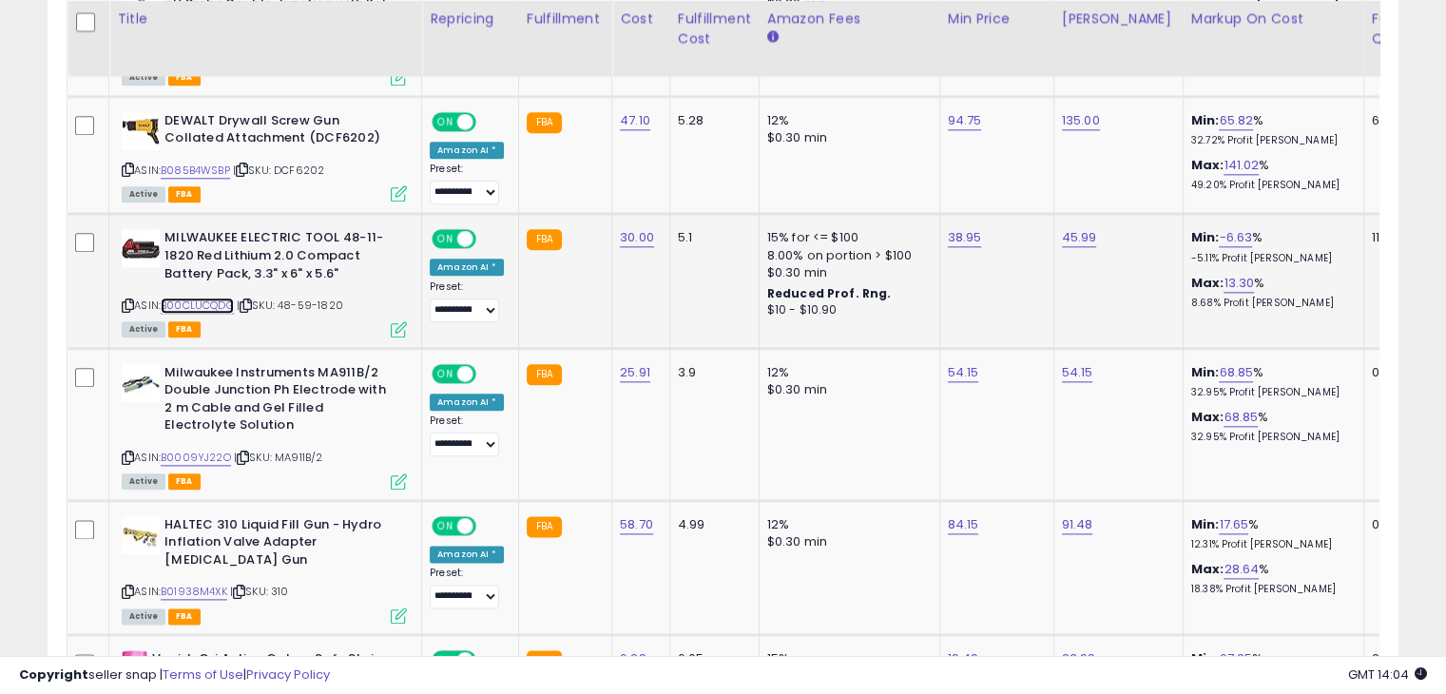
click at [224, 298] on link "B00CLUCQDG" at bounding box center [197, 306] width 73 height 16
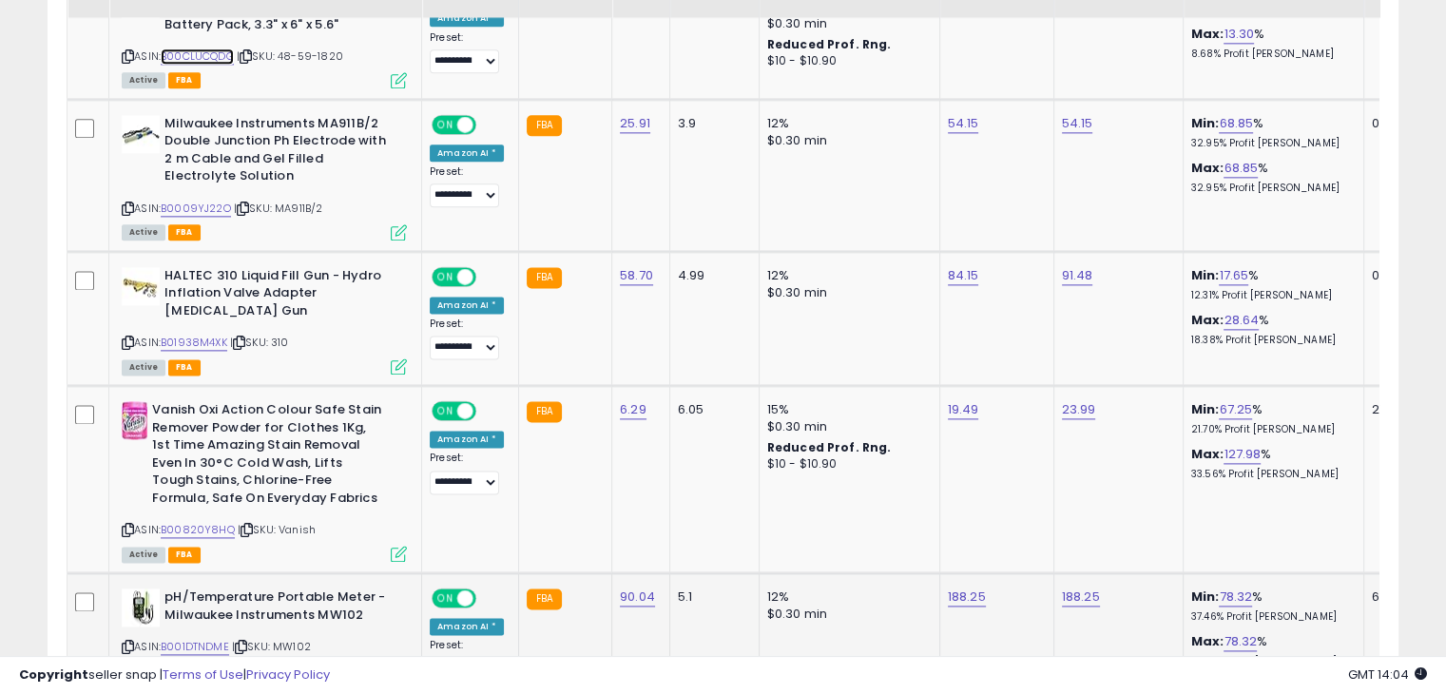
scroll to position [2480, 0]
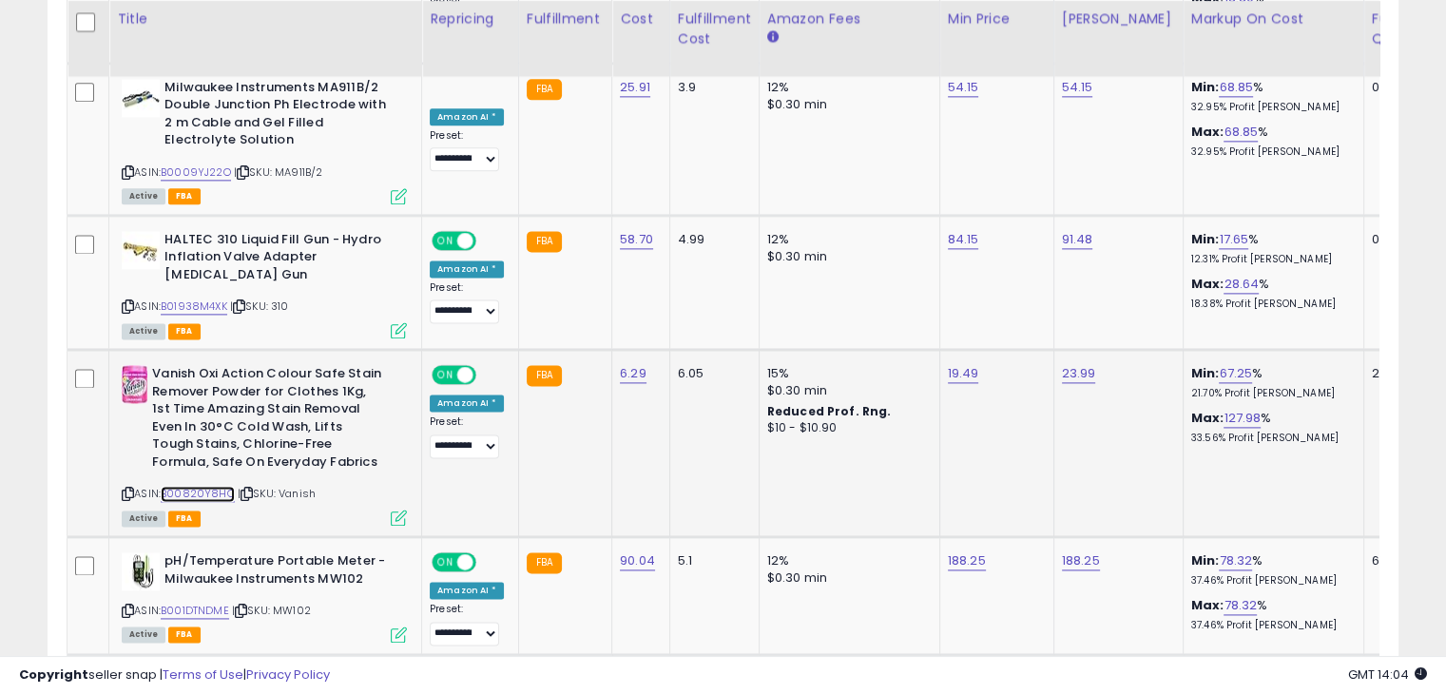
click at [202, 486] on link "B00820Y8HQ" at bounding box center [198, 494] width 74 height 16
click at [952, 364] on link "19.49" at bounding box center [963, 373] width 31 height 19
type input "*****"
click button "submit" at bounding box center [1006, 298] width 32 height 29
click at [198, 603] on link "B001DTNDME" at bounding box center [195, 611] width 68 height 16
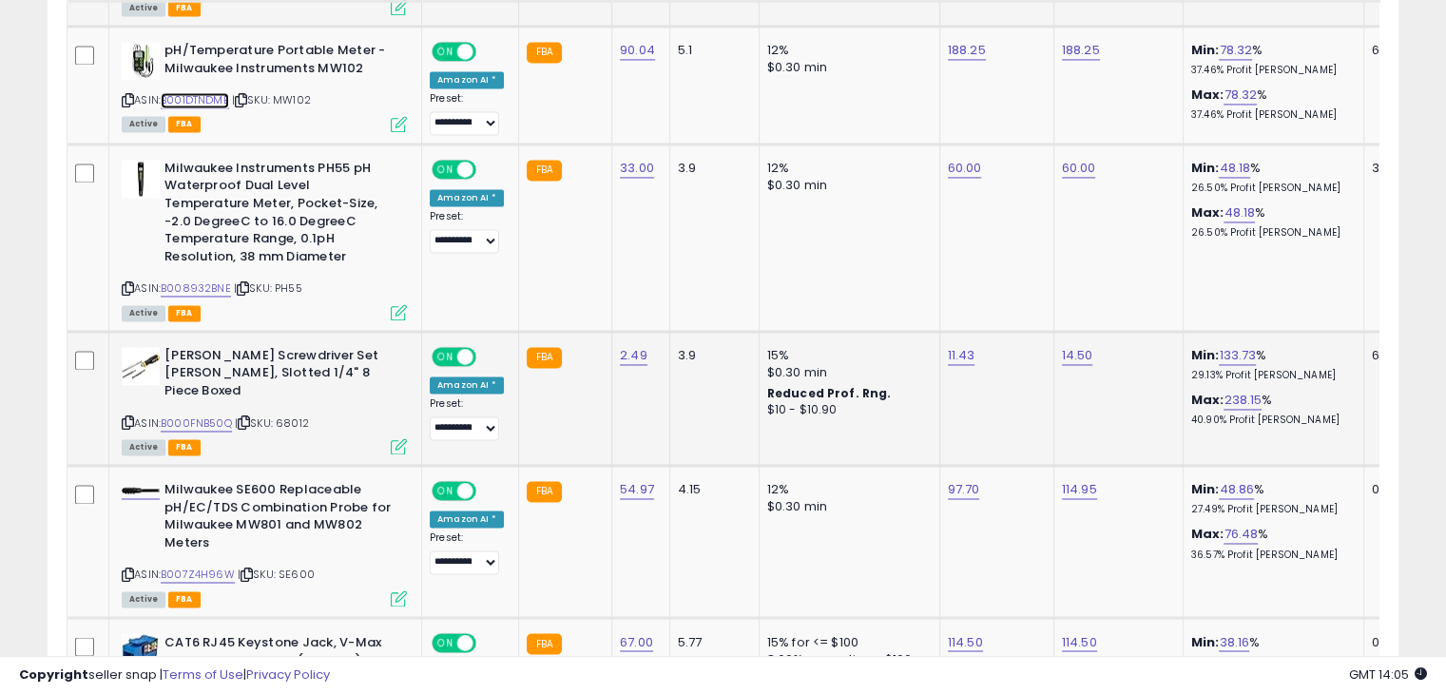
scroll to position [3050, 0]
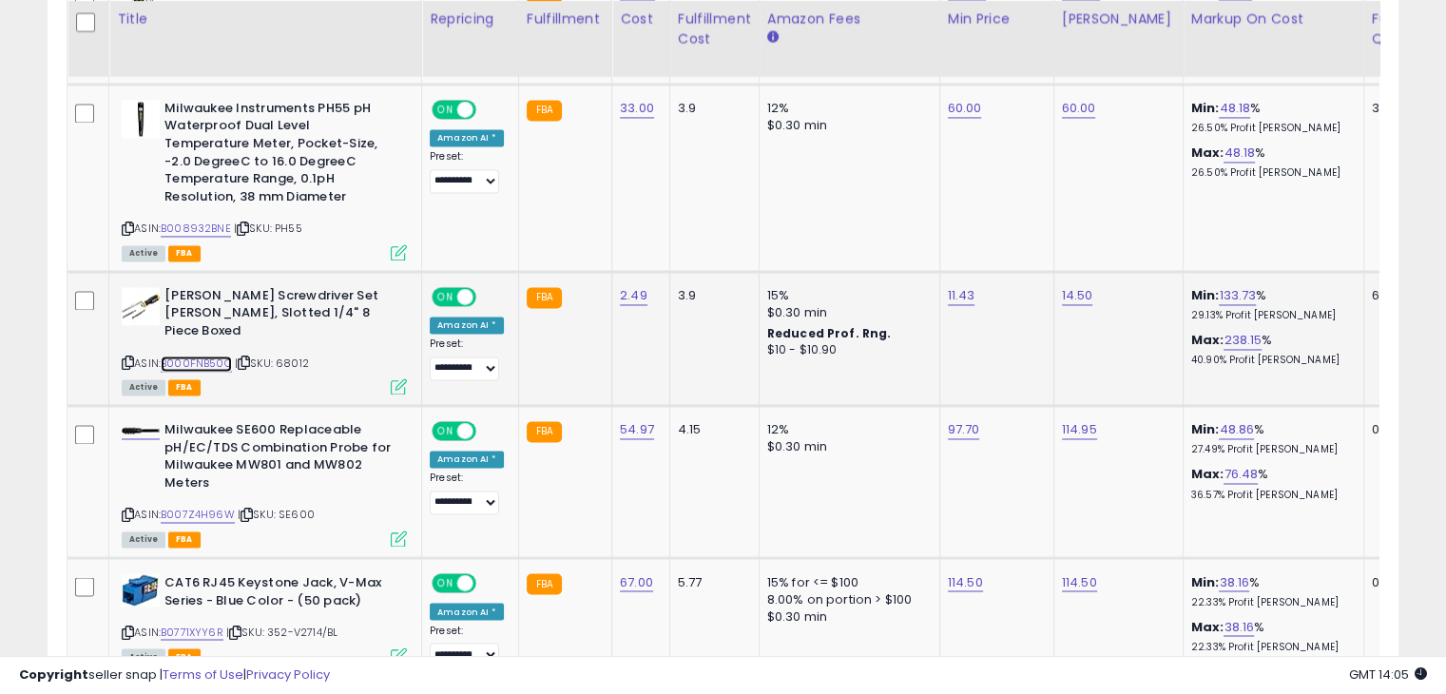
click at [213, 356] on link "B000FNB50Q" at bounding box center [196, 364] width 71 height 16
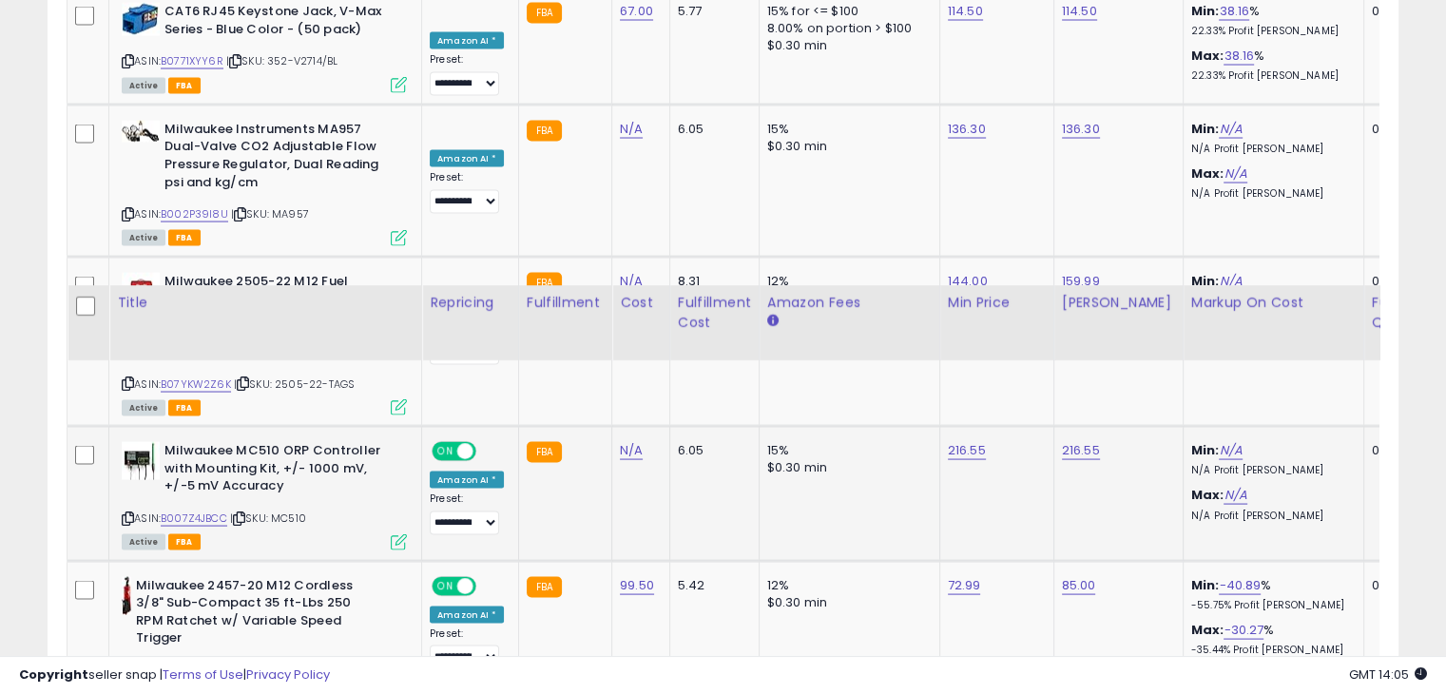
scroll to position [3906, 0]
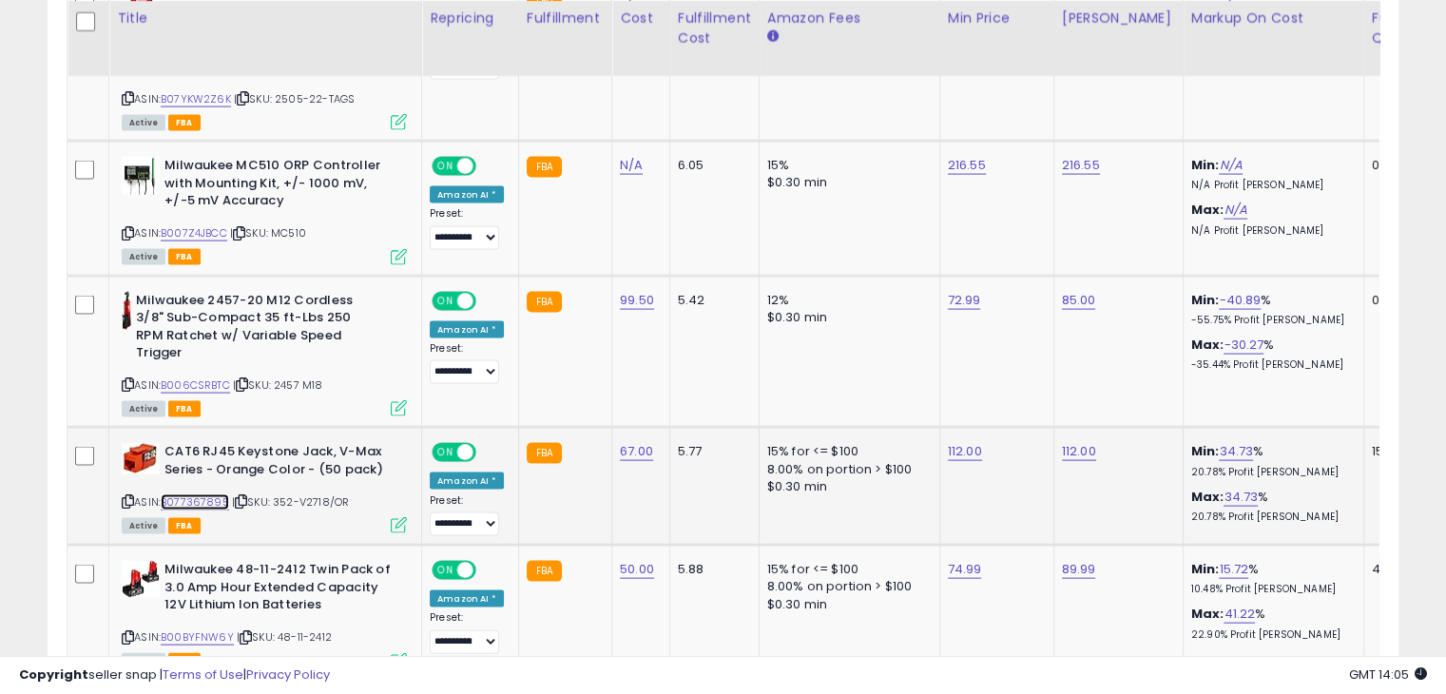
click at [200, 494] on link "B077367895" at bounding box center [195, 502] width 68 height 16
click at [213, 629] on link "B00BYFNW6Y" at bounding box center [197, 637] width 73 height 16
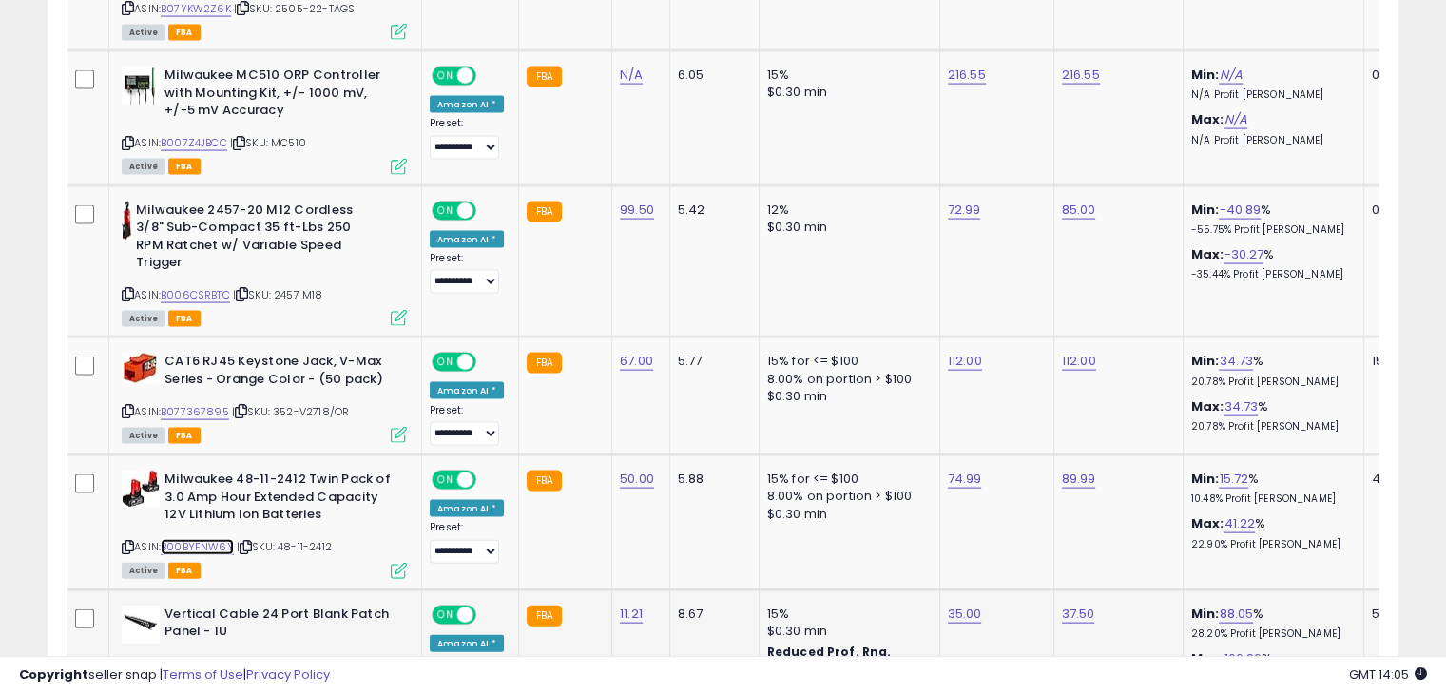
scroll to position [4132, 0]
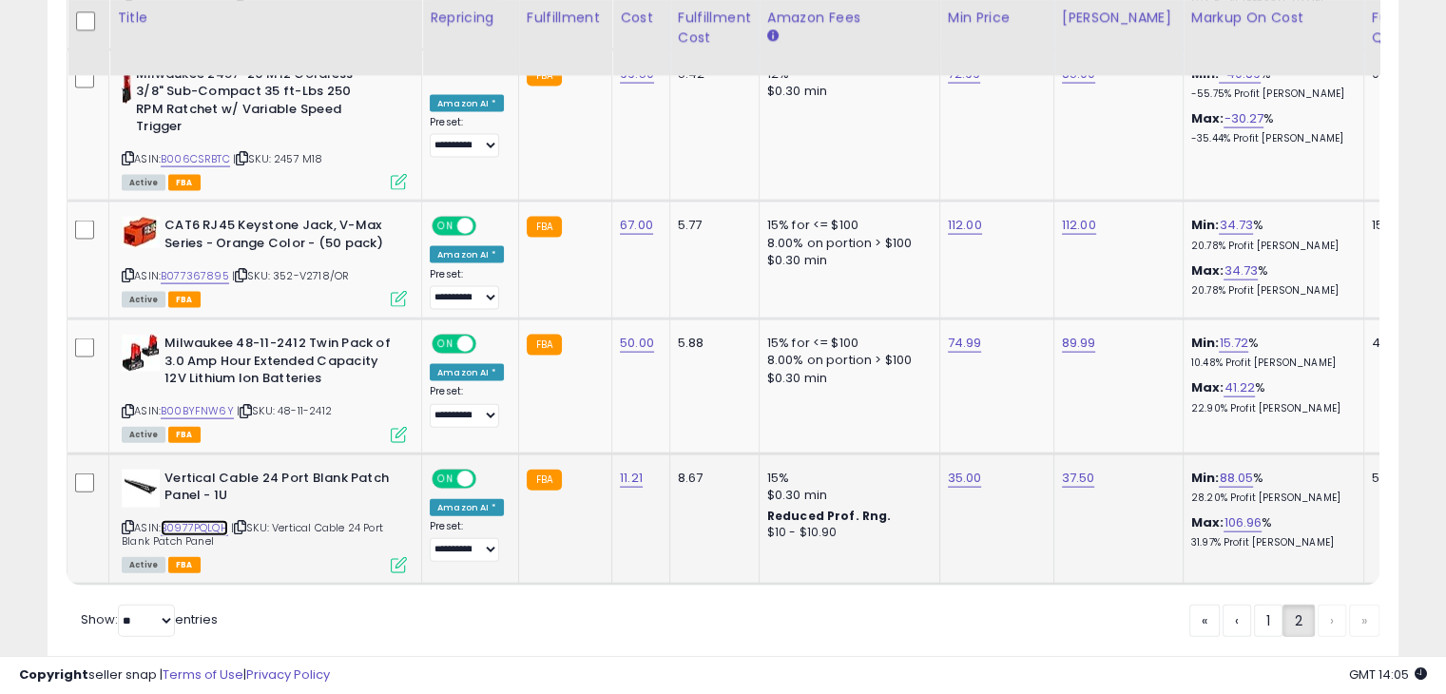
click at [209, 520] on link "B0977PQLQH" at bounding box center [194, 528] width 67 height 16
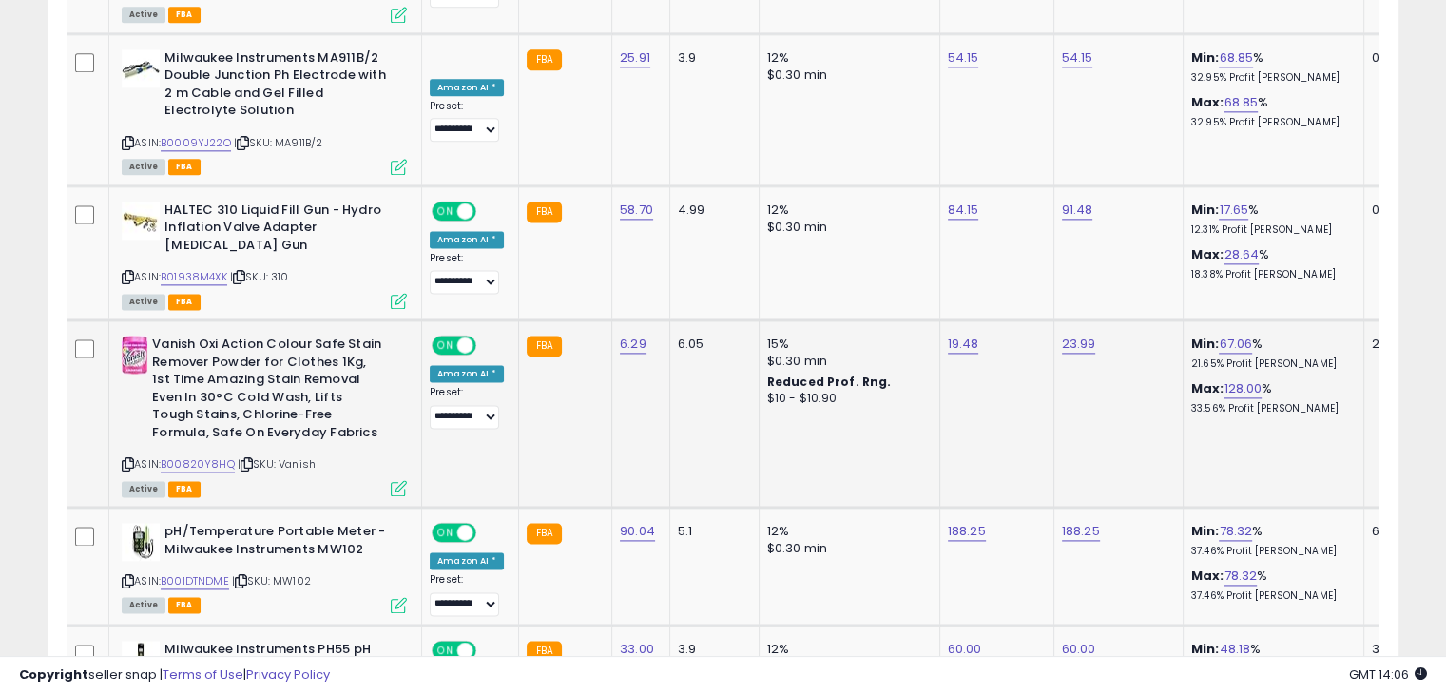
scroll to position [0, 0]
